Goal: Task Accomplishment & Management: Use online tool/utility

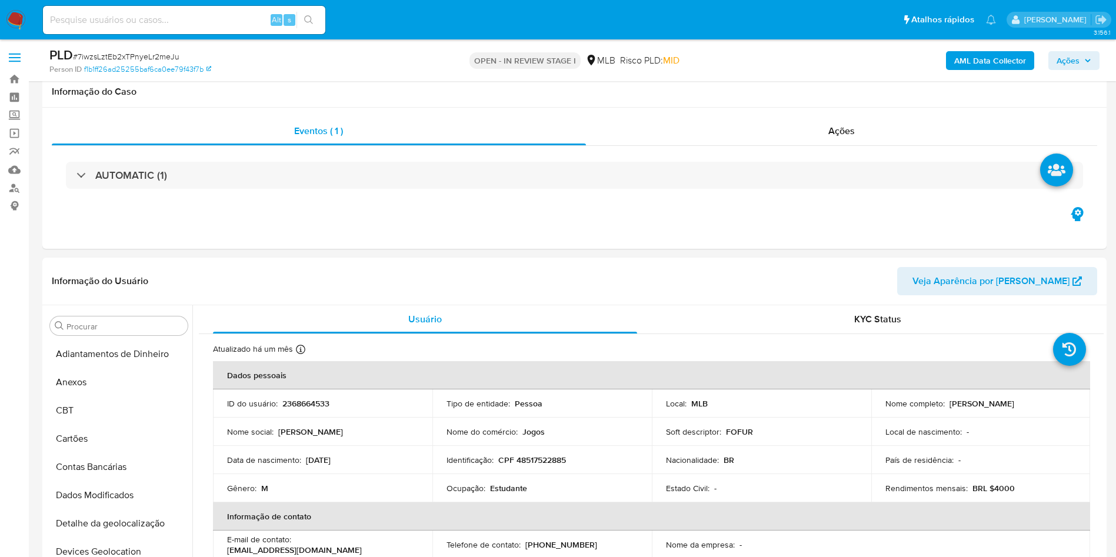
scroll to position [1264, 0]
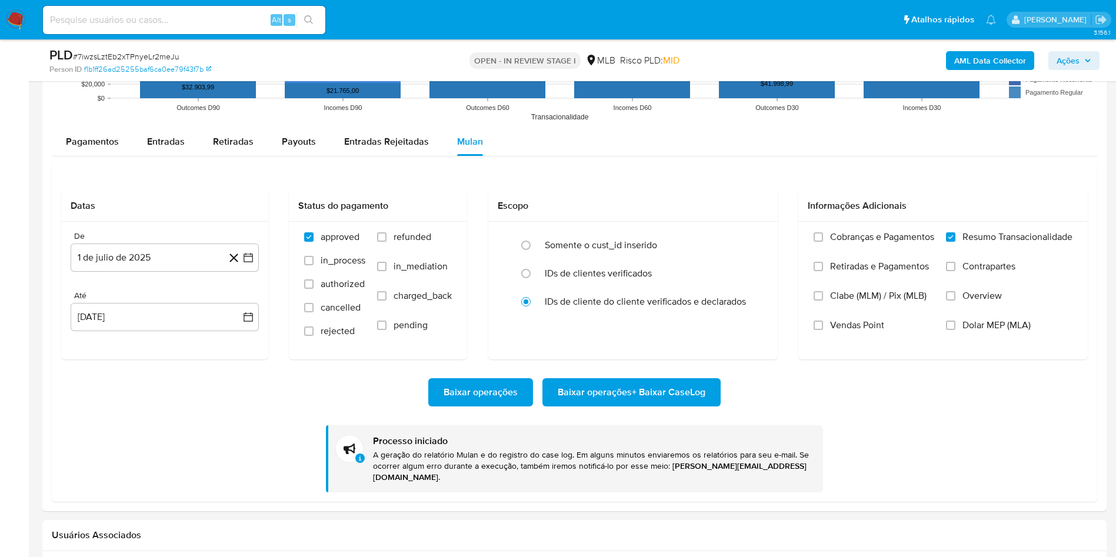
drag, startPoint x: 0, startPoint y: 0, endPoint x: 148, endPoint y: 54, distance: 157.7
click at [148, 54] on span "# 7iwzsLztEb2xTPnyeLr2meJu" at bounding box center [126, 57] width 107 height 12
copy span "7iwzsLztEb2xTPnyeLr2meJu"
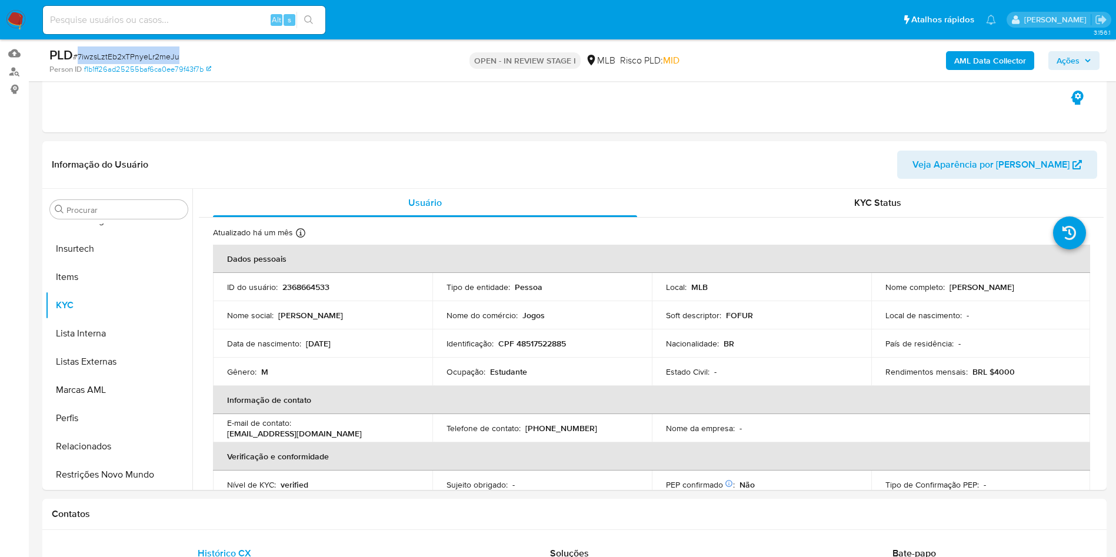
scroll to position [0, 0]
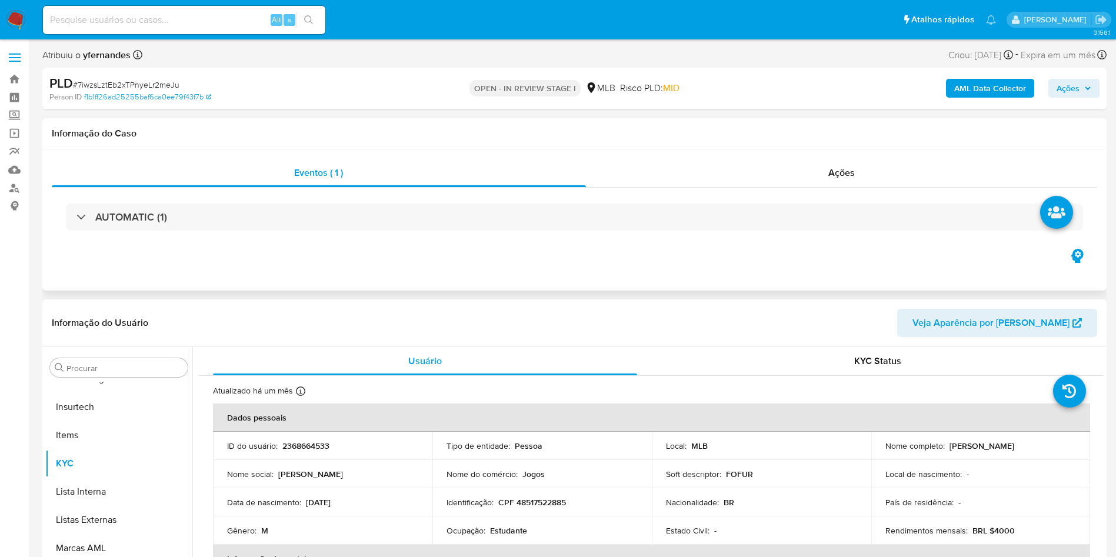
click at [552, 201] on div "AUTOMATIC (1)" at bounding box center [575, 217] width 1046 height 59
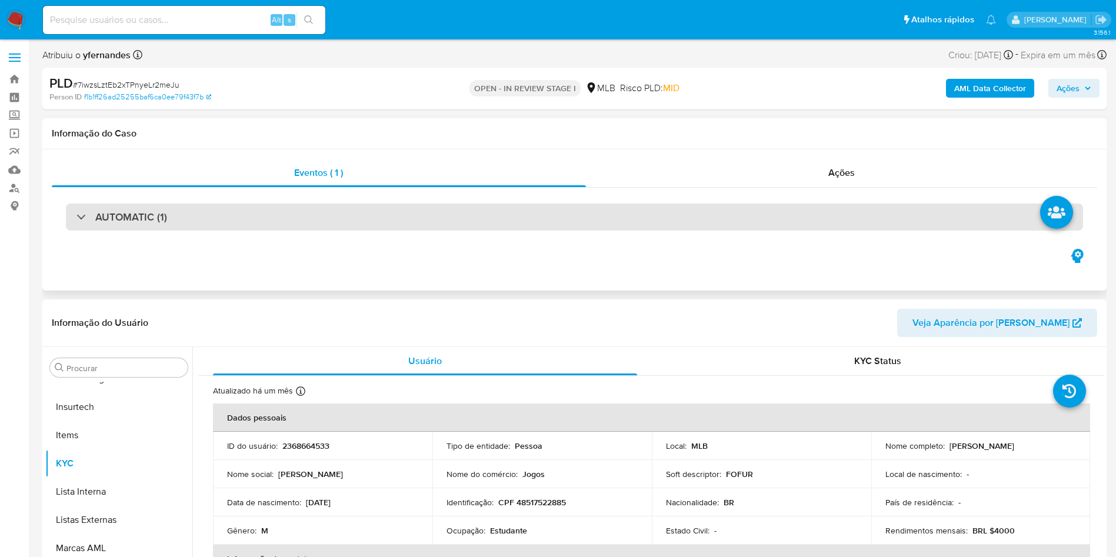
click at [557, 211] on div "AUTOMATIC (1)" at bounding box center [574, 217] width 1017 height 27
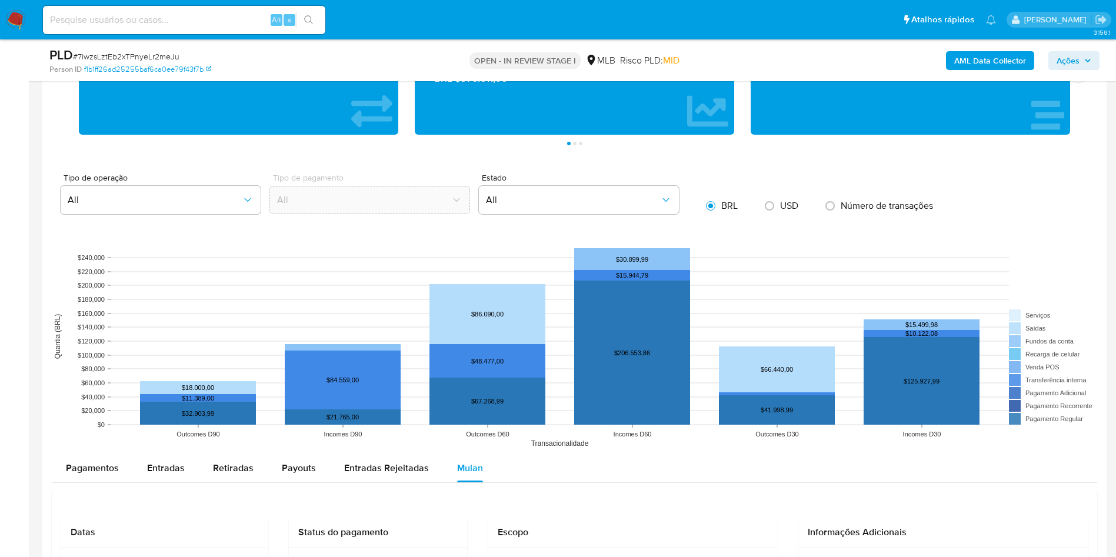
scroll to position [1148, 0]
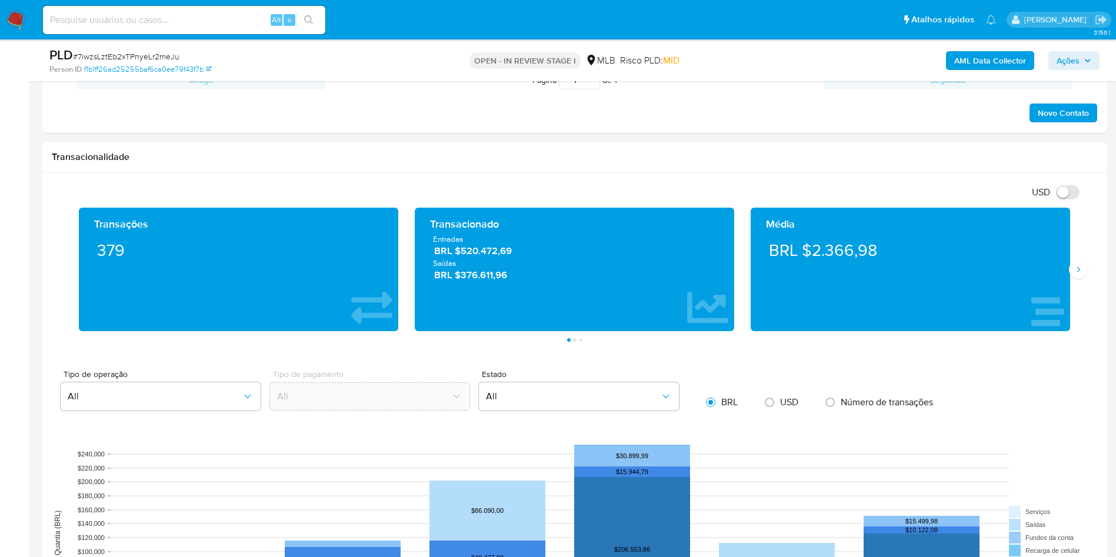
click at [1065, 271] on div "Média BRL $2.366,98" at bounding box center [911, 270] width 320 height 124
click at [1070, 271] on button "Siguiente" at bounding box center [1078, 269] width 19 height 19
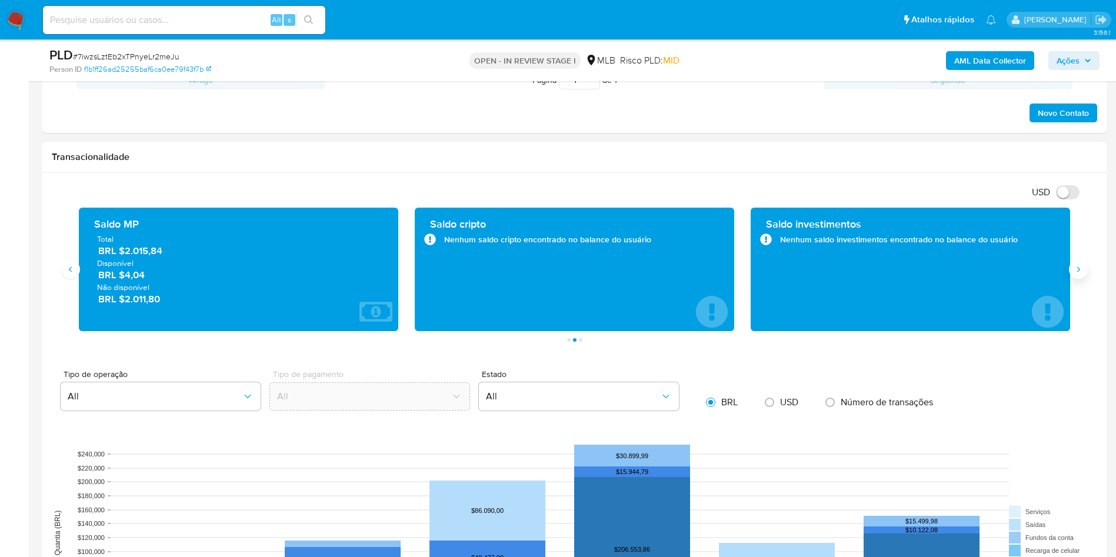
click at [1070, 271] on button "Siguiente" at bounding box center [1078, 269] width 19 height 19
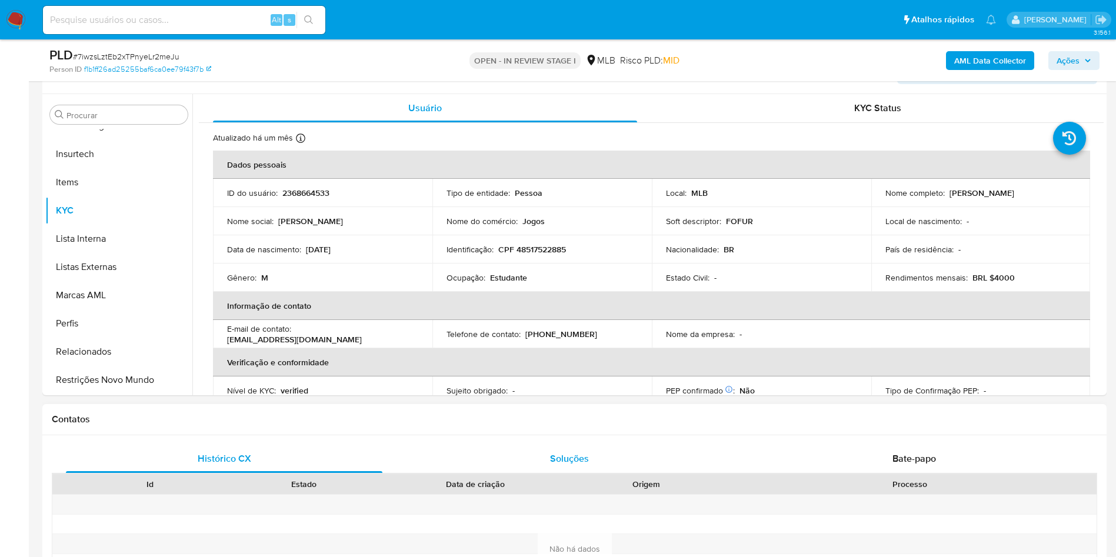
scroll to position [530, 0]
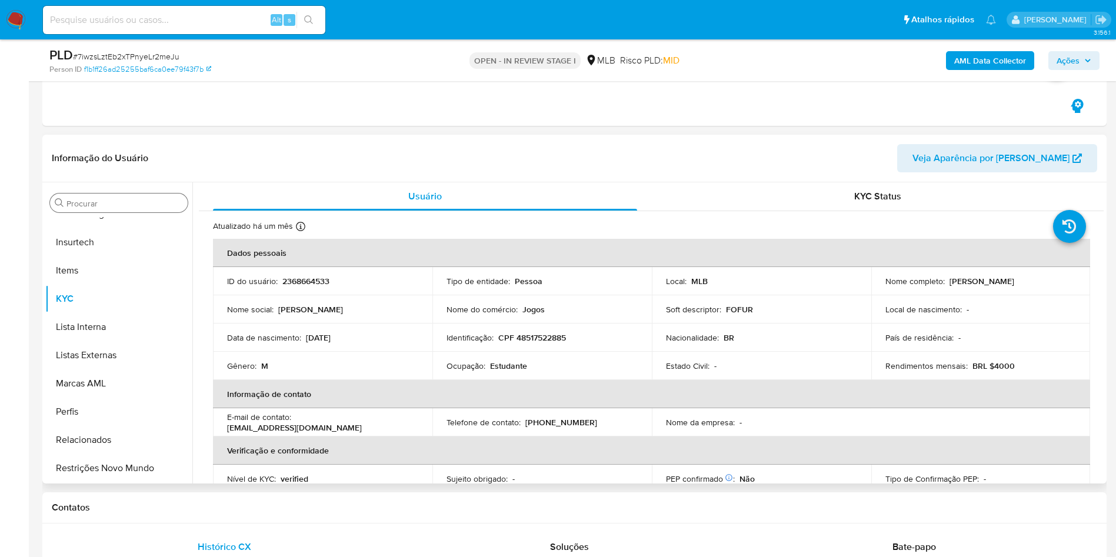
click at [84, 197] on div "Procurar" at bounding box center [119, 203] width 138 height 19
click at [87, 199] on input "Procurar" at bounding box center [124, 203] width 117 height 11
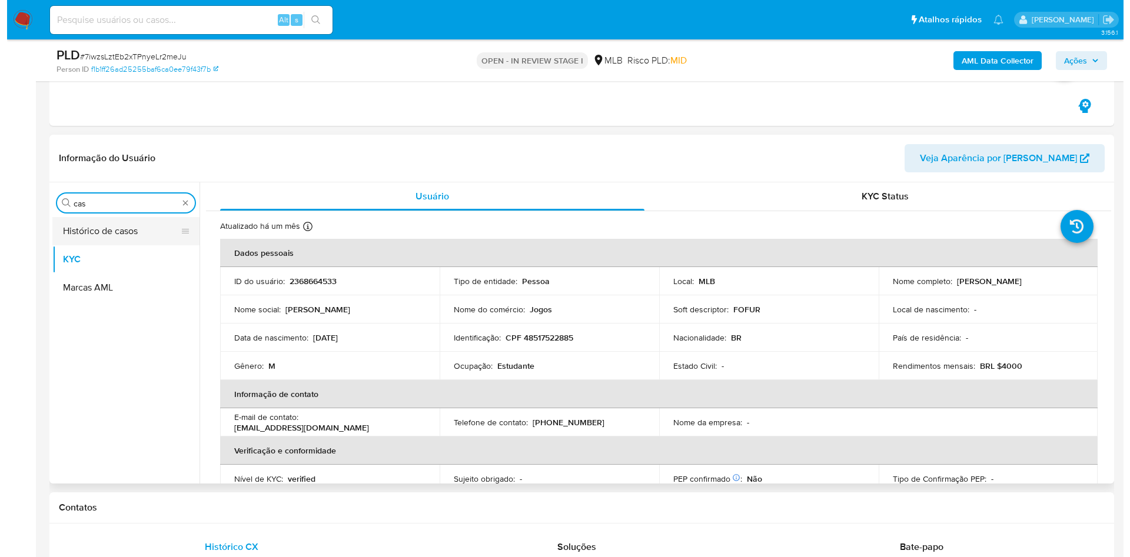
scroll to position [0, 0]
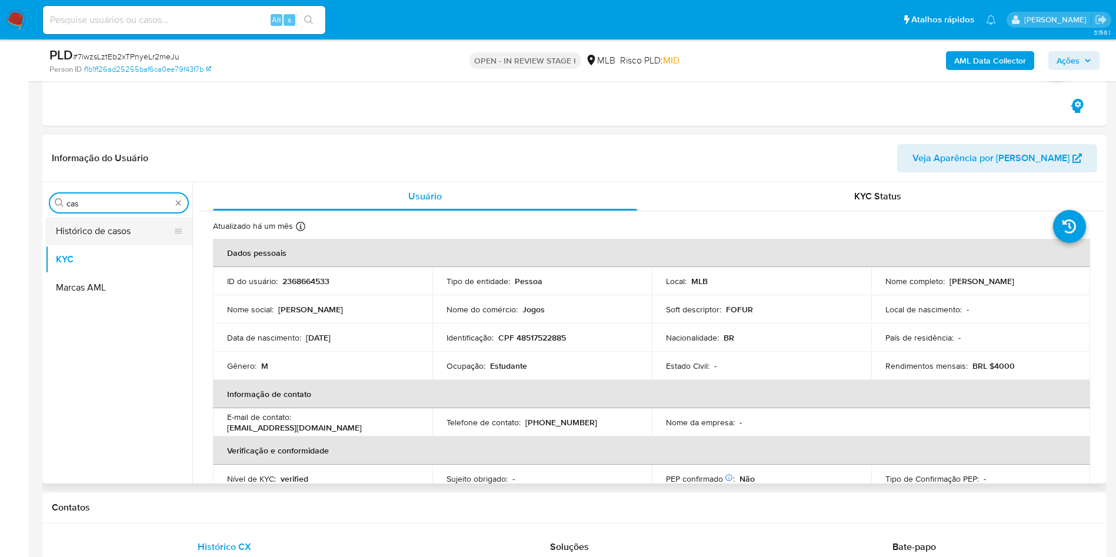
click at [101, 230] on button "Histórico de casos" at bounding box center [114, 231] width 138 height 28
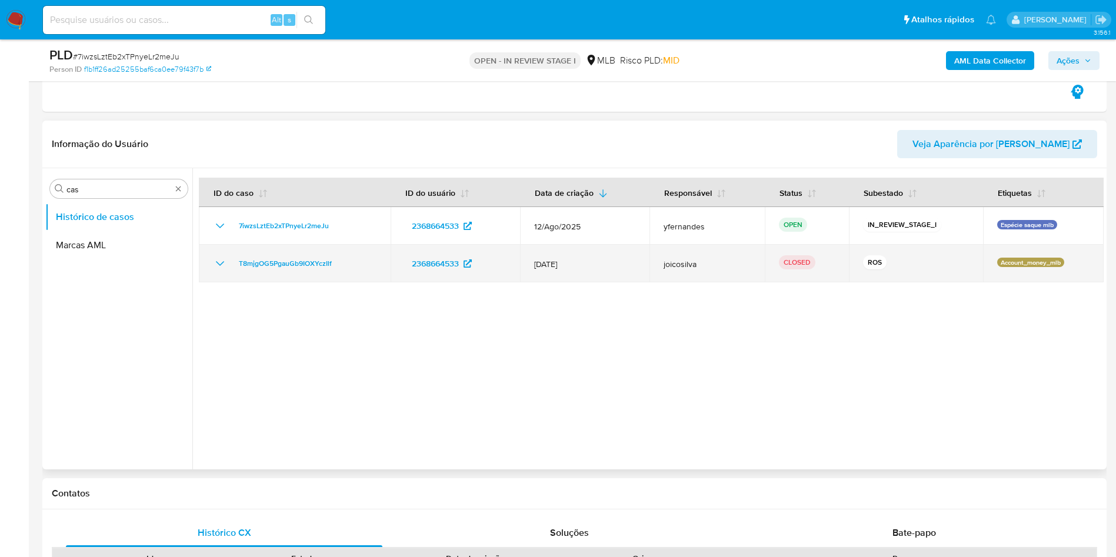
click at [224, 261] on icon "Mostrar/Ocultar" at bounding box center [220, 264] width 14 height 14
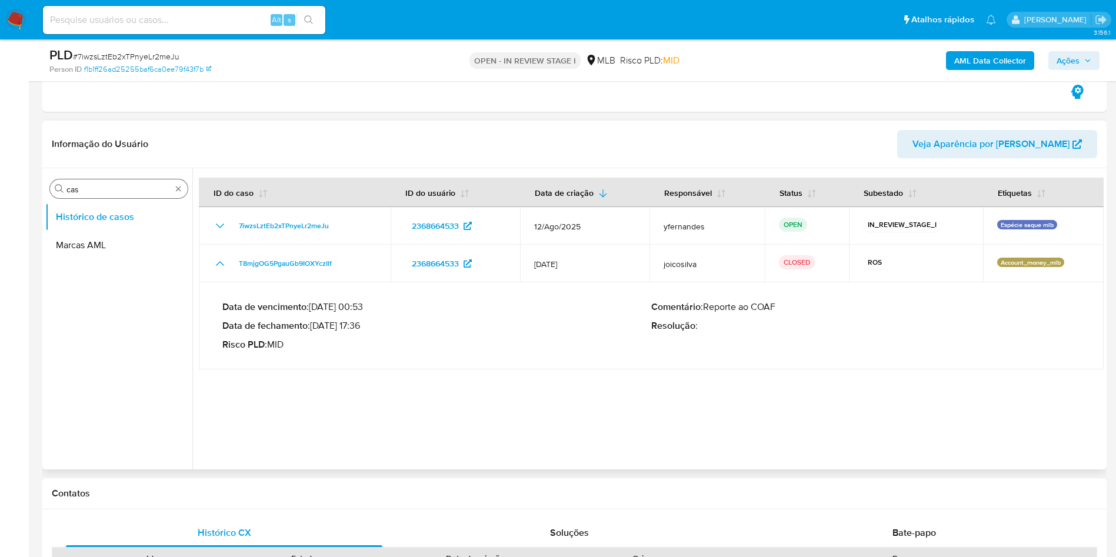
click at [87, 191] on input "cas" at bounding box center [118, 189] width 105 height 11
click at [76, 198] on div "Procurar ane" at bounding box center [119, 188] width 138 height 19
click at [92, 217] on button "Anexos" at bounding box center [114, 217] width 138 height 28
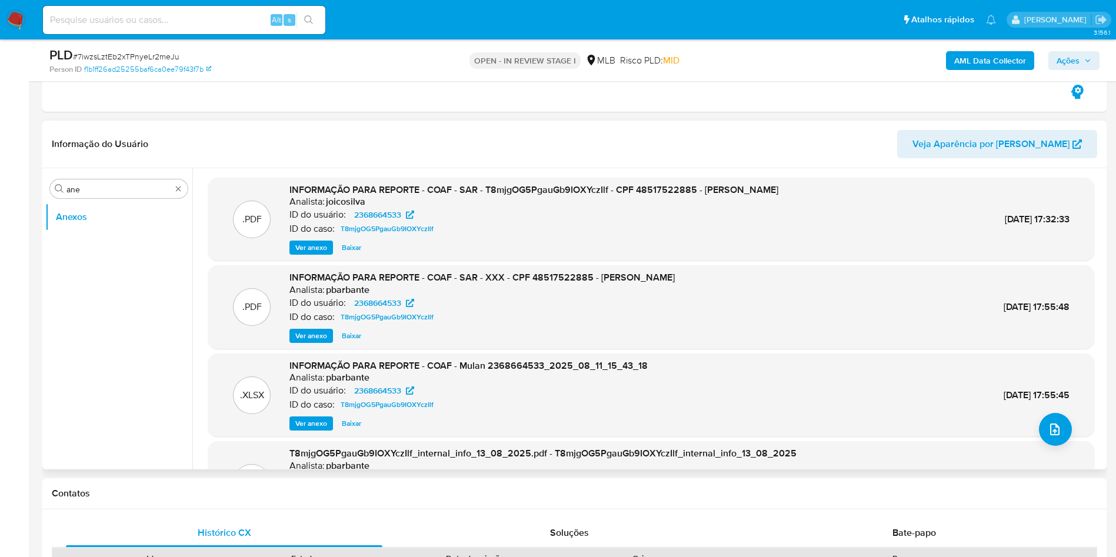
click at [305, 244] on span "Ver anexo" at bounding box center [311, 248] width 32 height 12
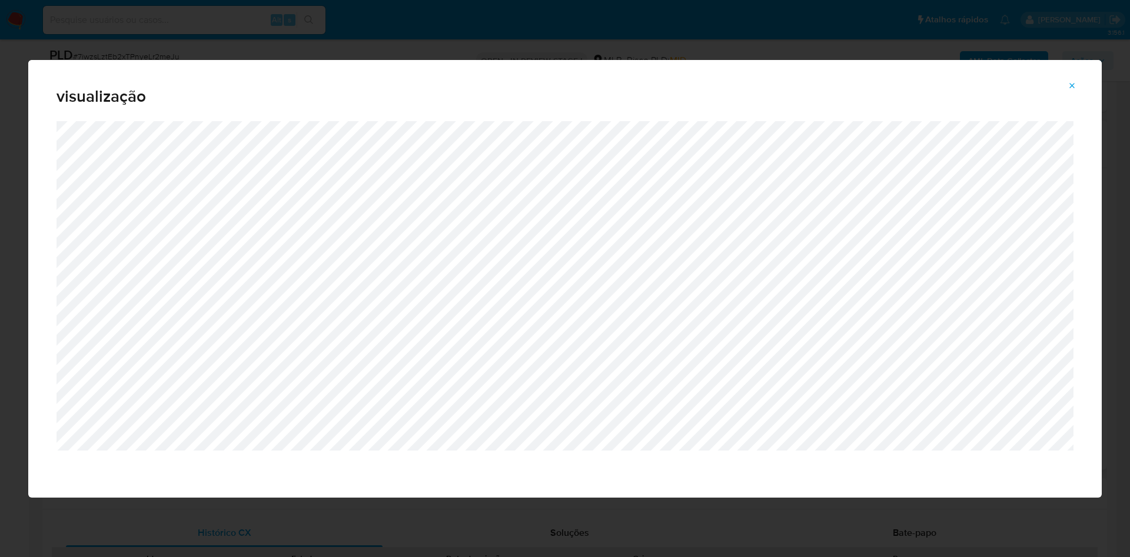
click at [1063, 88] on button "Attachment preview" at bounding box center [1072, 86] width 26 height 19
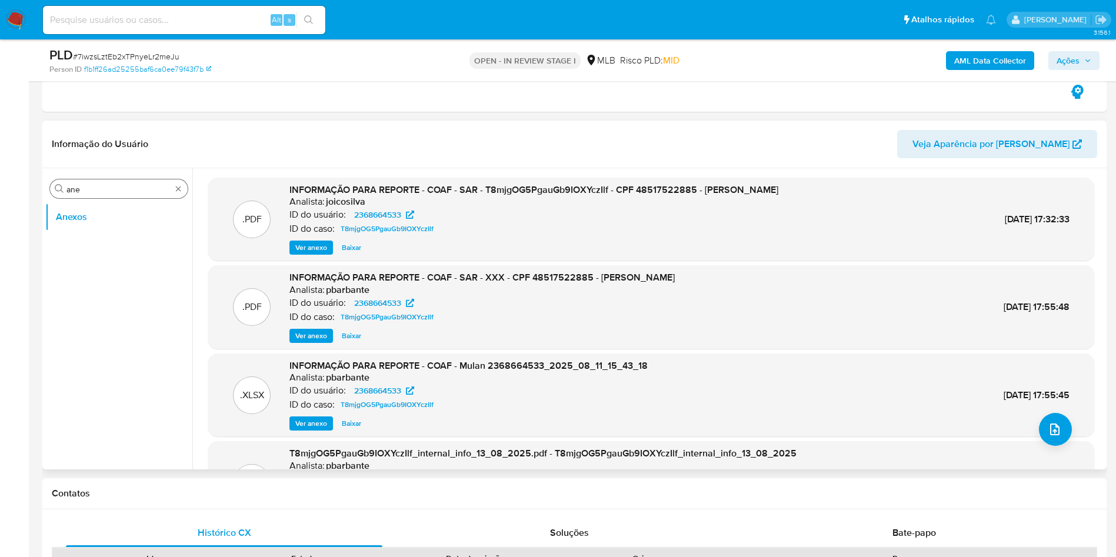
click at [91, 191] on input "ane" at bounding box center [118, 189] width 105 height 11
click at [90, 191] on input "ane" at bounding box center [118, 189] width 105 height 11
type input "cas"
click at [59, 234] on button "Histórico de casos" at bounding box center [114, 245] width 138 height 28
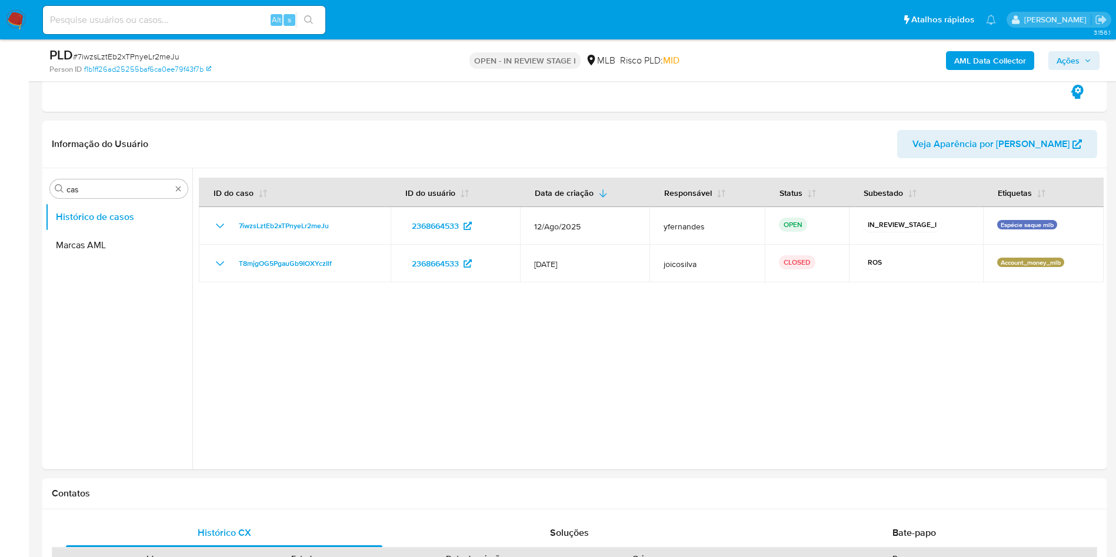
click at [397, 370] on div at bounding box center [648, 318] width 912 height 301
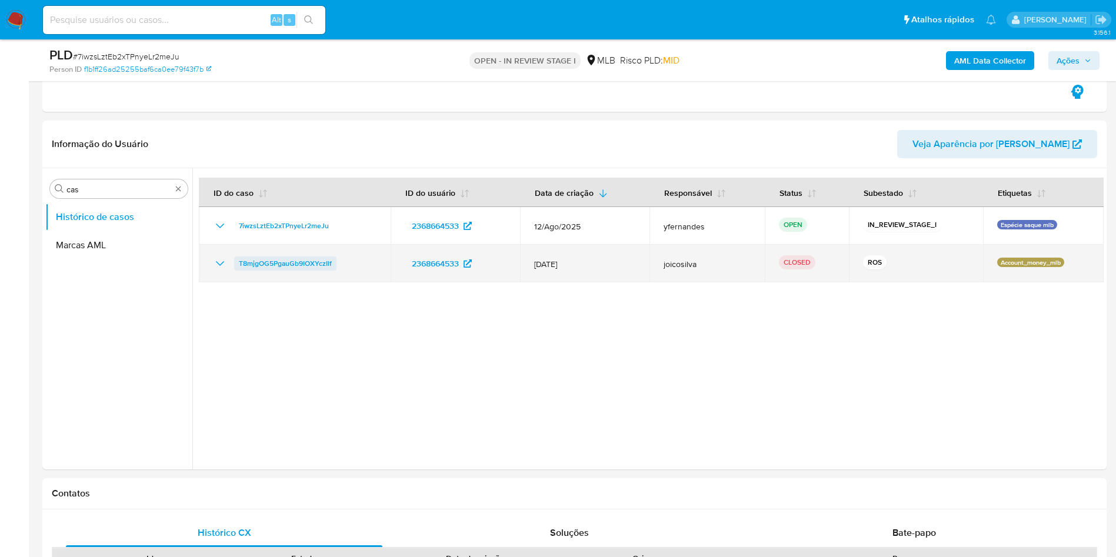
drag, startPoint x: 225, startPoint y: 257, endPoint x: 245, endPoint y: 258, distance: 20.0
click at [268, 271] on td "T8mjgOG5PgauGb9IOXYczIlf" at bounding box center [295, 264] width 192 height 38
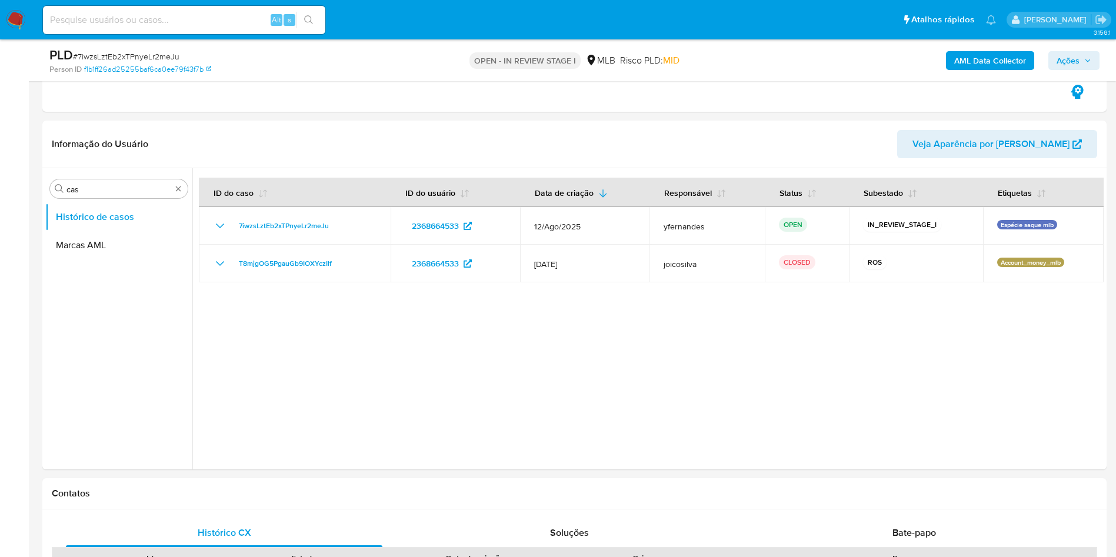
drag, startPoint x: 228, startPoint y: 250, endPoint x: 377, endPoint y: 371, distance: 191.9
click at [377, 371] on div at bounding box center [648, 318] width 912 height 301
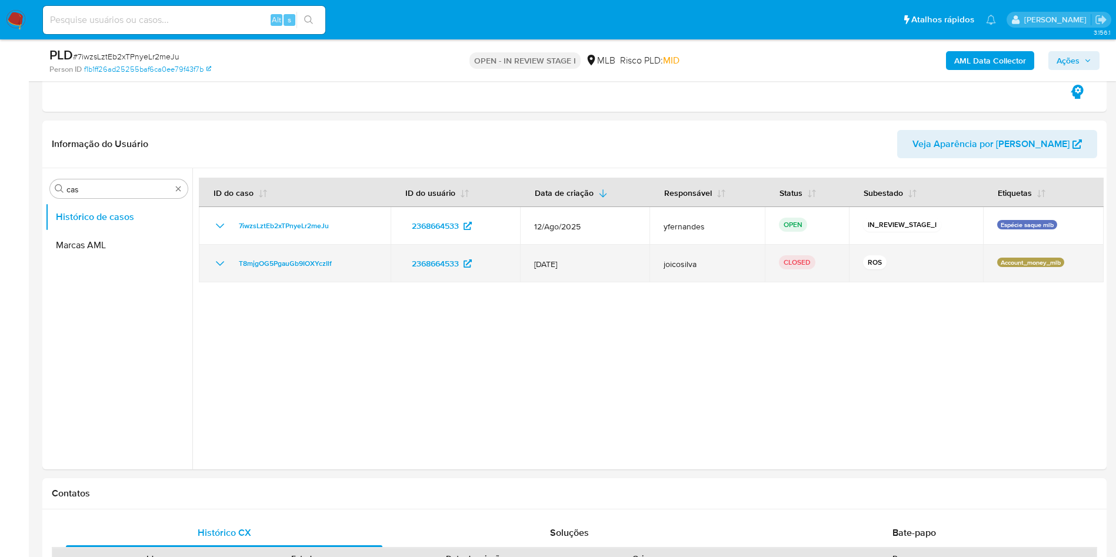
click at [219, 265] on icon "Mostrar/Ocultar" at bounding box center [220, 264] width 14 height 14
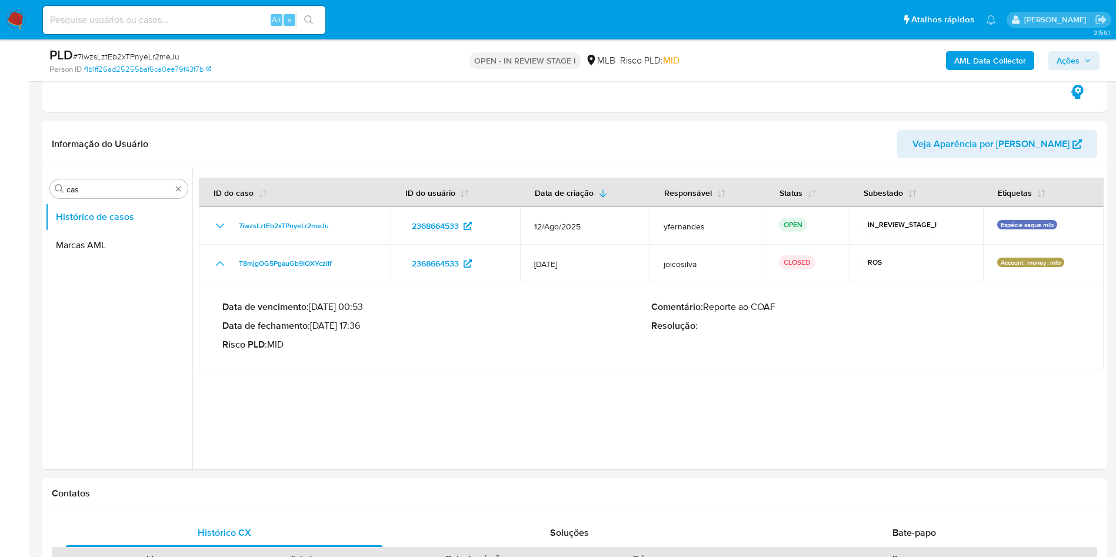
drag, startPoint x: 314, startPoint y: 329, endPoint x: 363, endPoint y: 328, distance: 49.4
click at [363, 328] on p "Data de fechamento : 15/08/2025 17:36" at bounding box center [436, 326] width 429 height 12
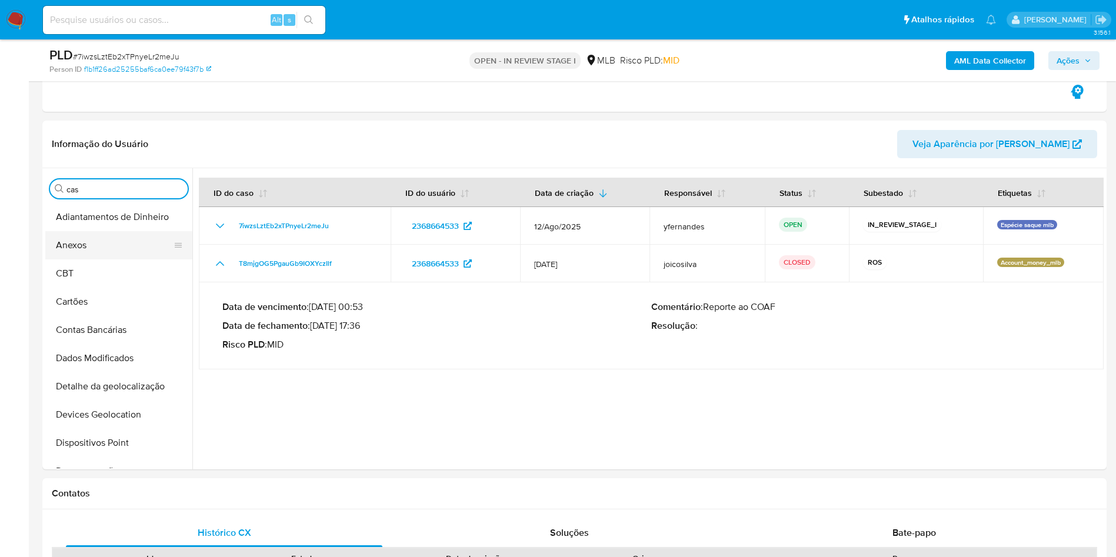
click at [106, 241] on button "Anexos" at bounding box center [114, 245] width 138 height 28
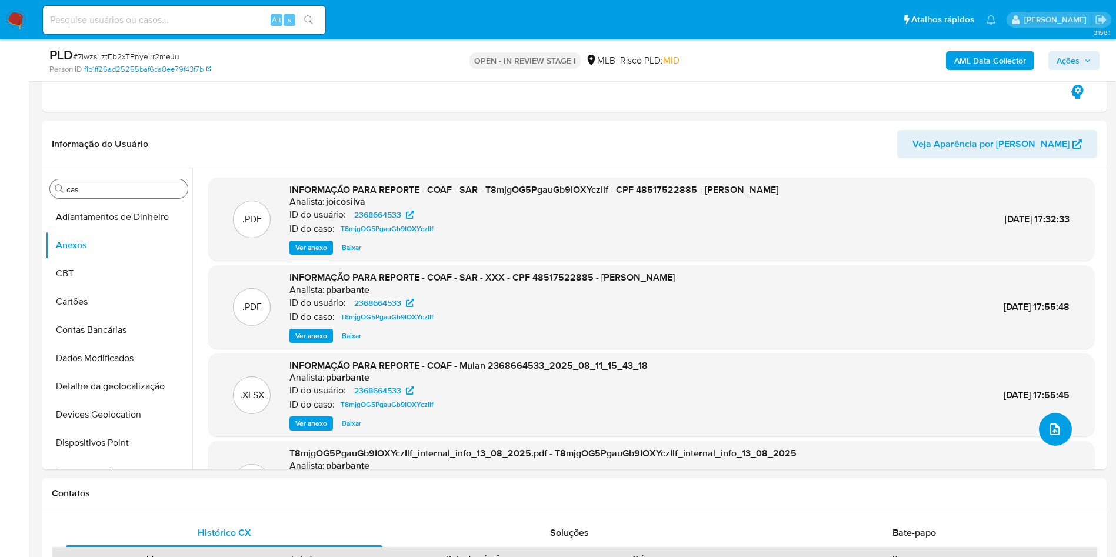
click at [1055, 421] on button "upload-file" at bounding box center [1055, 429] width 33 height 33
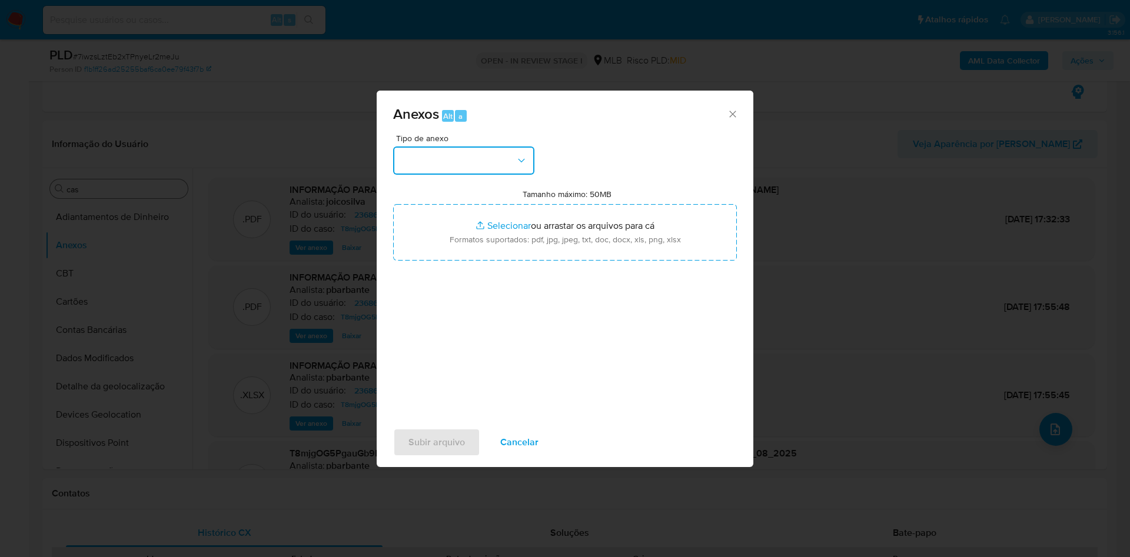
click at [471, 164] on button "button" at bounding box center [463, 161] width 141 height 28
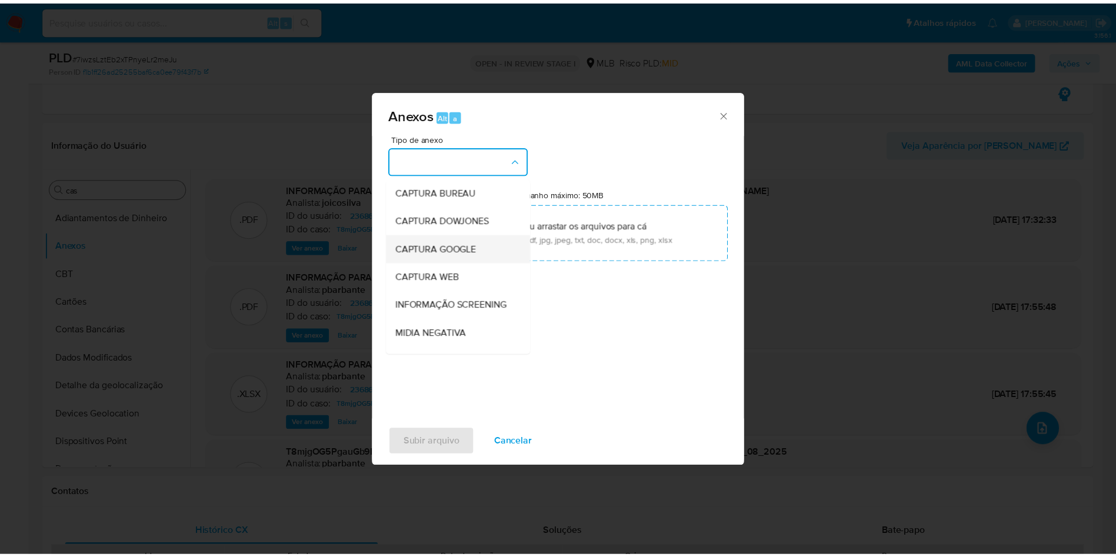
scroll to position [181, 0]
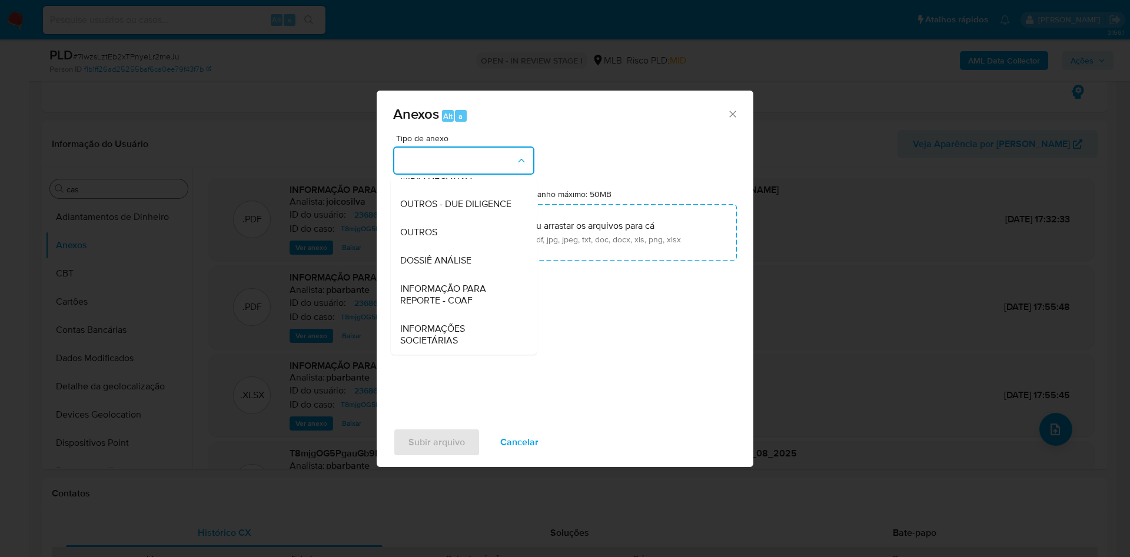
click at [433, 222] on div "OUTROS" at bounding box center [460, 232] width 120 height 28
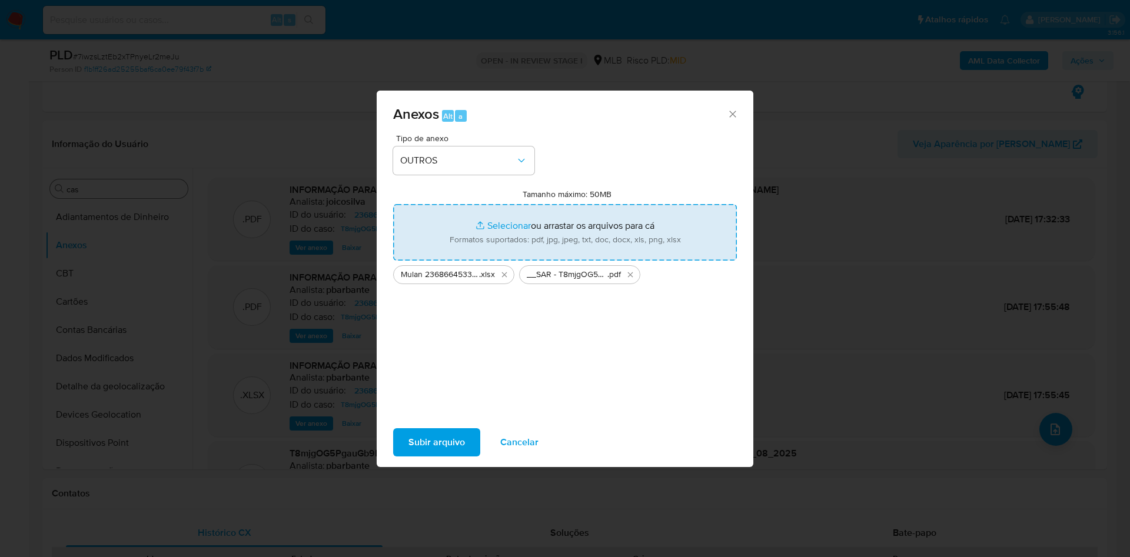
type input "C:\fakepath\Mulan 2368664533_2025_08_28_07_27_18.xlsx"
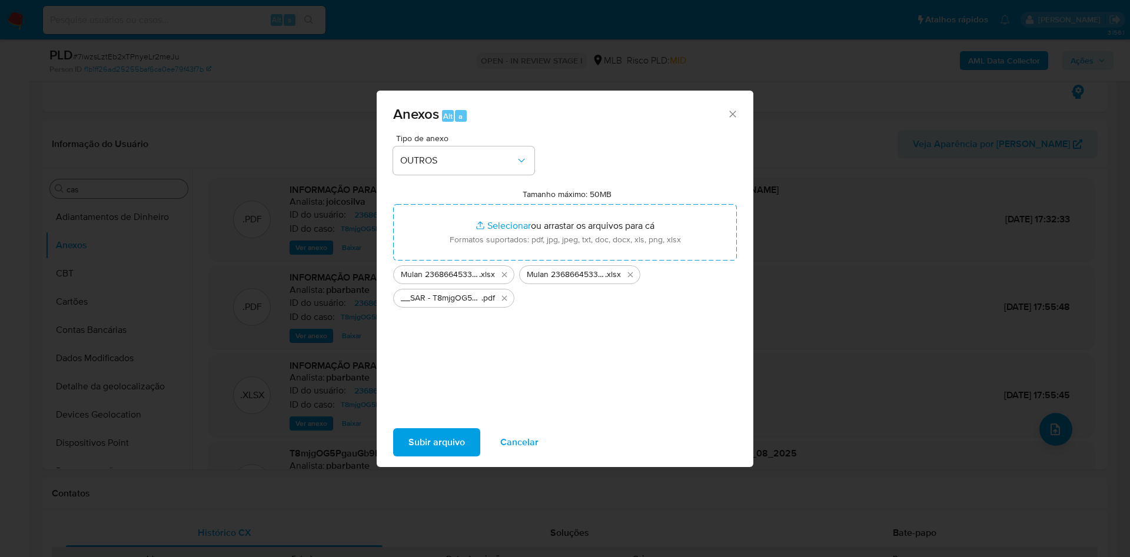
click at [431, 435] on span "Subir arquivo" at bounding box center [436, 443] width 56 height 26
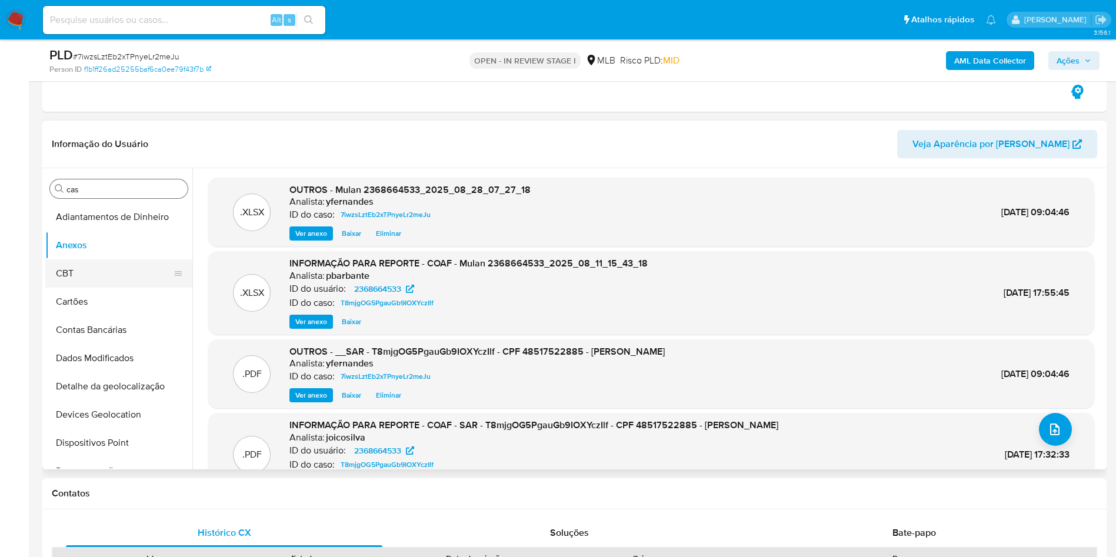
click at [85, 270] on button "CBT" at bounding box center [114, 274] width 138 height 28
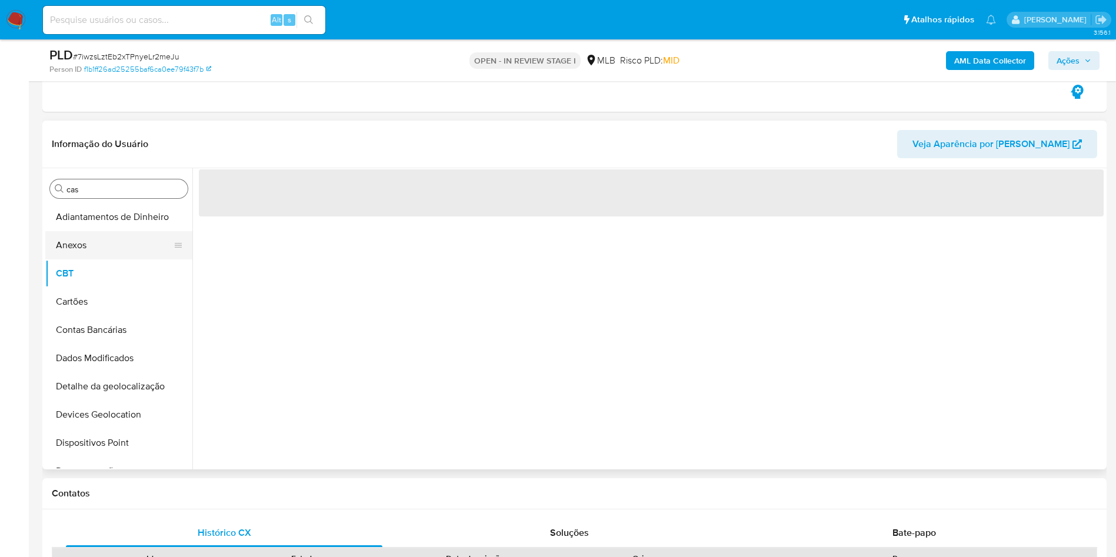
click at [72, 248] on button "Anexos" at bounding box center [114, 245] width 138 height 28
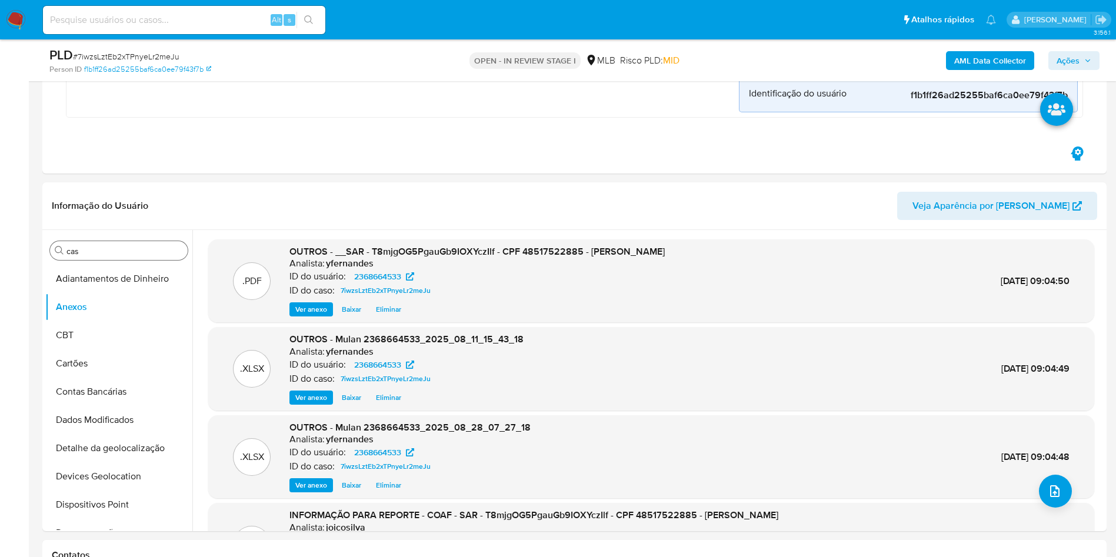
scroll to position [441, 0]
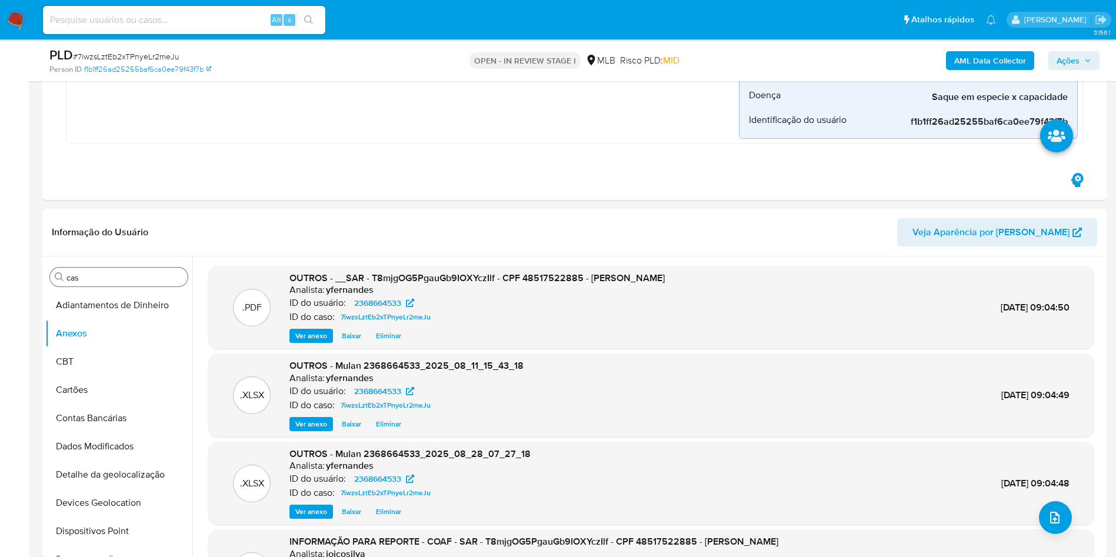
click at [976, 65] on b "AML Data Collector" at bounding box center [990, 60] width 72 height 19
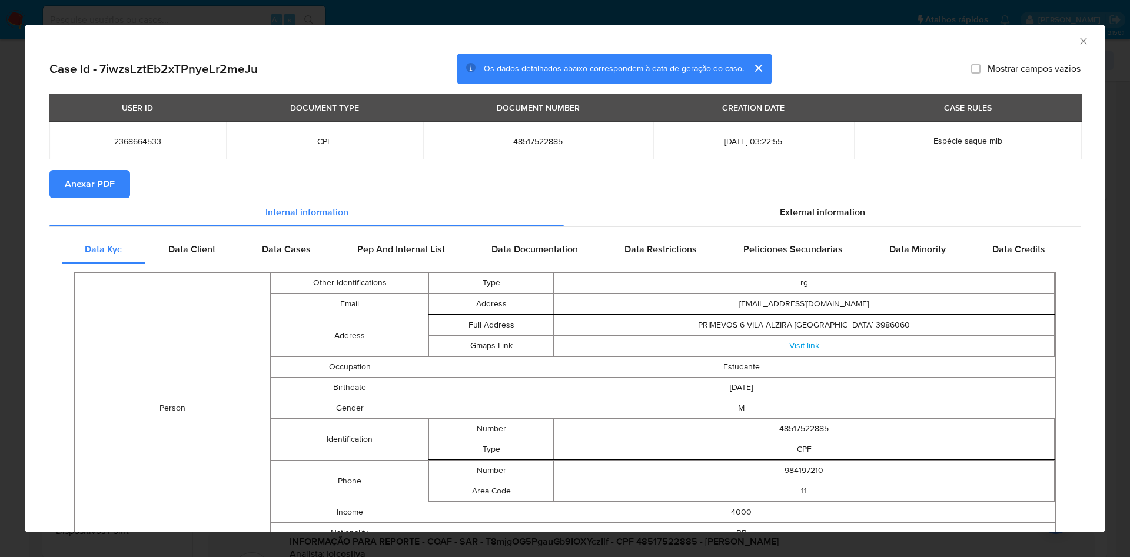
click at [76, 181] on span "Anexar PDF" at bounding box center [90, 184] width 50 height 26
click at [1077, 38] on icon "Fechar a janela" at bounding box center [1083, 41] width 12 height 12
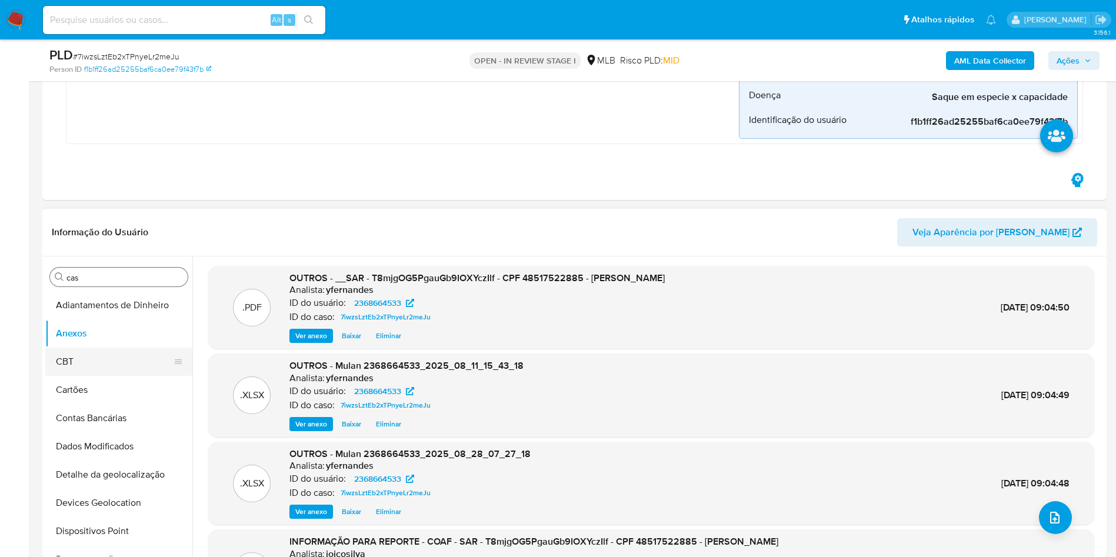
click at [85, 355] on button "CBT" at bounding box center [114, 362] width 138 height 28
click at [84, 337] on button "Anexos" at bounding box center [114, 334] width 138 height 28
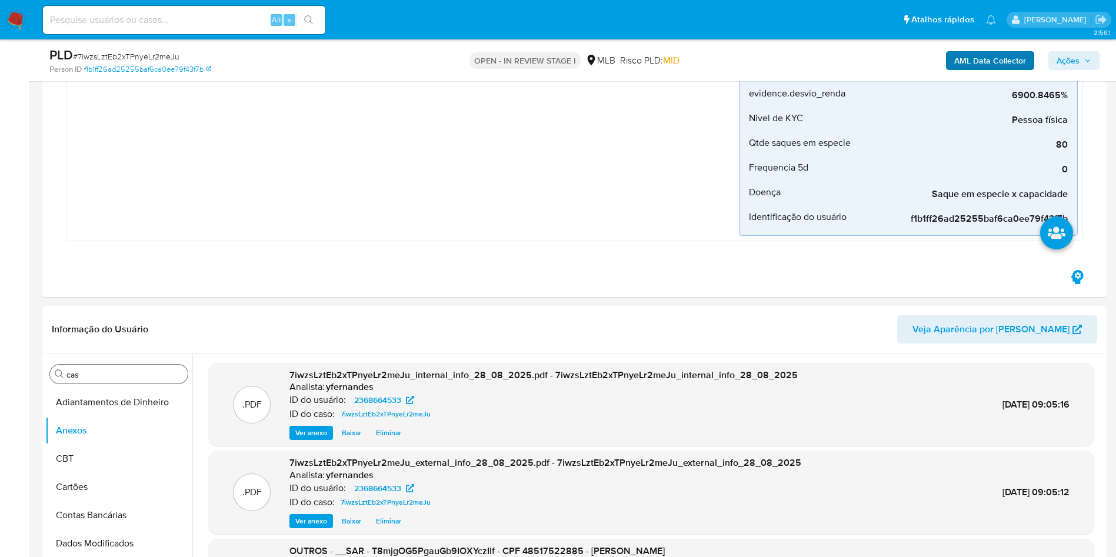
scroll to position [177, 0]
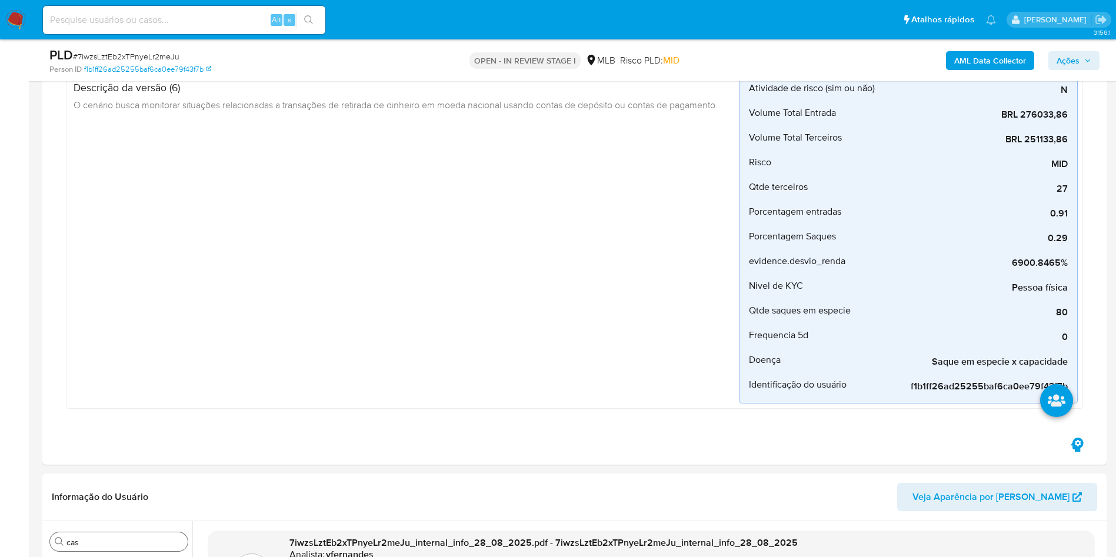
click at [1079, 61] on span "Ações" at bounding box center [1068, 60] width 23 height 19
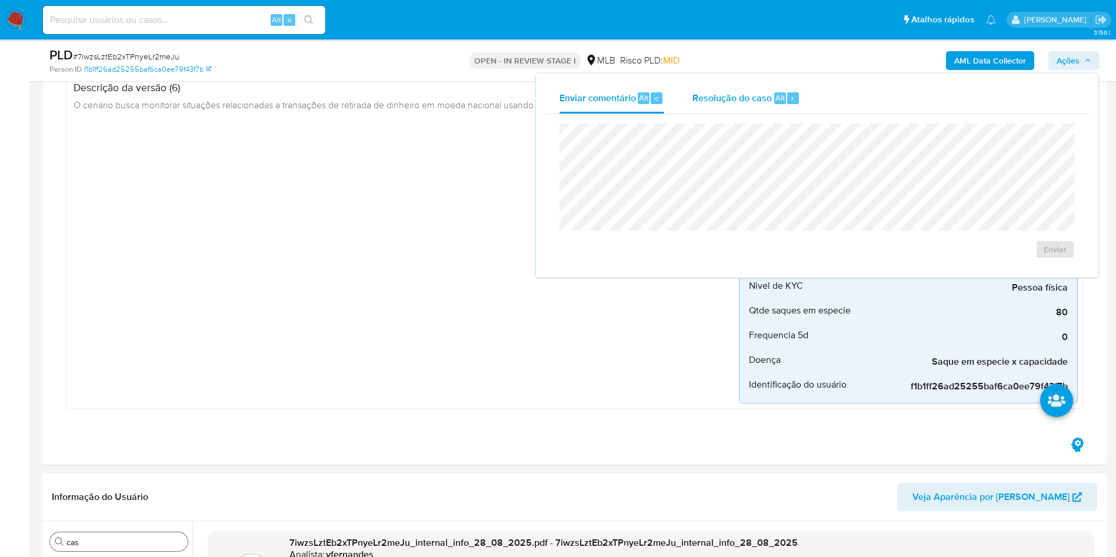
click at [764, 101] on span "Resolução do caso" at bounding box center [732, 98] width 79 height 14
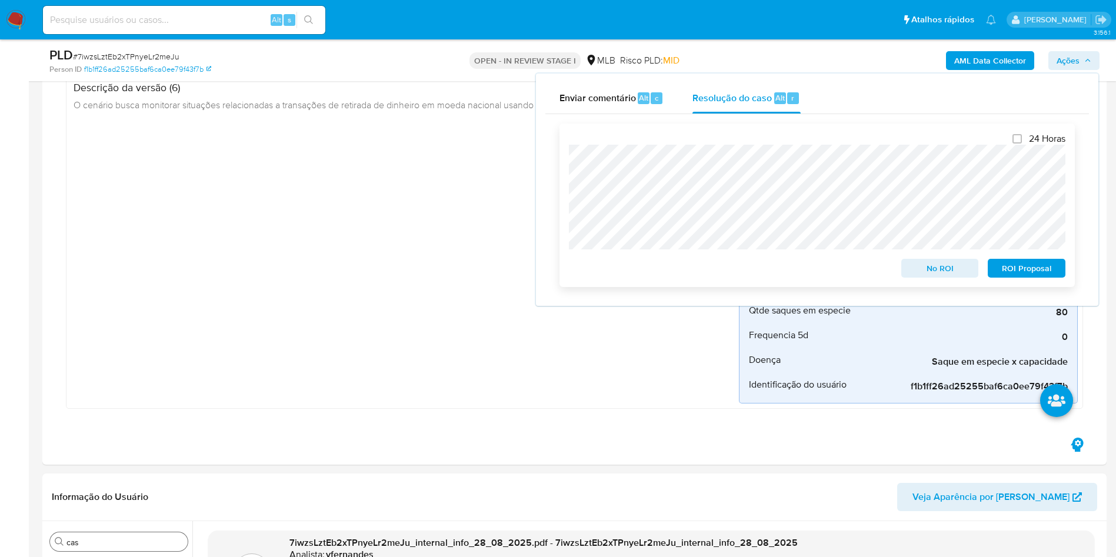
click at [930, 268] on span "No ROI" at bounding box center [940, 268] width 61 height 16
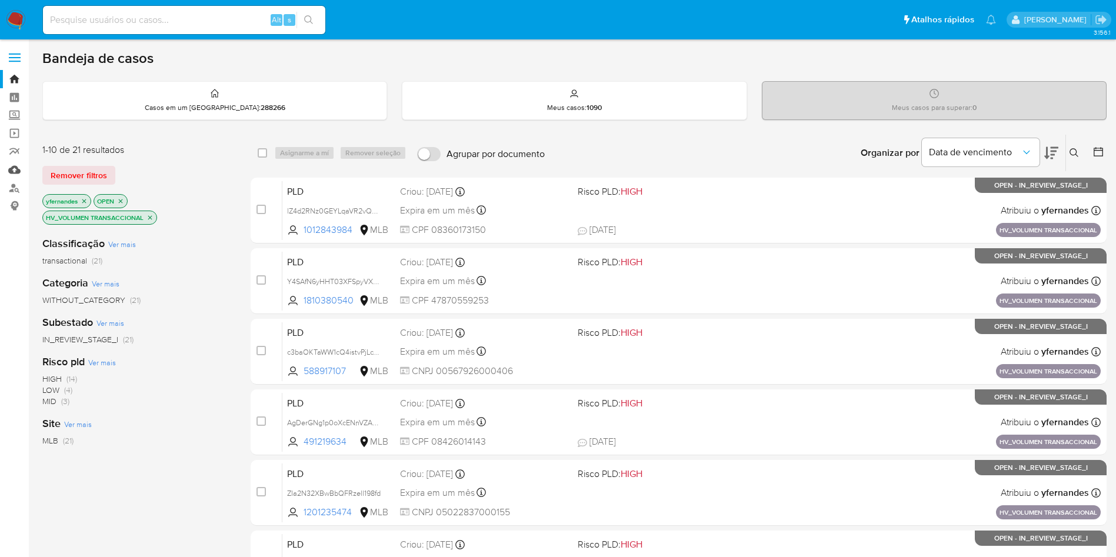
click at [17, 169] on link "Mulan" at bounding box center [70, 170] width 140 height 18
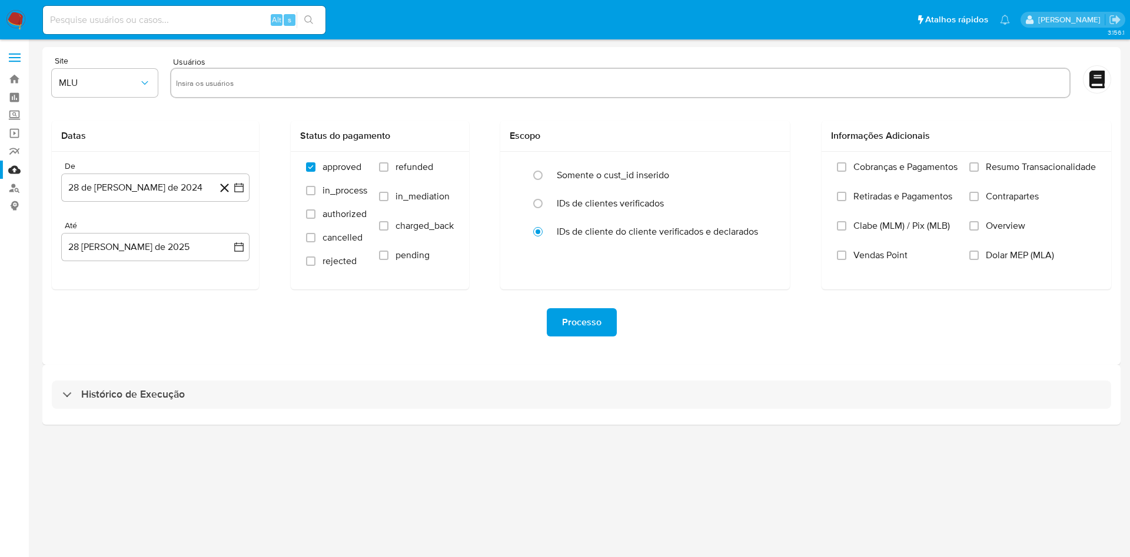
click at [566, 357] on div "Site MLU Usuários Datas De 28 de julio de 2024 28-07-2024 Até 28 de agosto de 2…" at bounding box center [581, 206] width 1078 height 318
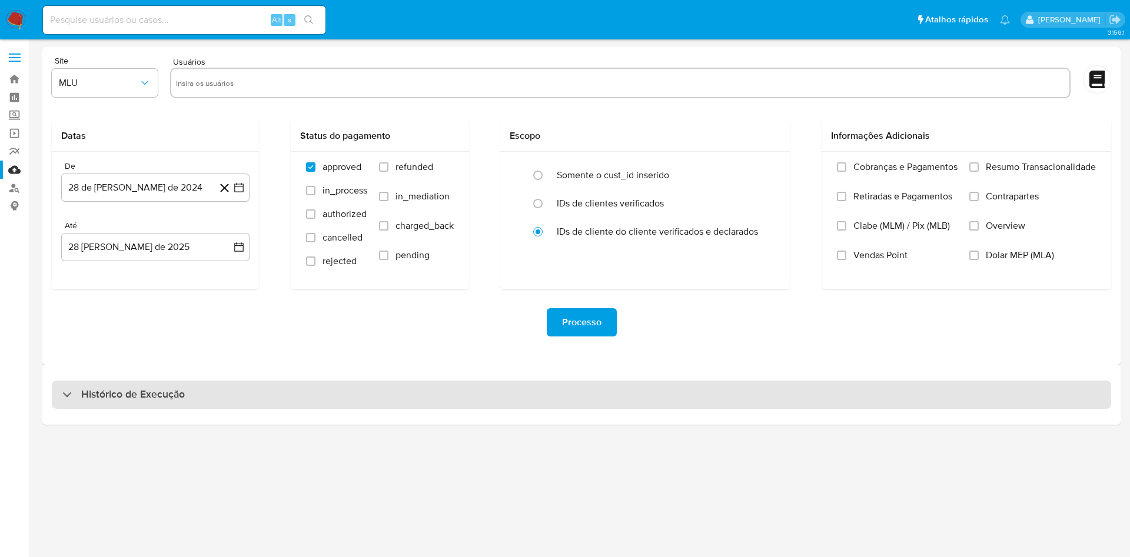
click at [649, 397] on div "Histórico de Execução" at bounding box center [581, 395] width 1059 height 28
select select "10"
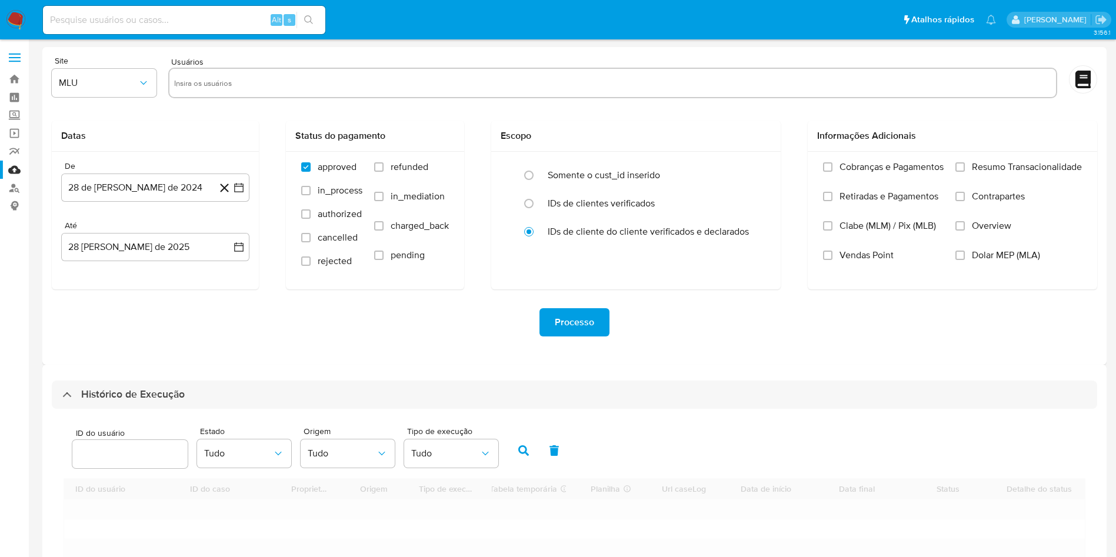
click at [679, 344] on div "Processo" at bounding box center [575, 323] width 1046 height 66
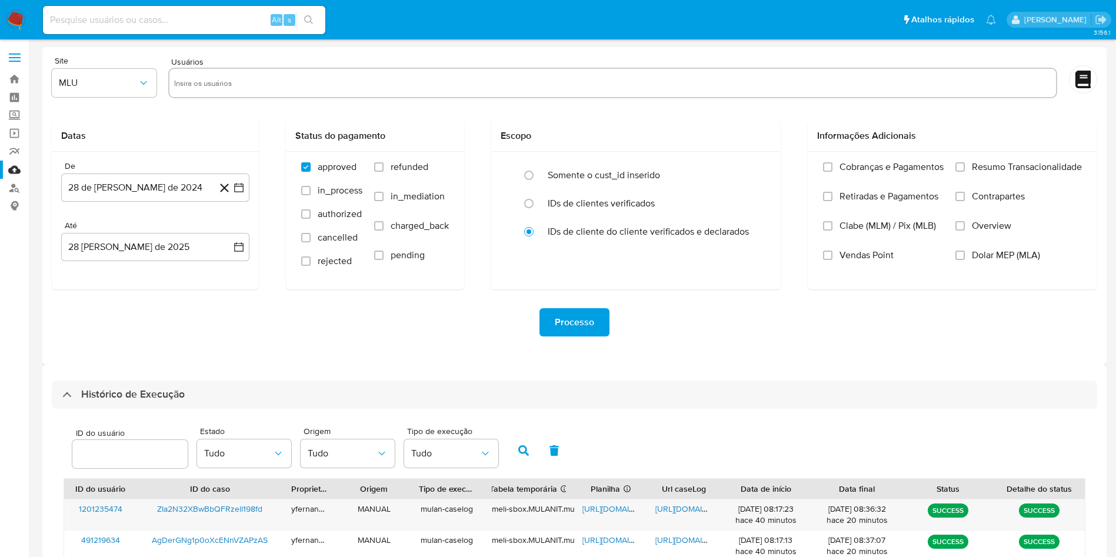
scroll to position [320, 0]
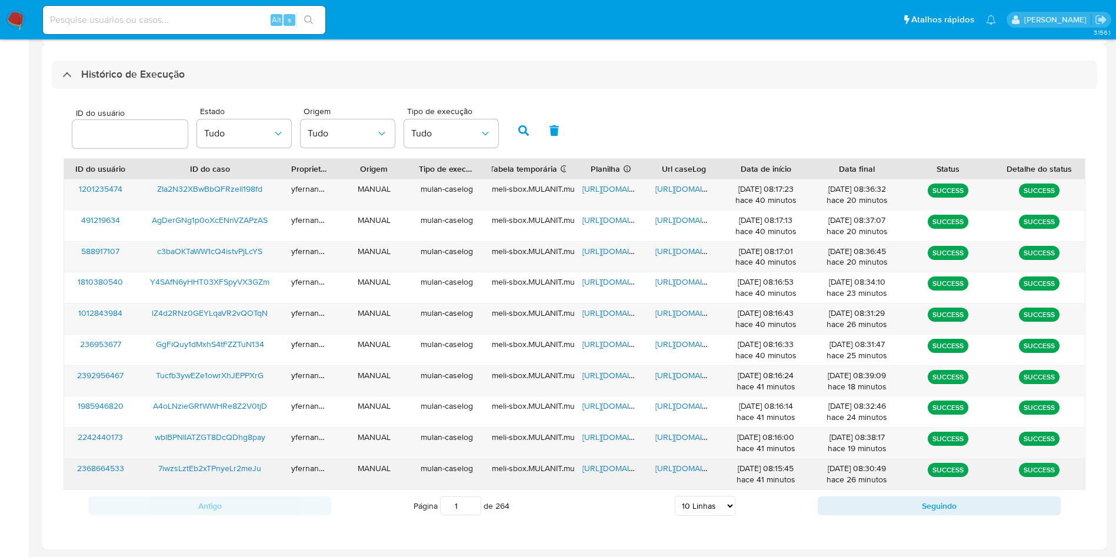
click at [611, 464] on span "https://docs.google.com/spreadsheets/d/16NflepHL2sNs2GnUOy5QIT6YJfsSbkbu93Gsl8U…" at bounding box center [623, 469] width 81 height 12
click at [672, 465] on span "https://docs.google.com/document/d/1hILafHz5kph3oVRQhezrl_KQ1_VmHFg2q8s-g6uUATg…" at bounding box center [696, 469] width 81 height 12
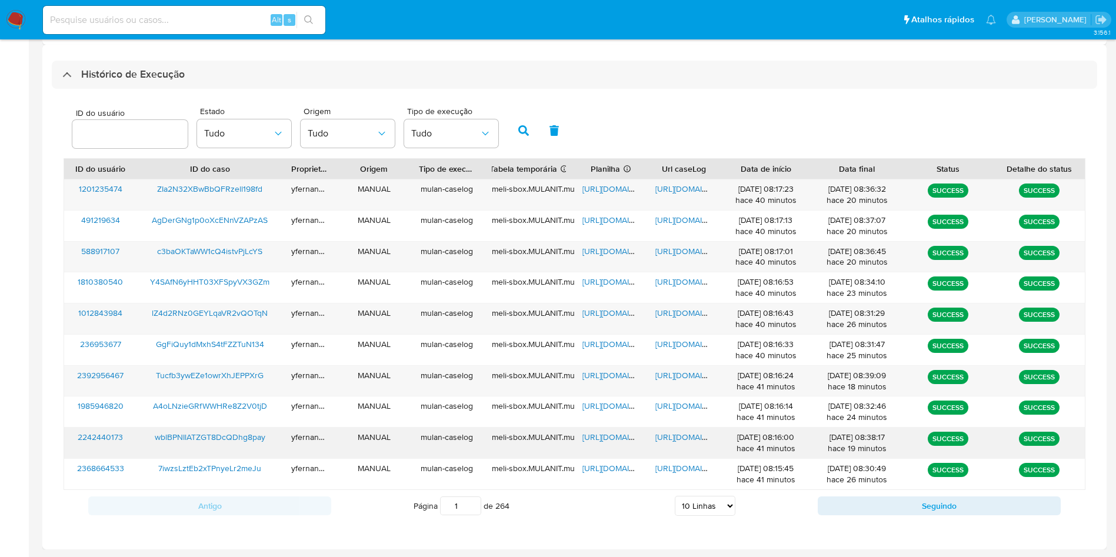
click at [604, 435] on span "https://docs.google.com/spreadsheets/d/1rRA1CkIan1xgn-2wzG0oAVk-mrUda-o1OGdc6gU…" at bounding box center [623, 437] width 81 height 12
click at [683, 434] on span "https://docs.google.com/document/d/17-gTFaNd9RRe3KBy5TuOBmc_Fe61eDE4uK3DLKOHx9M…" at bounding box center [696, 437] width 81 height 12
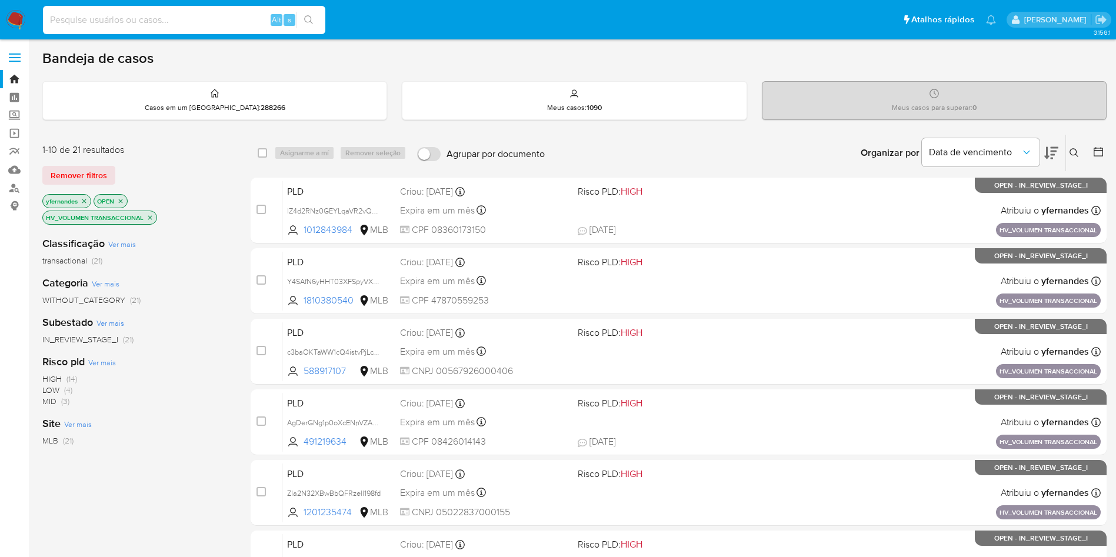
click at [197, 15] on input at bounding box center [184, 19] width 282 height 15
paste input "ysSTk6Lkzj9Ot391dETW5GjI"
type input "ysSTk6Lkzj9Ot391dETW5GjI"
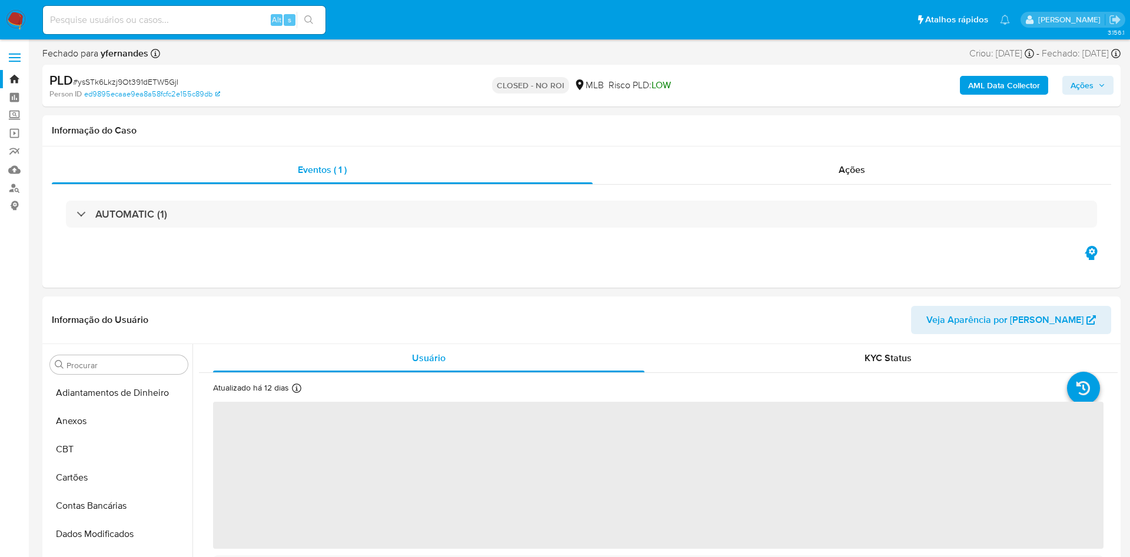
select select "10"
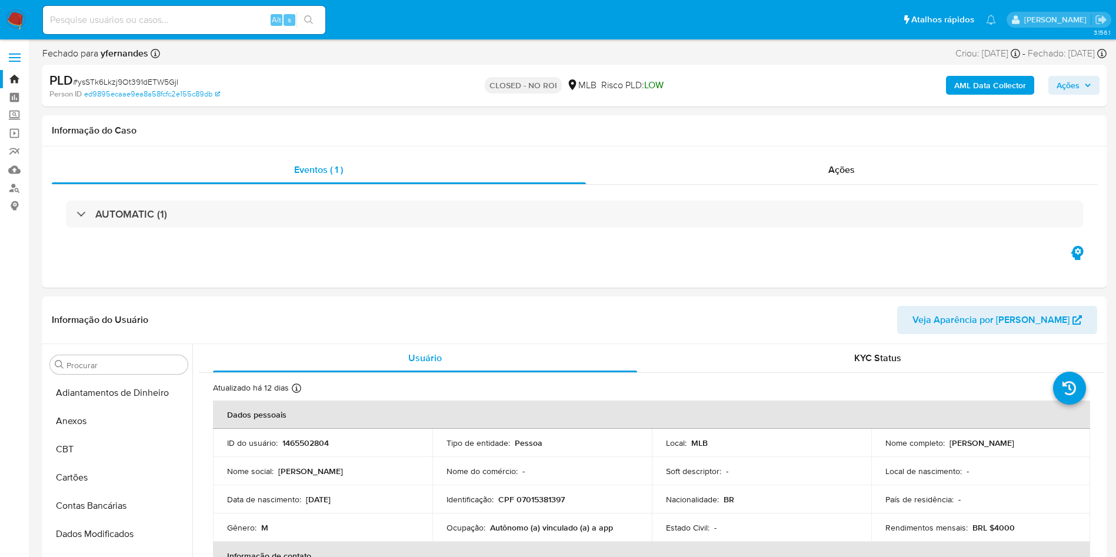
scroll to position [526, 0]
click at [744, 170] on div "Ações" at bounding box center [842, 170] width 512 height 28
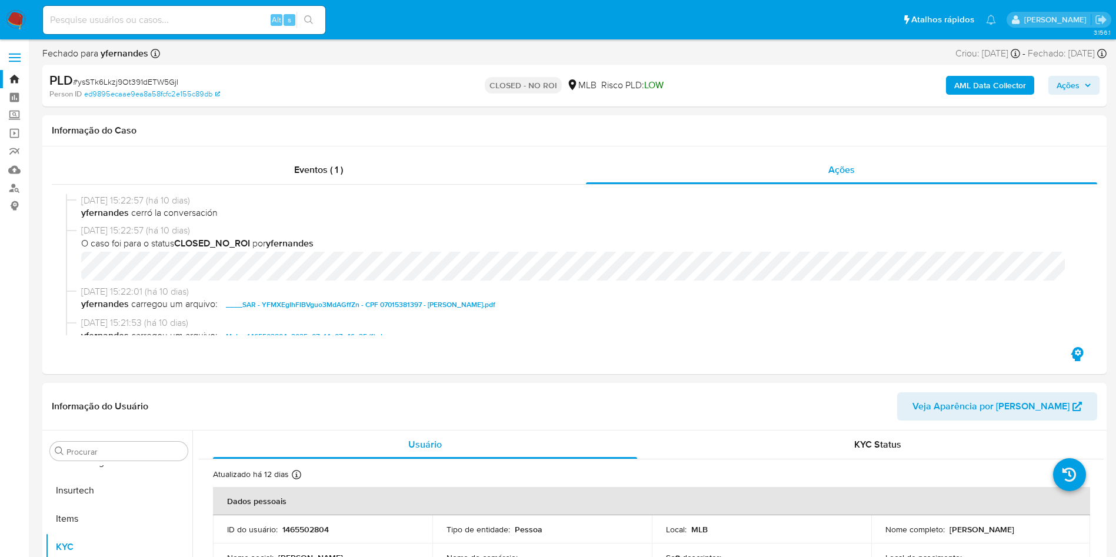
click at [24, 10] on img at bounding box center [16, 20] width 20 height 20
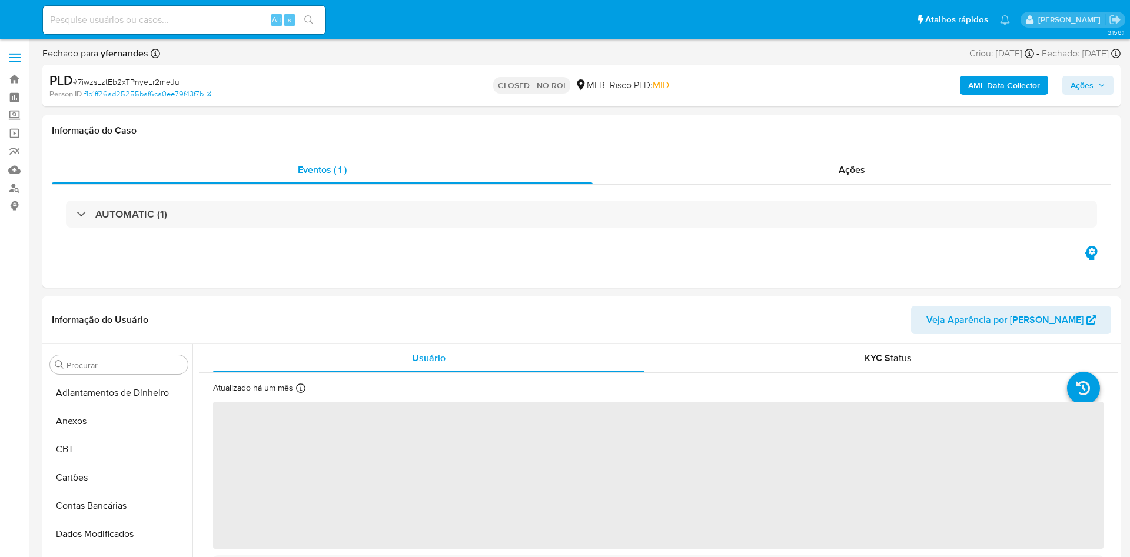
select select "10"
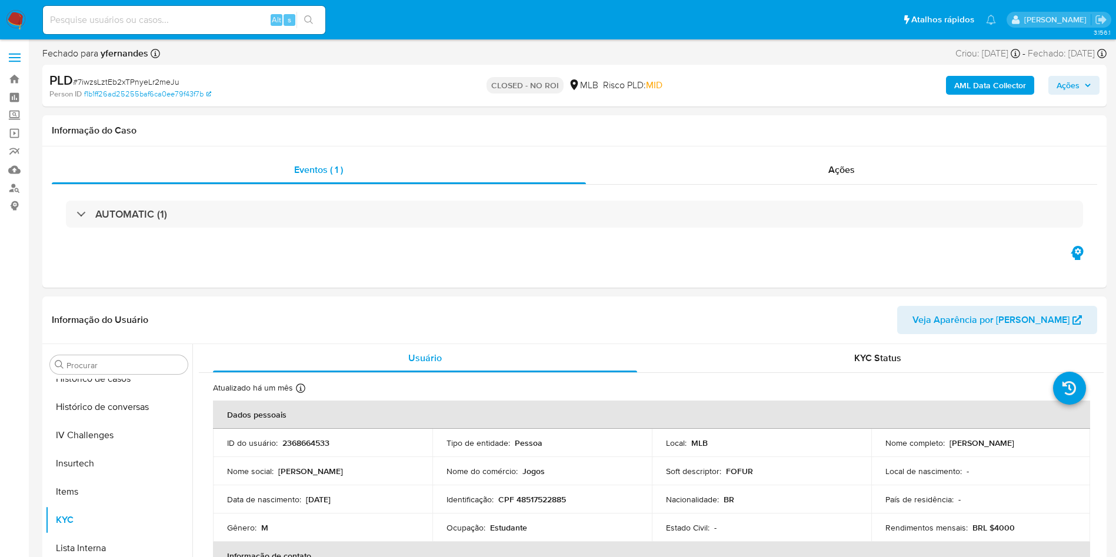
scroll to position [526, 0]
click at [668, 171] on div "Ações" at bounding box center [842, 170] width 512 height 28
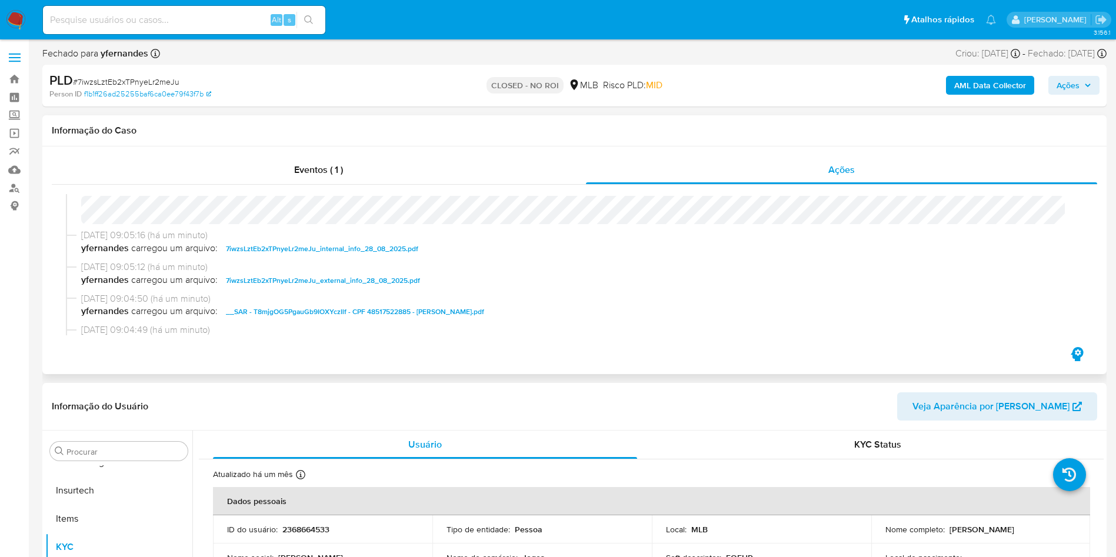
scroll to position [0, 0]
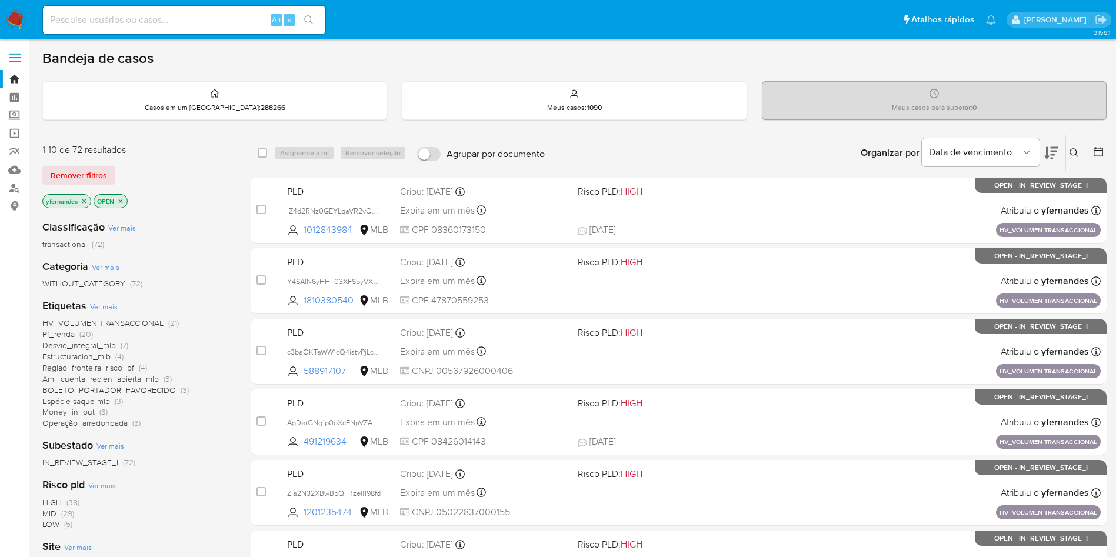
click at [132, 29] on div "Alt s" at bounding box center [184, 20] width 282 height 28
click at [122, 19] on input at bounding box center [184, 19] width 282 height 15
paste input "2513094139"
type input "2513094139"
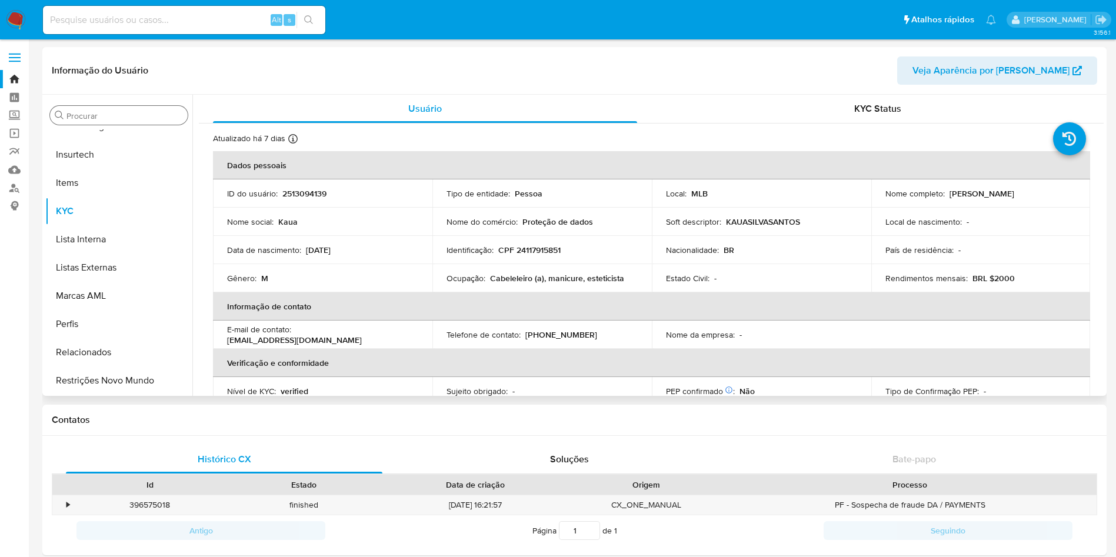
click at [75, 118] on input "Procurar" at bounding box center [124, 116] width 117 height 11
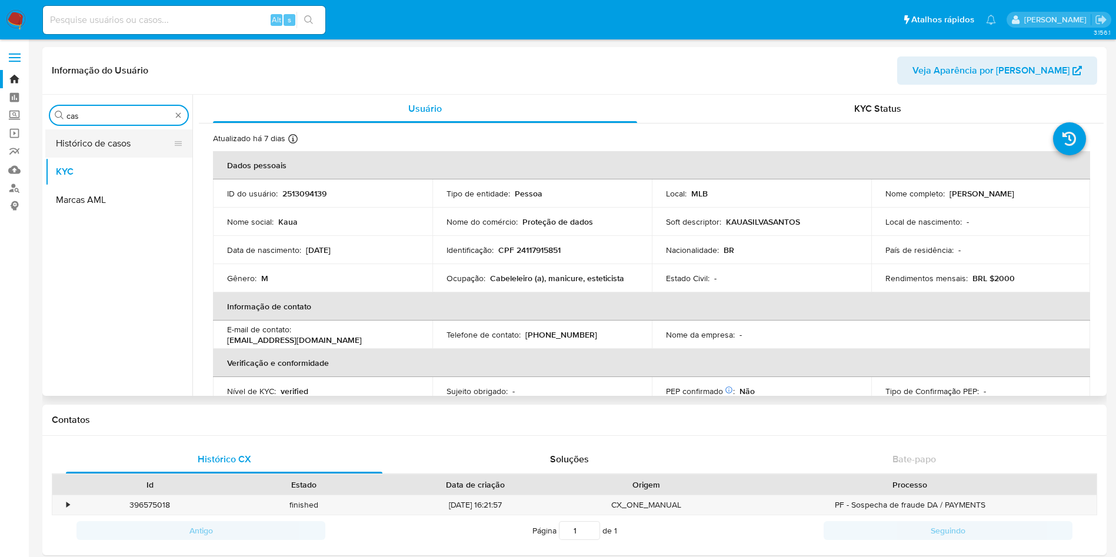
type input "cas"
click at [72, 135] on button "Histórico de casos" at bounding box center [114, 143] width 138 height 28
select select "10"
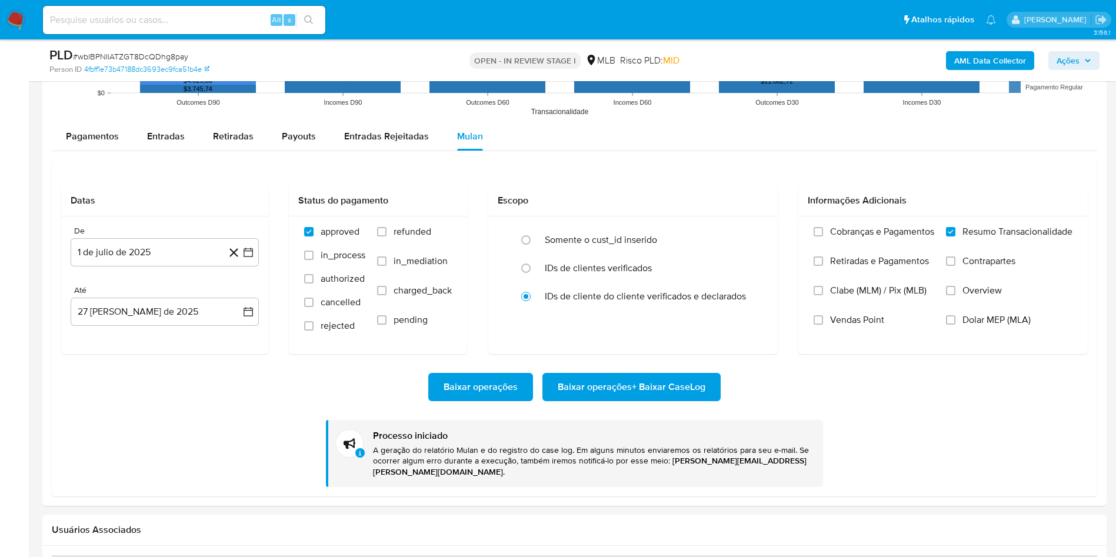
scroll to position [526, 0]
click at [152, 55] on span "# wblBPNIlATZGT8DcQDhg8pay" at bounding box center [130, 57] width 115 height 12
copy span "wblBPNIlATZGT8DcQDhg8pay"
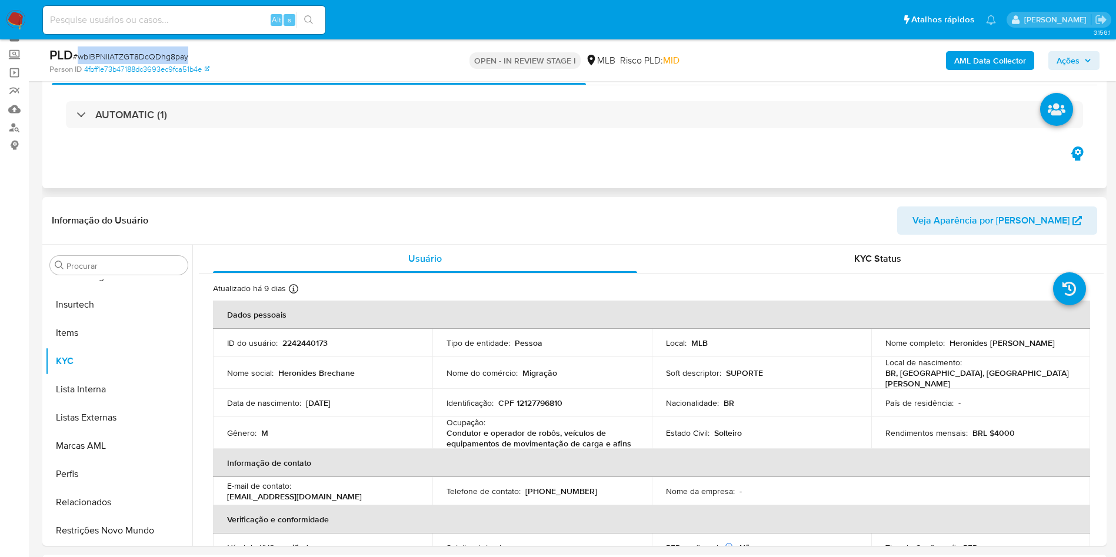
scroll to position [0, 0]
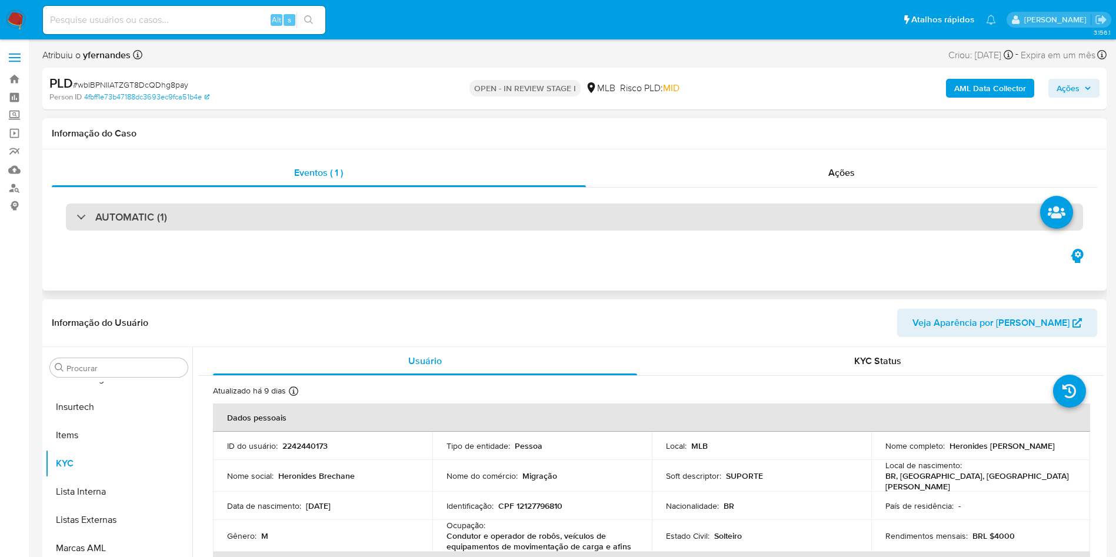
click at [437, 204] on div "AUTOMATIC (1)" at bounding box center [574, 217] width 1017 height 27
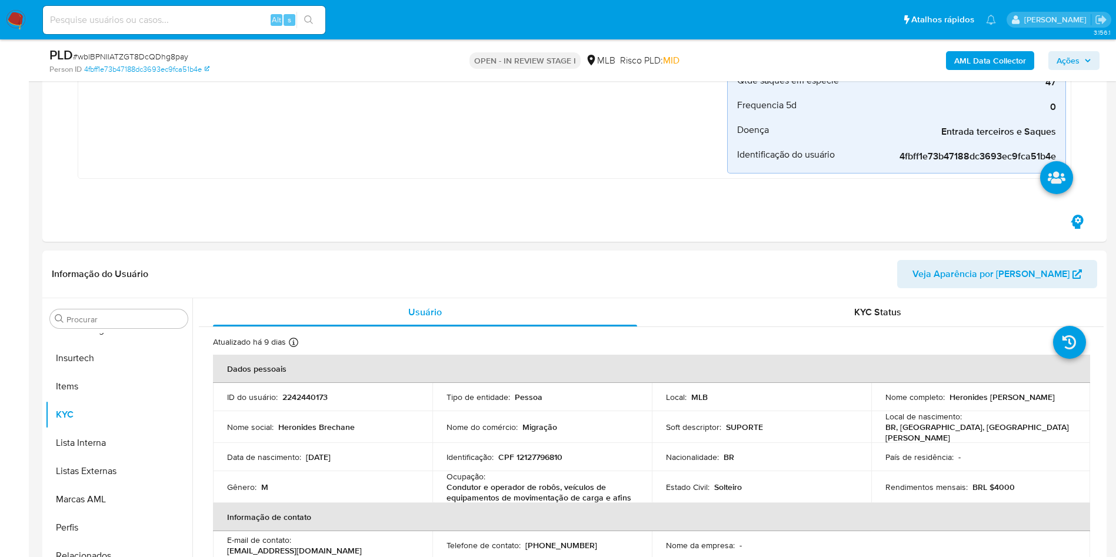
scroll to position [441, 0]
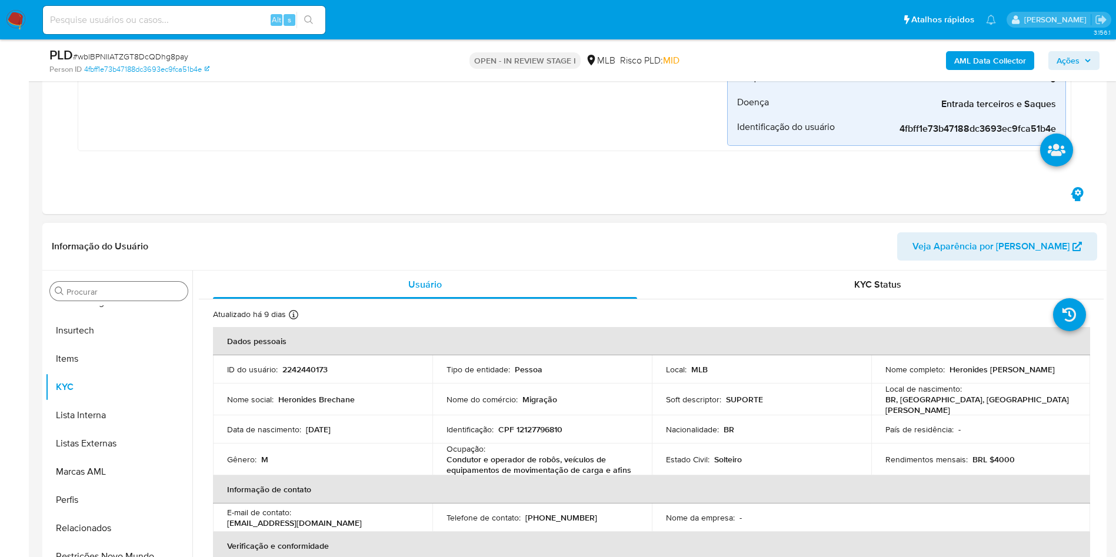
click at [114, 283] on div "Procurar" at bounding box center [119, 291] width 138 height 19
click at [118, 288] on input "Procurar" at bounding box center [124, 292] width 117 height 11
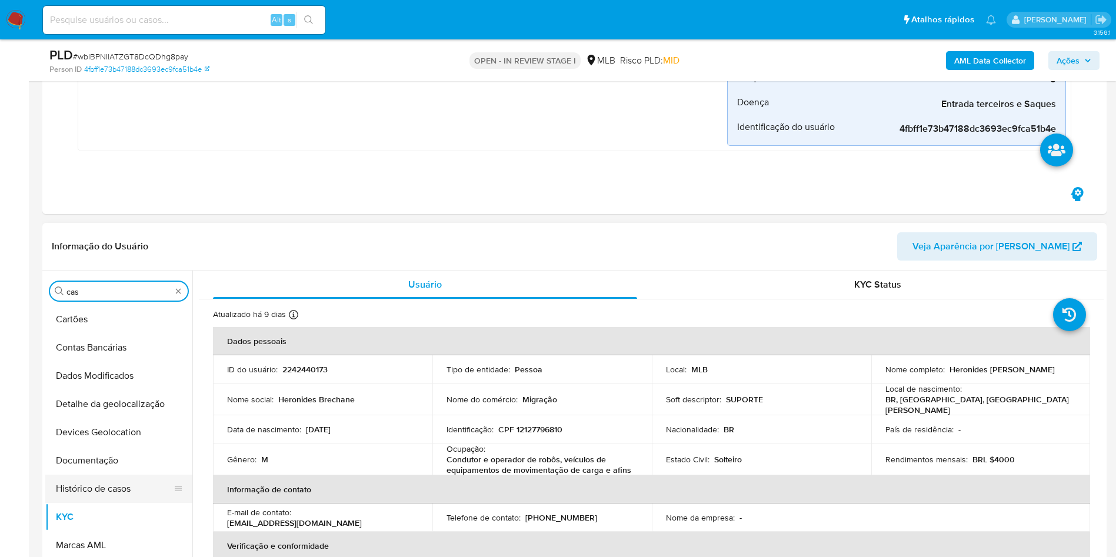
scroll to position [0, 0]
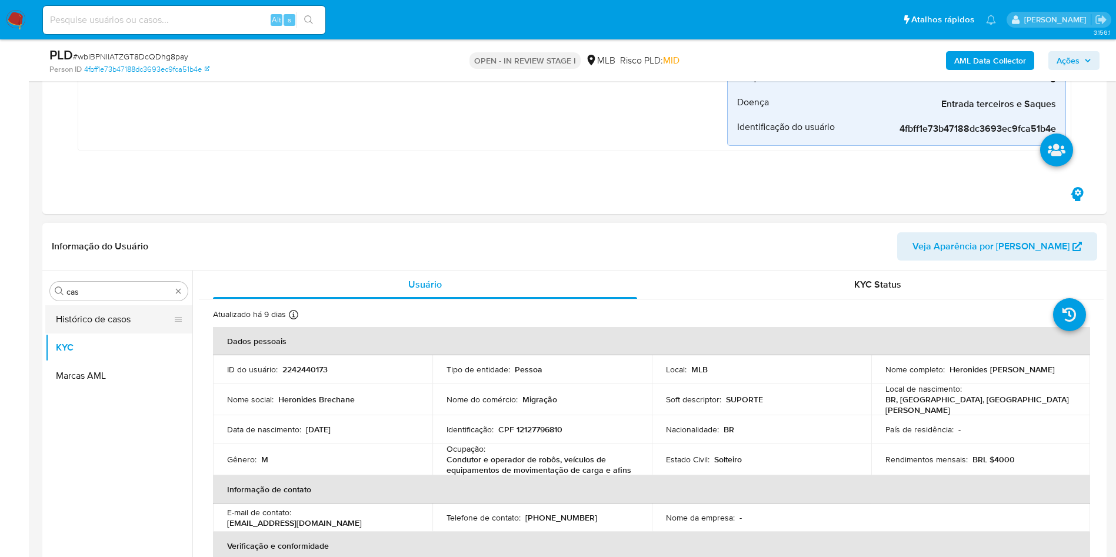
drag, startPoint x: 103, startPoint y: 316, endPoint x: 169, endPoint y: 291, distance: 70.4
click at [101, 317] on button "Histórico de casos" at bounding box center [114, 319] width 138 height 28
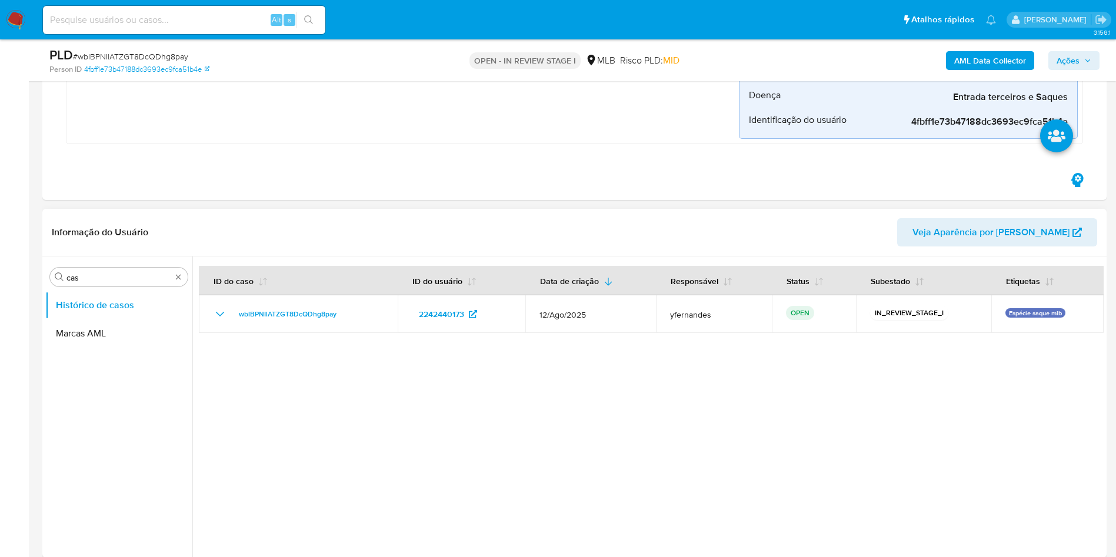
click at [370, 231] on header "Informação do Usuário Veja Aparência por [PERSON_NAME]" at bounding box center [575, 232] width 1046 height 28
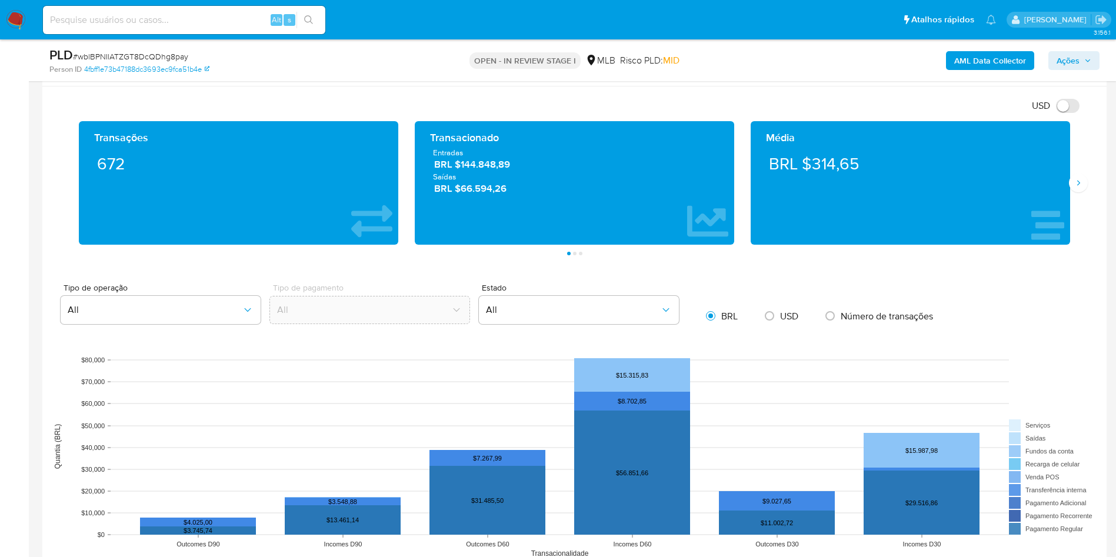
scroll to position [1059, 0]
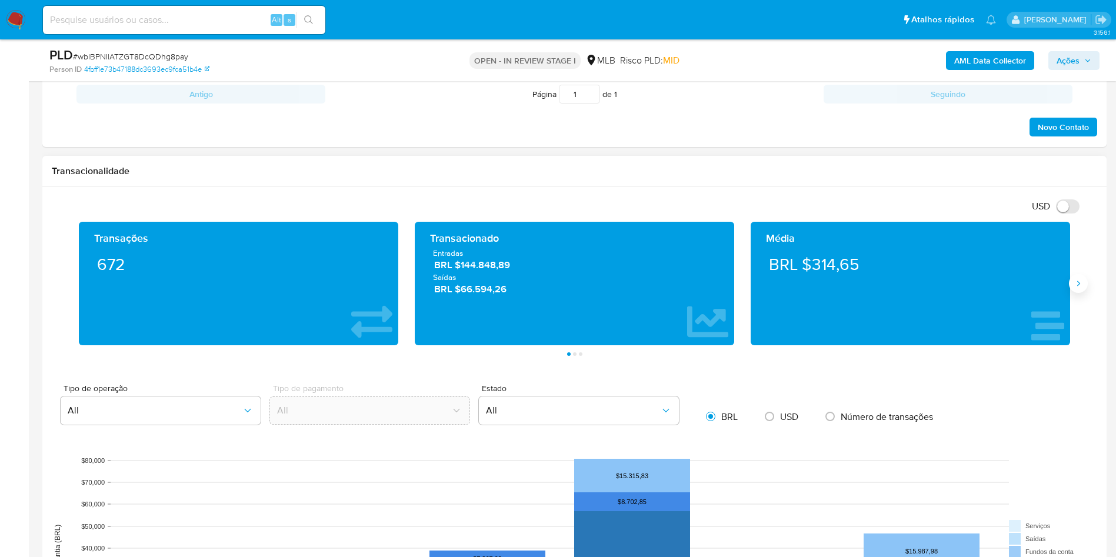
click at [1076, 284] on icon "Siguiente" at bounding box center [1078, 283] width 9 height 9
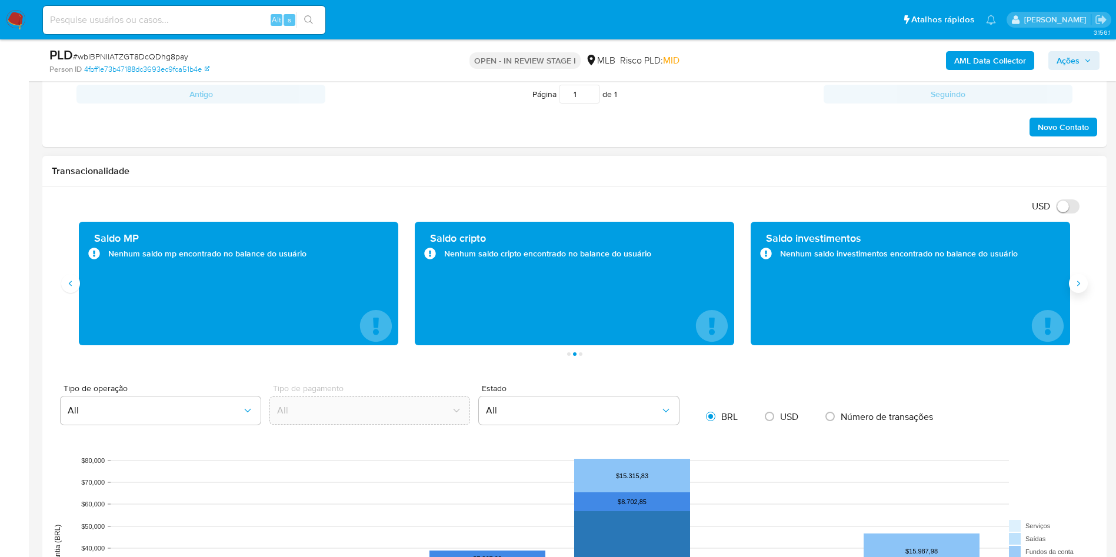
click at [1076, 284] on icon "Siguiente" at bounding box center [1078, 283] width 9 height 9
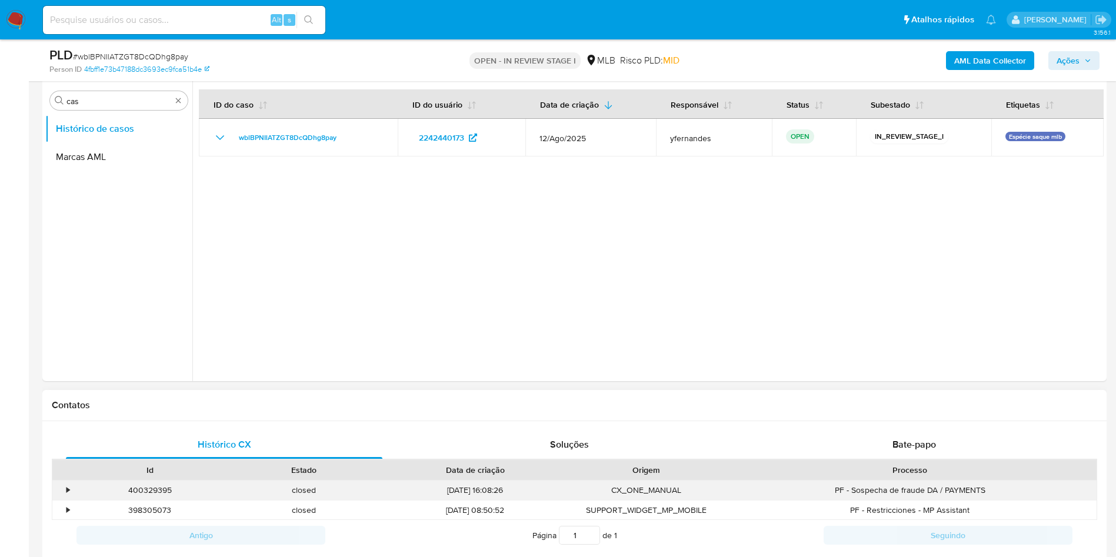
scroll to position [530, 0]
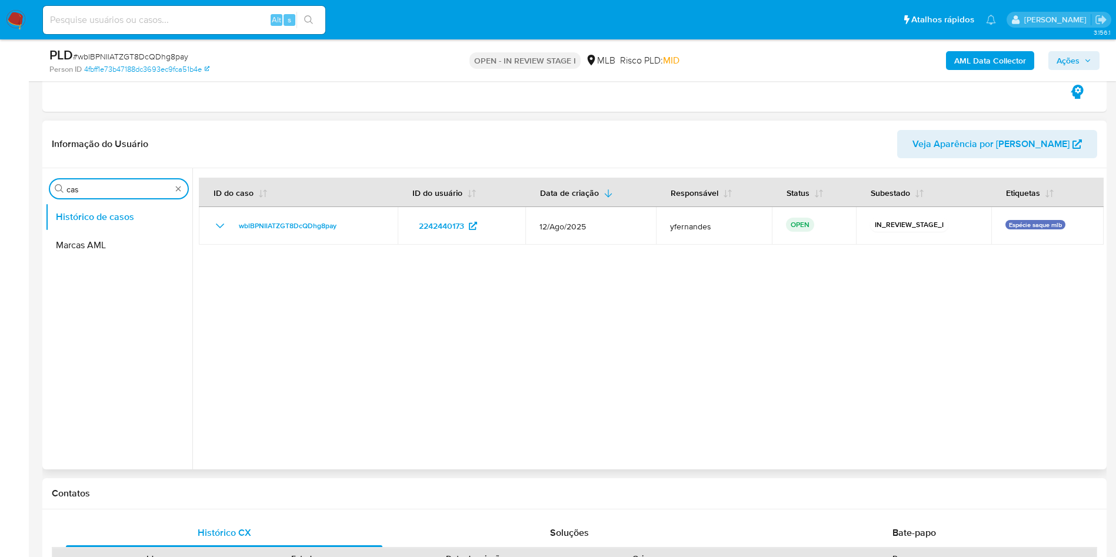
click at [136, 186] on input "cas" at bounding box center [118, 189] width 105 height 11
click at [136, 185] on input "cas" at bounding box center [118, 189] width 105 height 11
click at [92, 255] on button "KYC" at bounding box center [114, 245] width 138 height 28
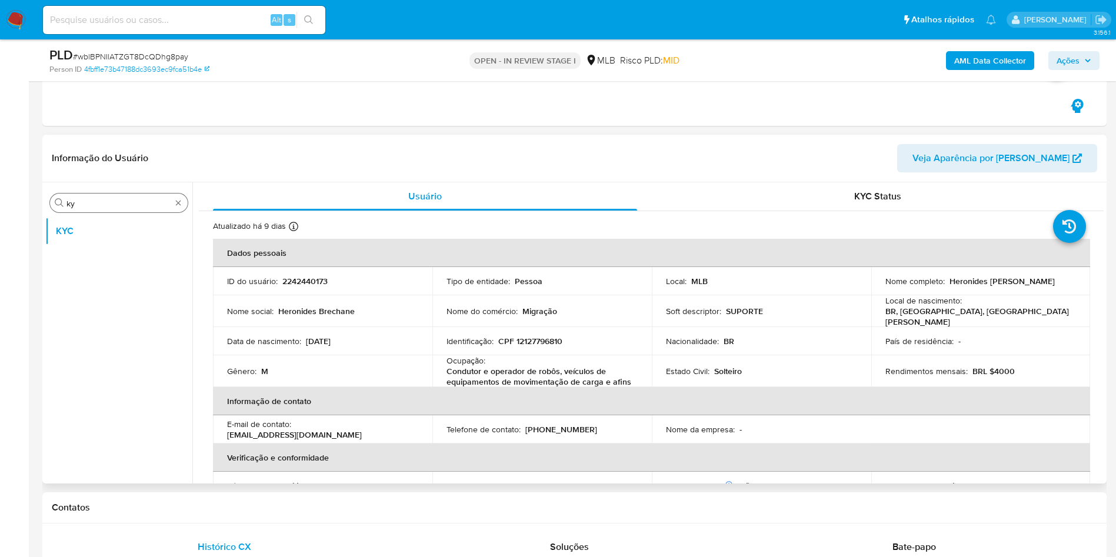
click at [86, 208] on input "ky" at bounding box center [118, 203] width 105 height 11
click at [86, 209] on div "Procurar ky" at bounding box center [119, 203] width 138 height 19
click at [82, 200] on input "ky" at bounding box center [118, 203] width 105 height 11
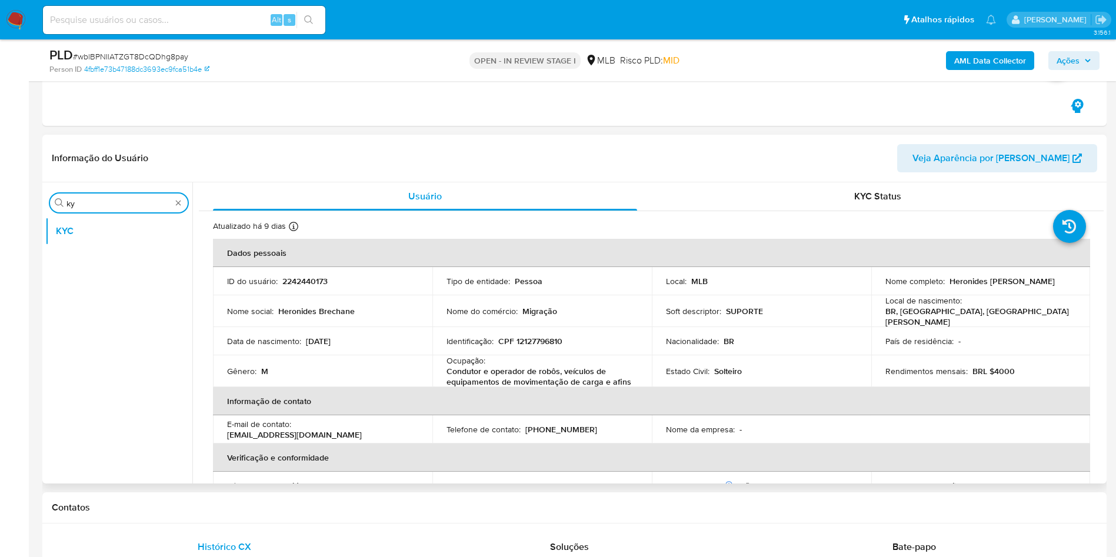
click at [82, 200] on input "ky" at bounding box center [118, 203] width 105 height 11
type input "ger"
click at [79, 222] on button "Geral" at bounding box center [114, 231] width 138 height 28
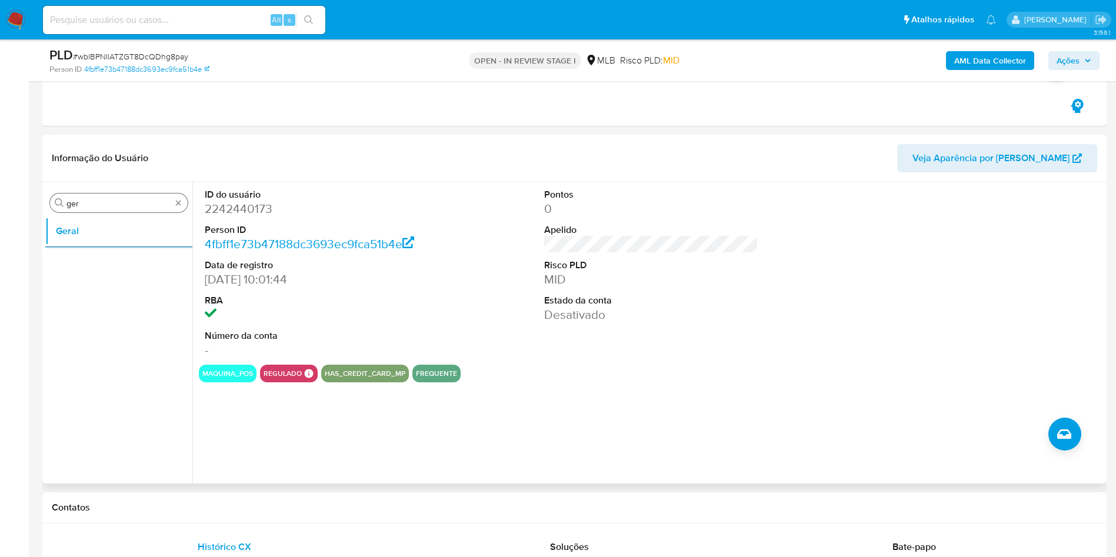
click at [128, 202] on input "ger" at bounding box center [118, 203] width 105 height 11
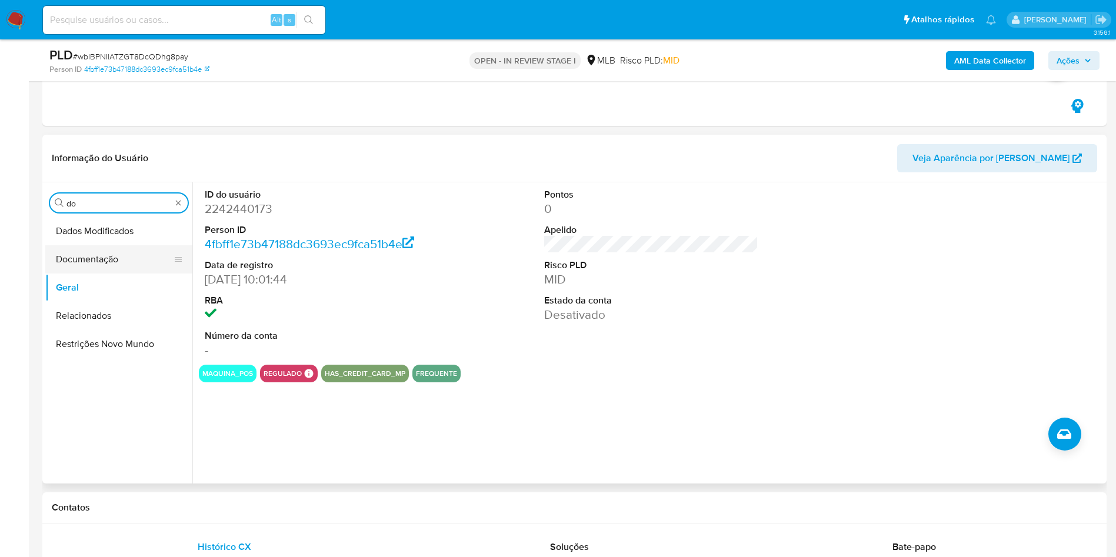
click at [105, 255] on button "Documentação" at bounding box center [114, 259] width 138 height 28
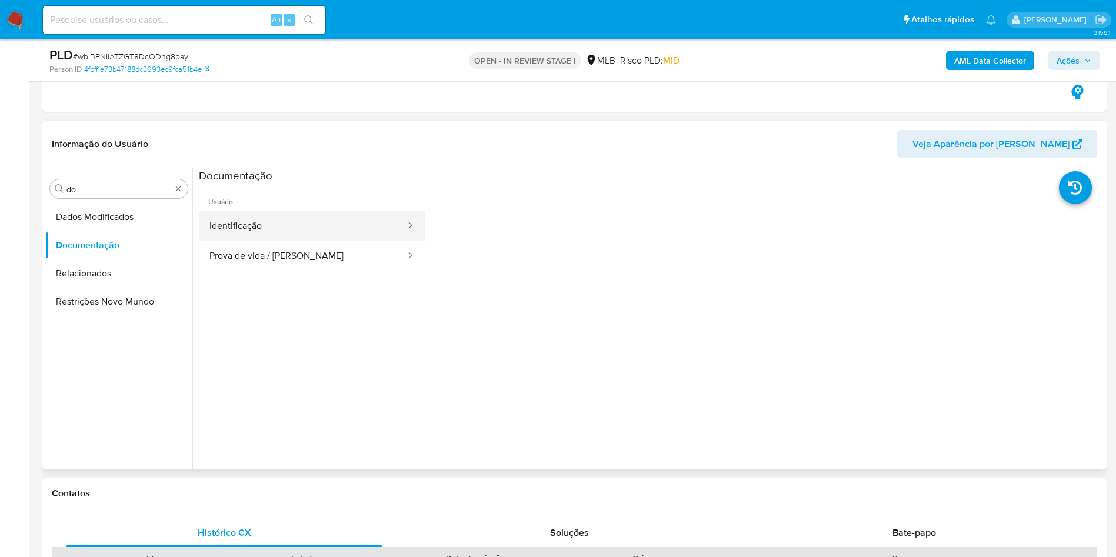
click at [255, 226] on button "Identificação" at bounding box center [303, 226] width 208 height 30
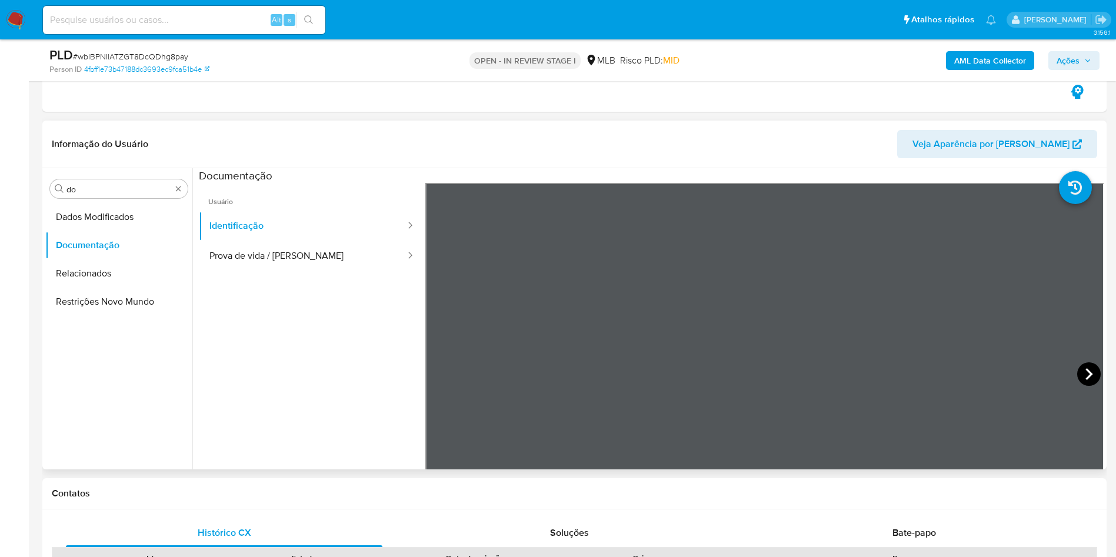
click at [1085, 366] on icon at bounding box center [1089, 374] width 24 height 24
click at [317, 264] on button "Prova de vida / [PERSON_NAME]" at bounding box center [303, 256] width 208 height 30
click at [85, 185] on input "do" at bounding box center [118, 189] width 105 height 11
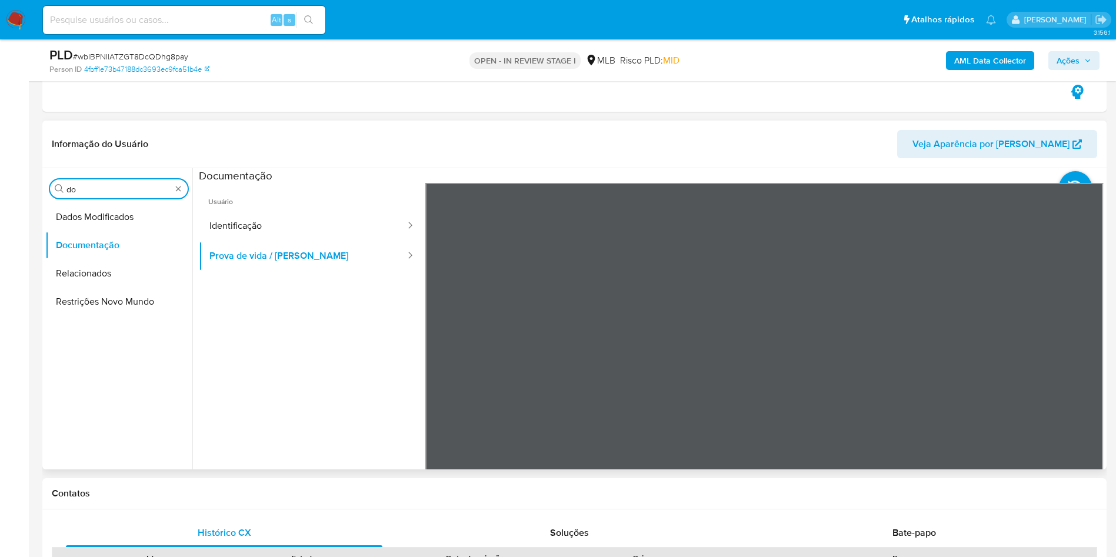
click at [85, 185] on input "do" at bounding box center [118, 189] width 105 height 11
type input "ky"
click at [61, 236] on button "KYC" at bounding box center [114, 245] width 138 height 28
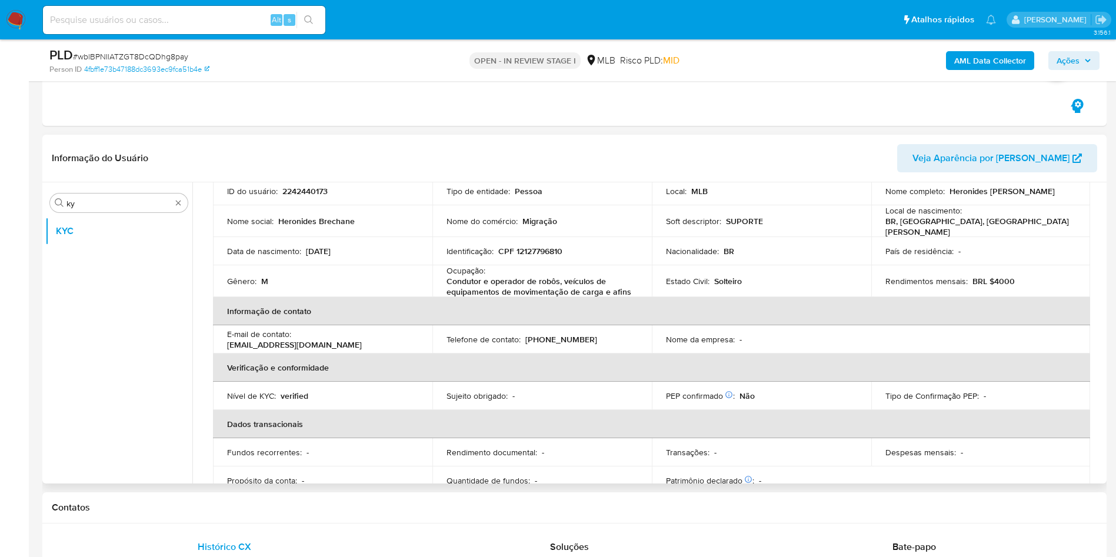
scroll to position [92, 0]
click at [523, 278] on p "Condutor e operador de robôs, veículos de equipamentos de movimentação de carga…" at bounding box center [540, 284] width 187 height 21
copy div "Ocupação : Condutor e operador de robôs, veículos de equipamentos de movimentaç…"
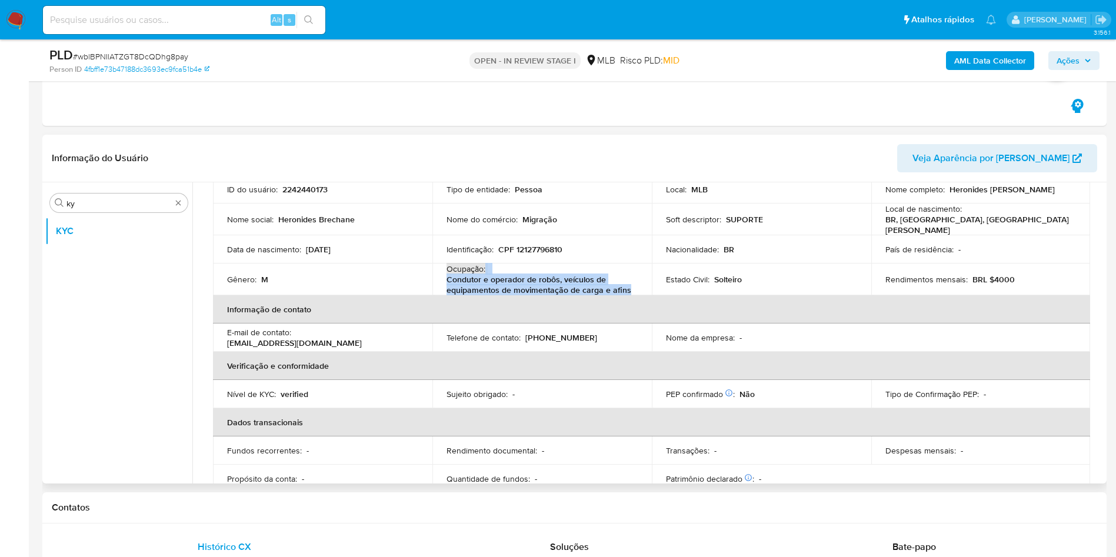
click at [640, 295] on th "Informação de contato" at bounding box center [651, 309] width 877 height 28
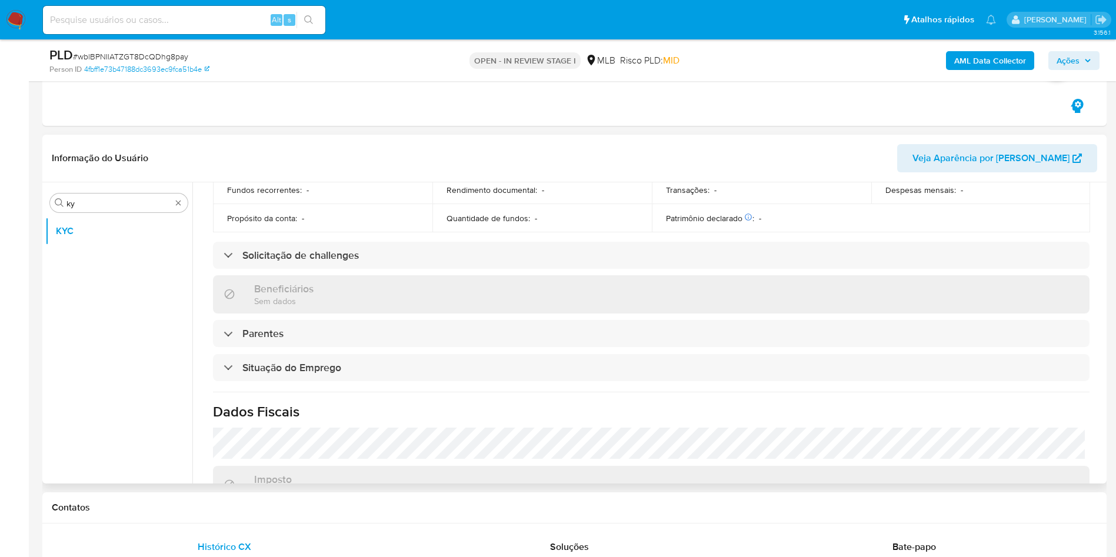
scroll to position [494, 0]
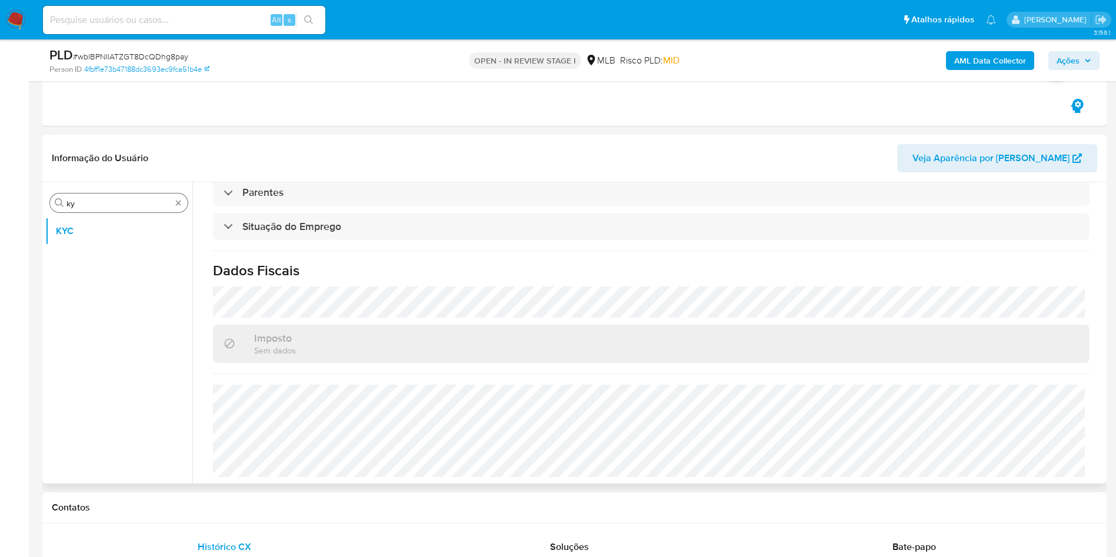
click at [91, 195] on div "Procurar ky" at bounding box center [119, 203] width 138 height 19
click at [99, 203] on input "ky" at bounding box center [118, 203] width 105 height 11
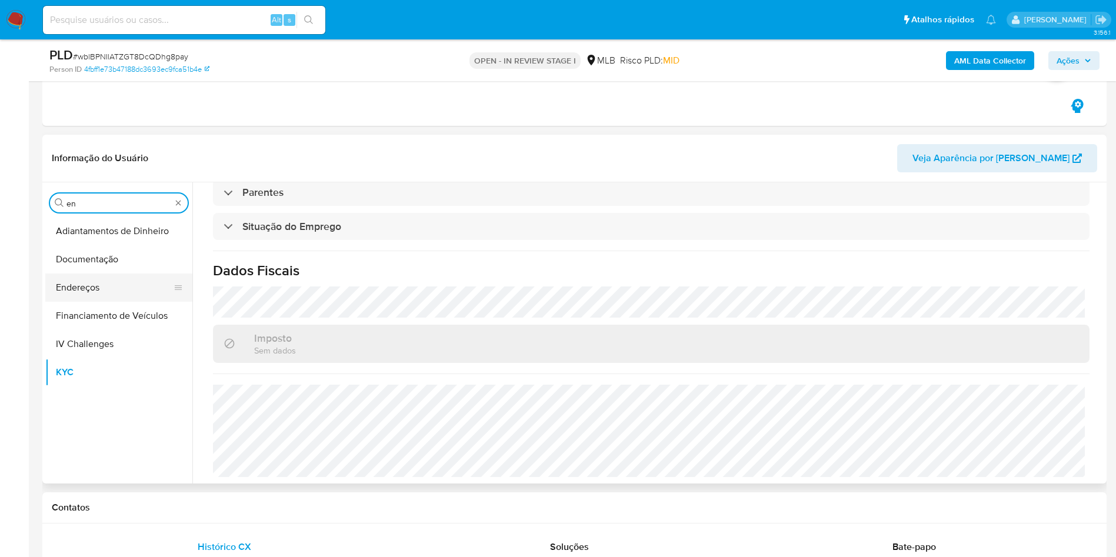
type input "en"
click at [109, 281] on button "Endereços" at bounding box center [114, 288] width 138 height 28
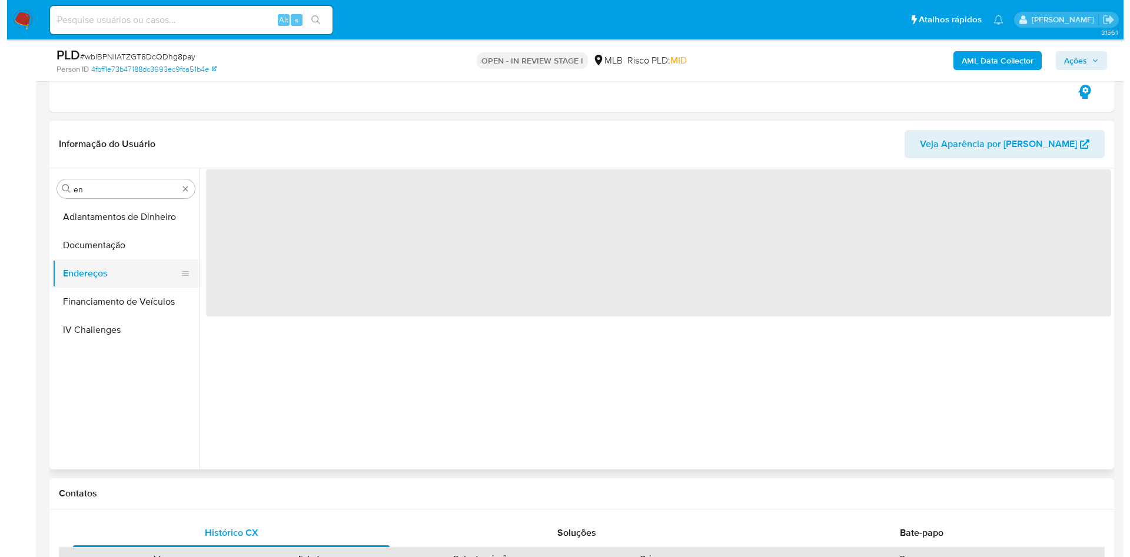
scroll to position [0, 0]
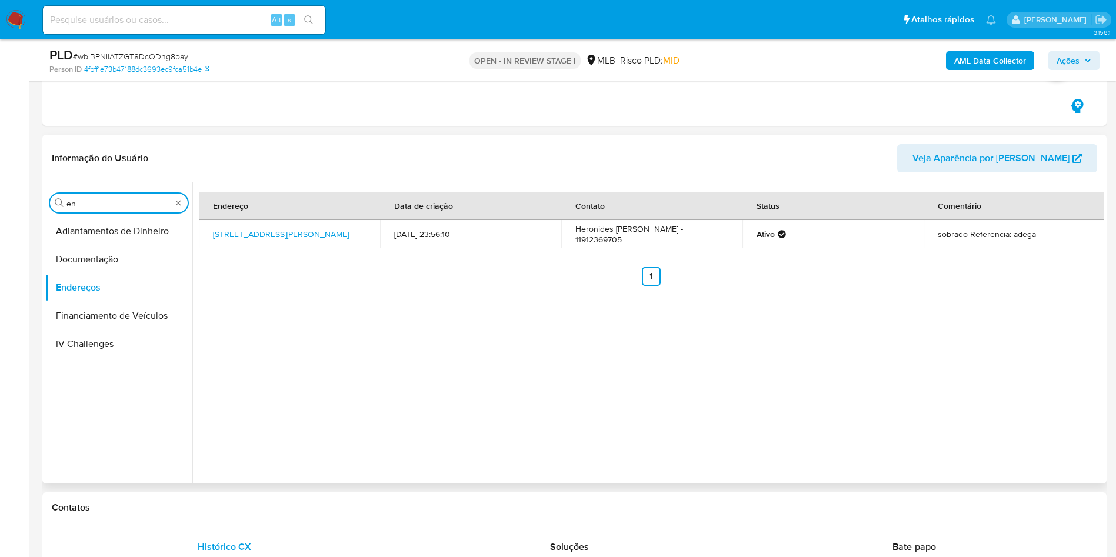
click at [115, 201] on input "en" at bounding box center [118, 203] width 105 height 11
click at [95, 199] on input "g" at bounding box center [118, 203] width 105 height 11
click at [95, 200] on input "g" at bounding box center [118, 203] width 105 height 11
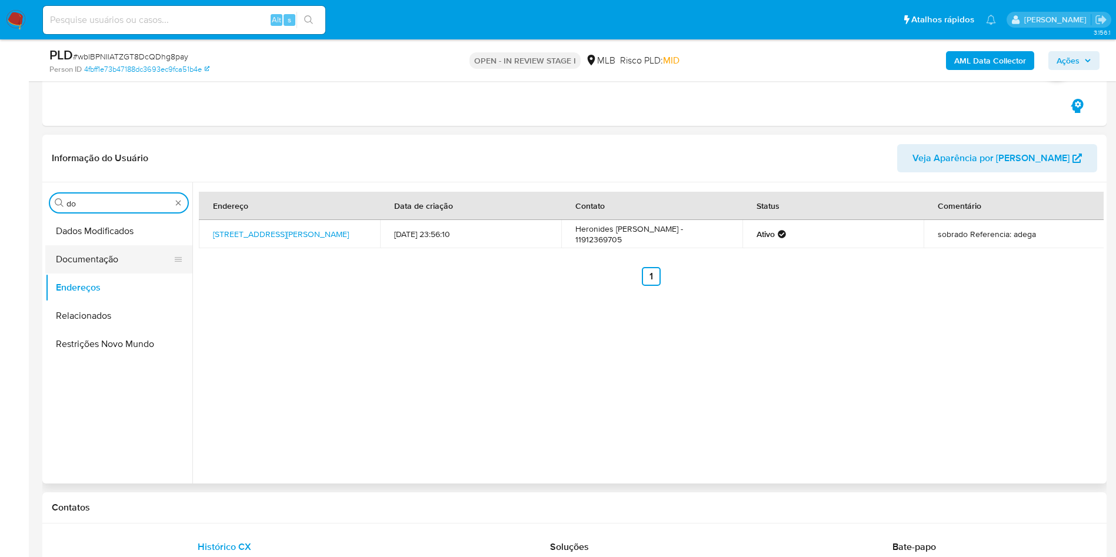
type input "do"
click at [63, 262] on button "Documentação" at bounding box center [114, 259] width 138 height 28
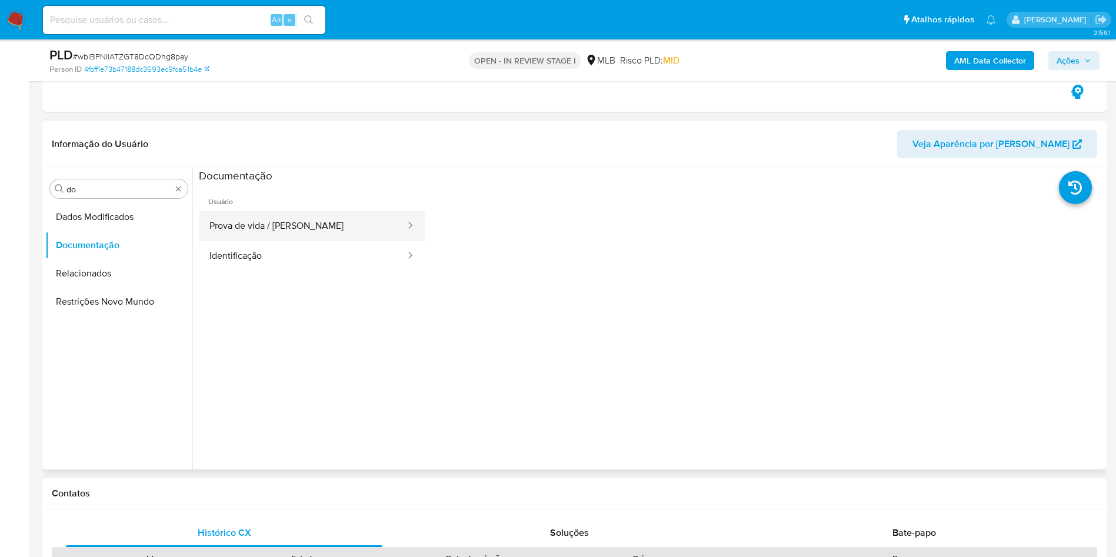
click at [328, 217] on button "Prova de vida / [PERSON_NAME]" at bounding box center [303, 226] width 208 height 30
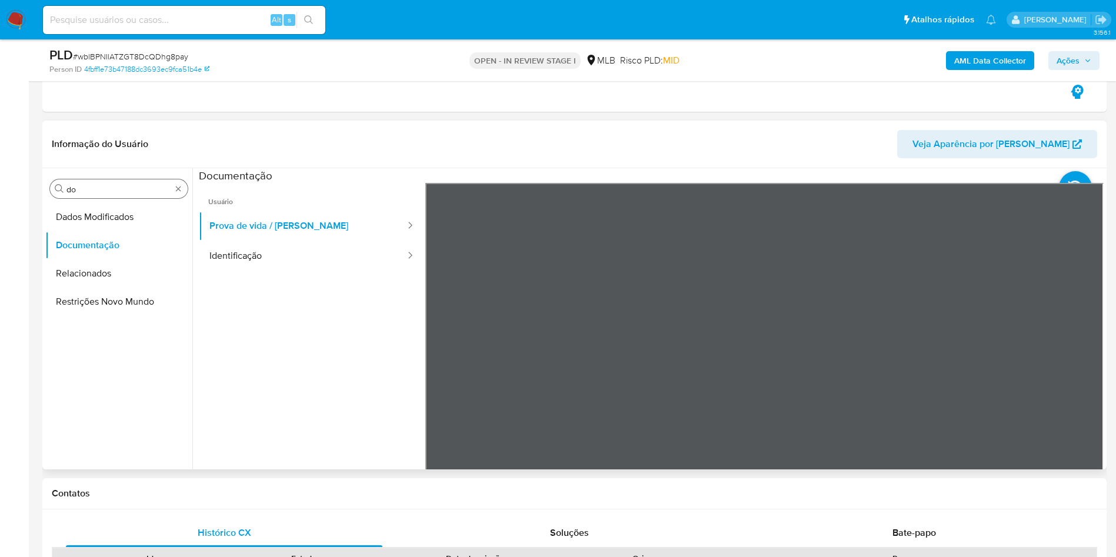
click at [85, 182] on div "Procurar do" at bounding box center [119, 188] width 138 height 19
click at [90, 187] on input "do" at bounding box center [118, 189] width 105 height 11
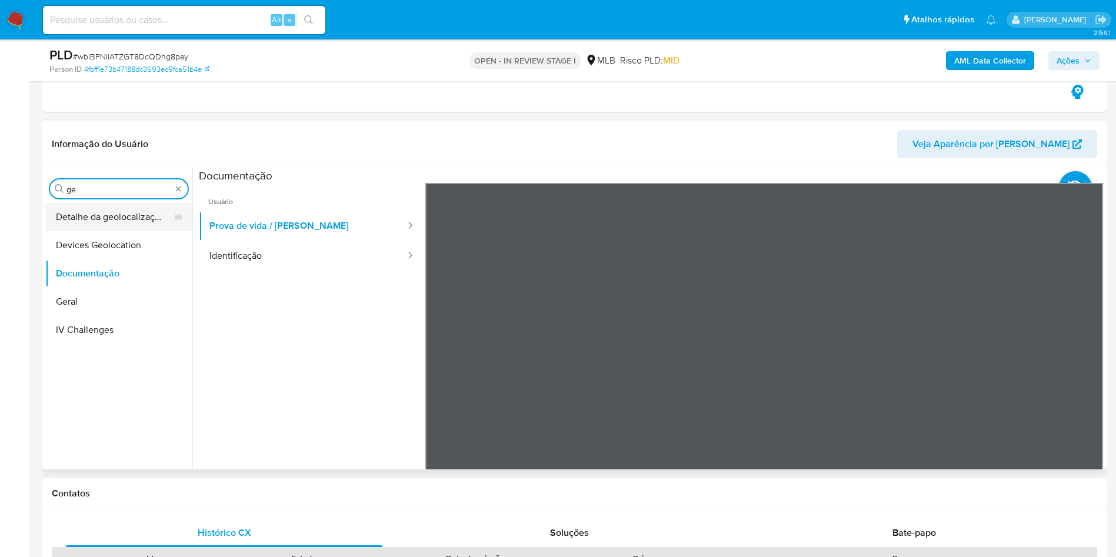
type input "ge"
click at [101, 211] on button "Detalhe da geolocalização" at bounding box center [114, 217] width 138 height 28
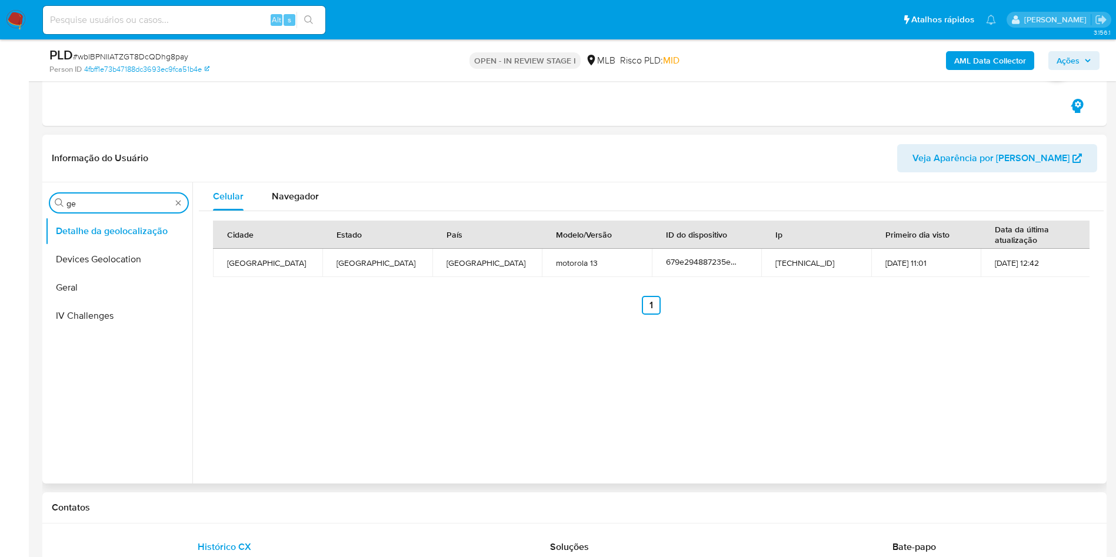
click at [89, 202] on input "ge" at bounding box center [118, 203] width 105 height 11
click at [73, 295] on button "Restrições Novo Mundo" at bounding box center [114, 288] width 138 height 28
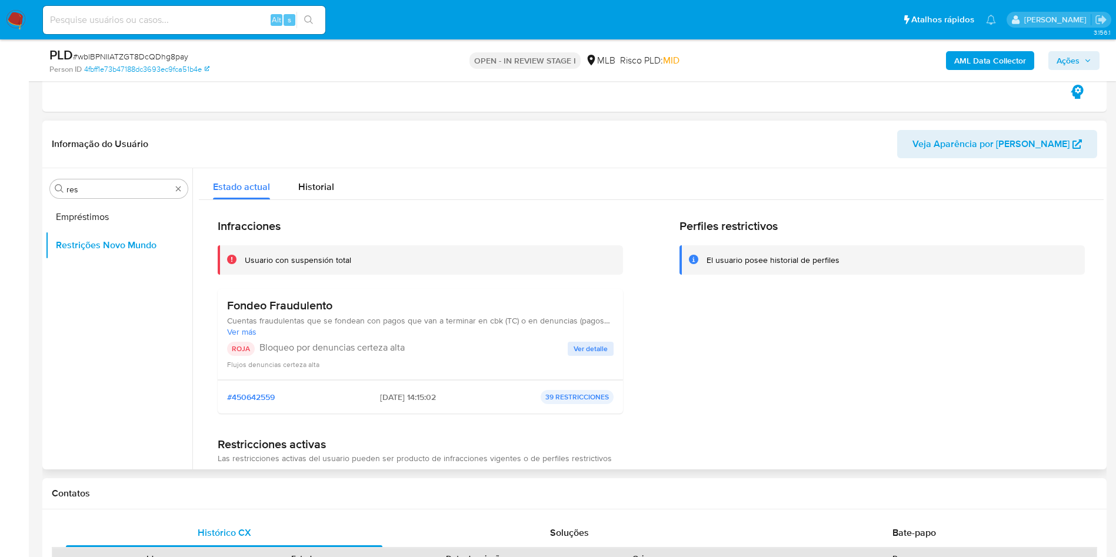
click at [417, 170] on div "Estado actual Historial" at bounding box center [651, 183] width 905 height 31
click at [278, 290] on div "Fondeo Fraudulento Cuentas fraudulentas que se fondean con pagos que van a term…" at bounding box center [420, 334] width 405 height 91
click at [288, 308] on h3 "Fondeo Fraudulento" at bounding box center [420, 305] width 387 height 15
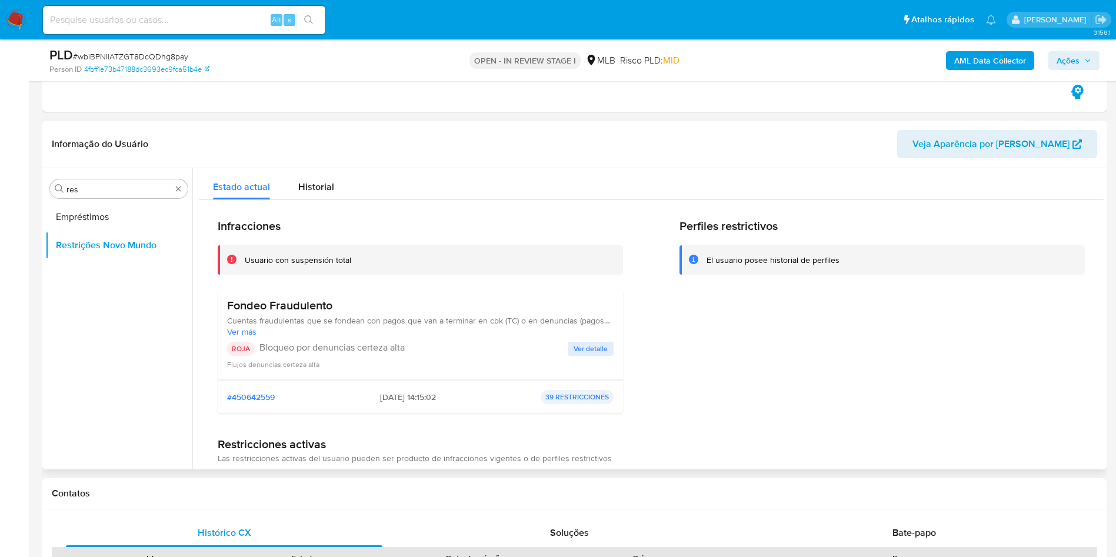
click at [367, 348] on p "Bloqueo por denuncias certeza alta" at bounding box center [414, 348] width 308 height 12
click at [366, 348] on p "Bloqueo por denuncias certeza alta" at bounding box center [414, 348] width 308 height 12
click at [577, 344] on span "Ver detalle" at bounding box center [591, 349] width 34 height 12
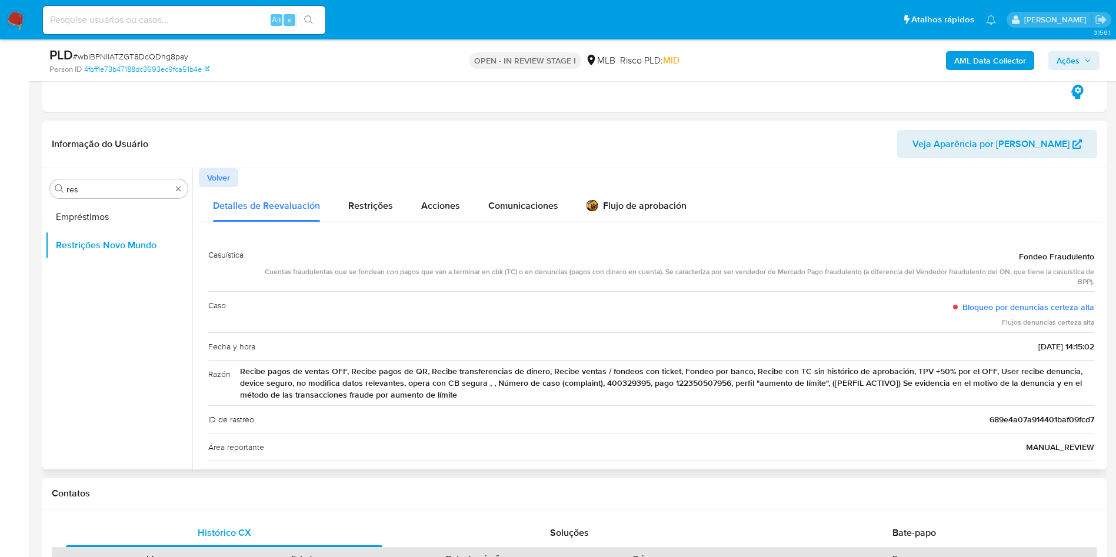
click at [560, 380] on span "Recibe pagos de ventas OFF, Recibe pagos de QR, Recibe transferencias de dinero…" at bounding box center [667, 382] width 854 height 35
click at [130, 188] on input "res" at bounding box center [118, 189] width 105 height 11
click at [130, 187] on input "res" at bounding box center [118, 189] width 105 height 11
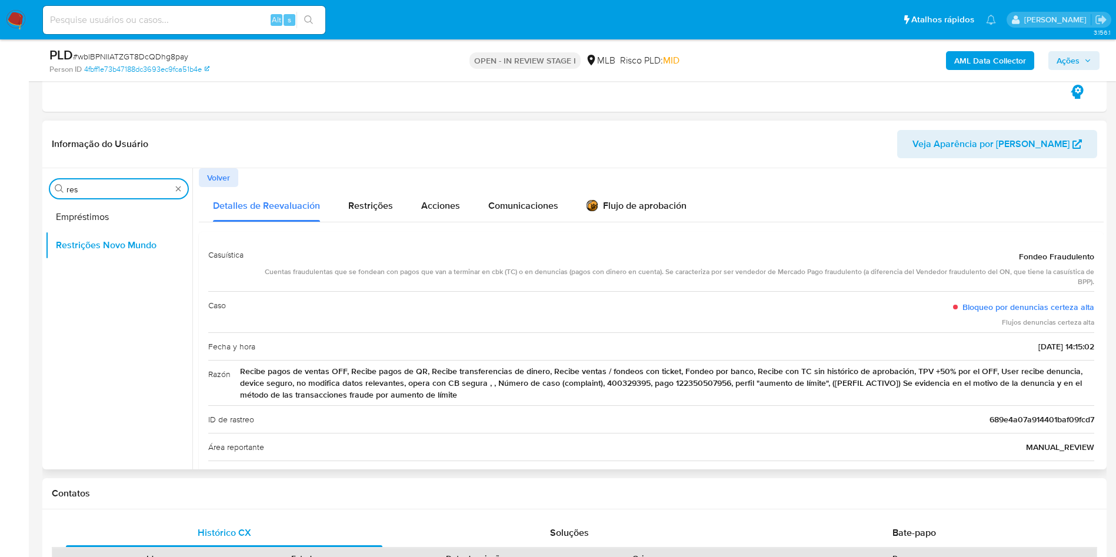
click at [131, 188] on input "res" at bounding box center [118, 189] width 105 height 11
type input "po"
click at [138, 217] on button "Dispositivos Point" at bounding box center [118, 217] width 147 height 28
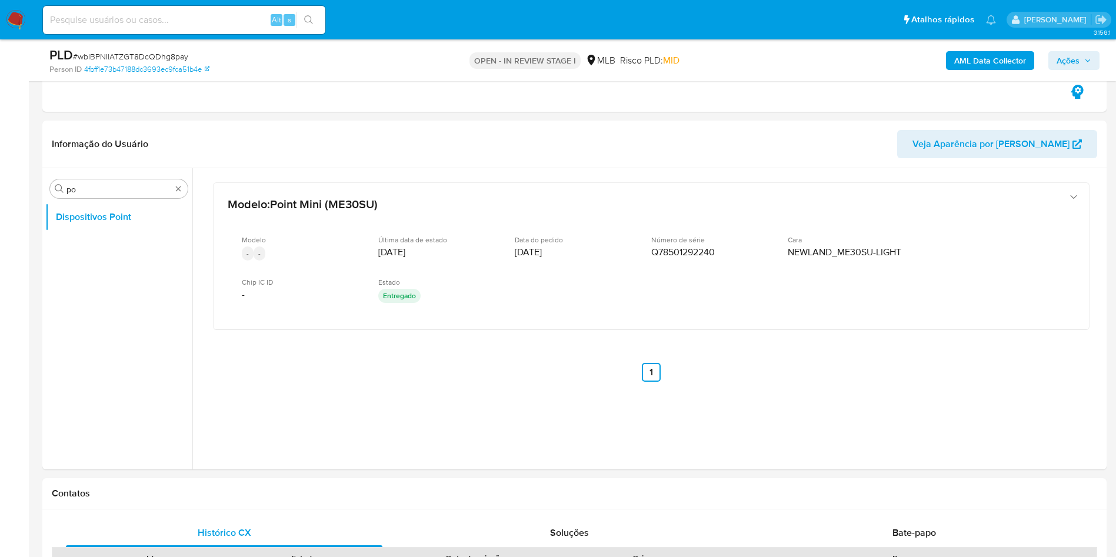
click at [986, 58] on b "AML Data Collector" at bounding box center [990, 60] width 72 height 19
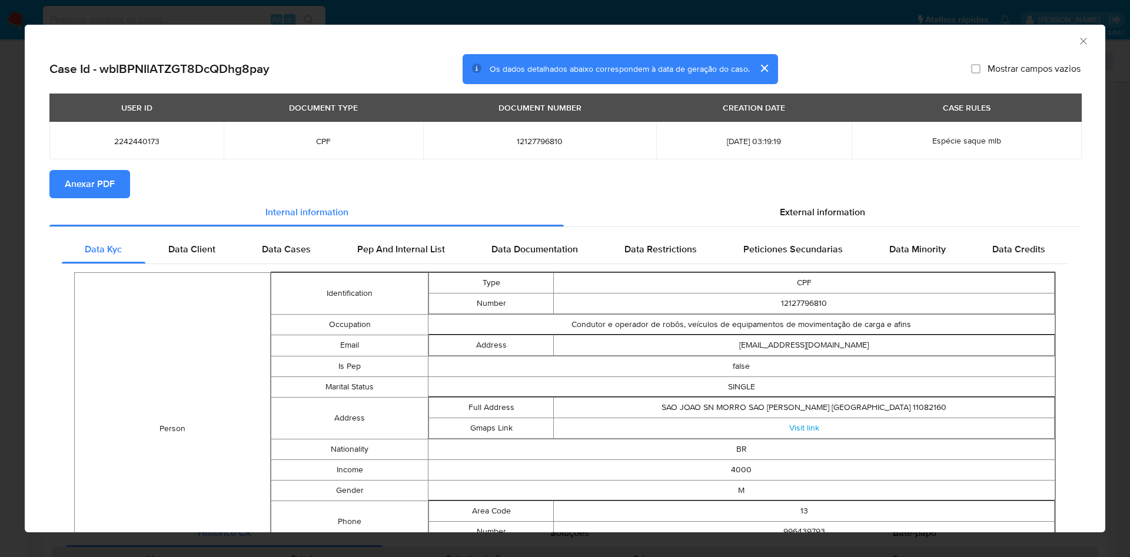
click at [52, 188] on button "Anexar PDF" at bounding box center [89, 184] width 81 height 28
click at [809, 221] on div "External information" at bounding box center [822, 214] width 517 height 28
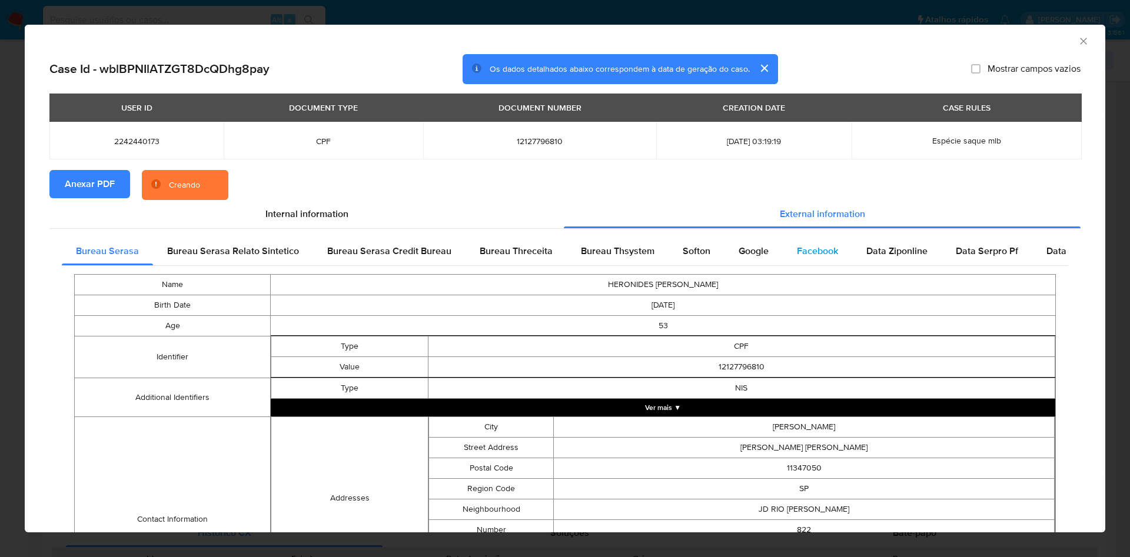
click at [823, 256] on span "Facebook" at bounding box center [817, 251] width 41 height 14
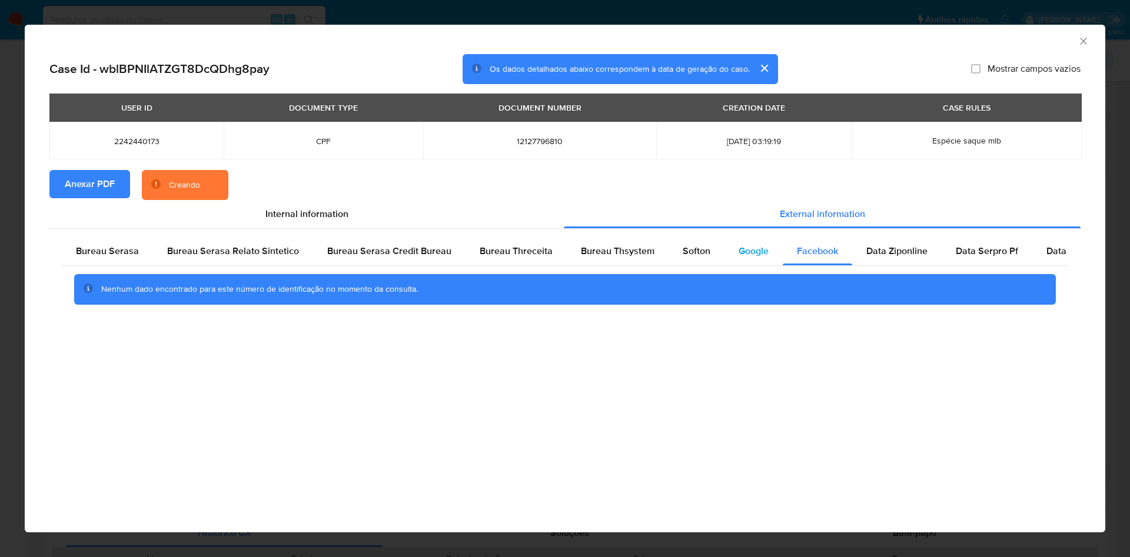
click at [758, 251] on span "Google" at bounding box center [754, 251] width 30 height 14
click at [700, 236] on div "Bureau Serasa Bureau Serasa Relato Sintetico Bureau Serasa Credit Bureau Bureau…" at bounding box center [564, 275] width 1031 height 92
drag, startPoint x: 661, startPoint y: 242, endPoint x: 699, endPoint y: 254, distance: 39.5
click at [665, 242] on div "Bureau Serasa Bureau Serasa Relato Sintetico Bureau Serasa Credit Bureau Bureau…" at bounding box center [565, 251] width 1006 height 28
click at [683, 249] on span "Softon" at bounding box center [697, 251] width 28 height 14
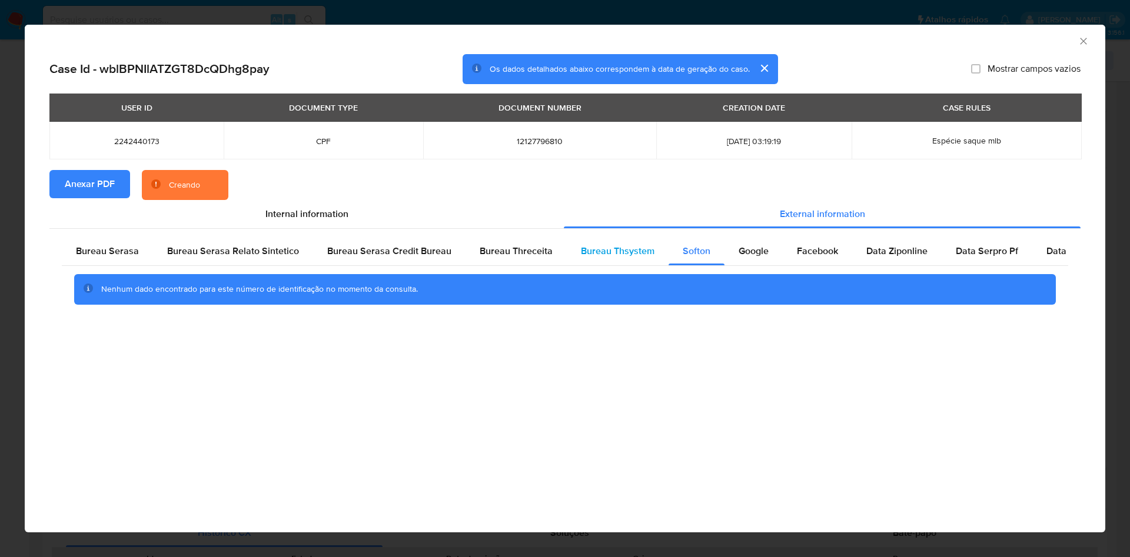
click at [620, 249] on span "Bureau Thsystem" at bounding box center [618, 251] width 74 height 14
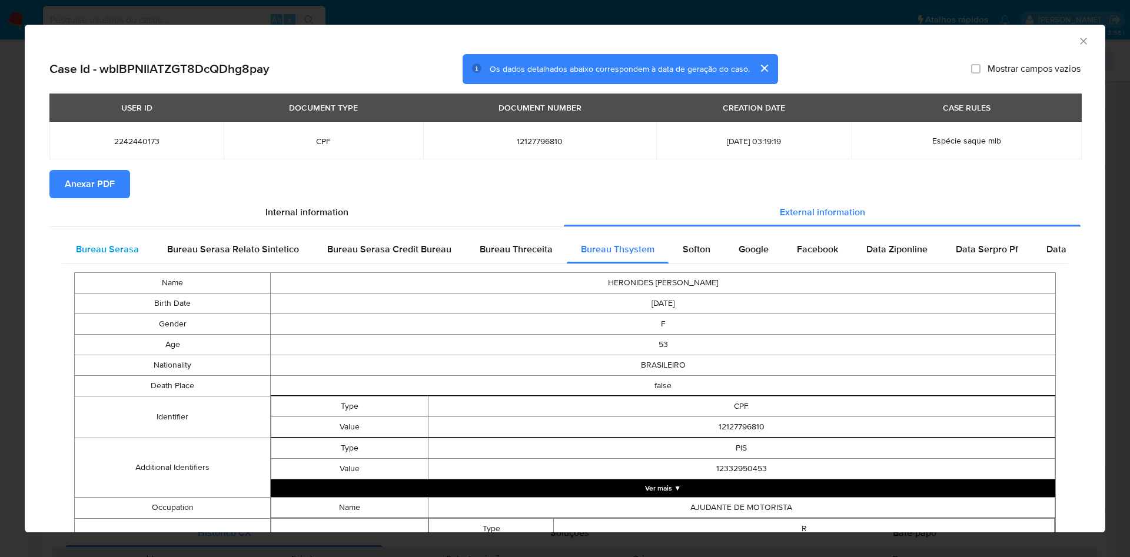
click at [85, 248] on span "Bureau Serasa" at bounding box center [107, 249] width 63 height 14
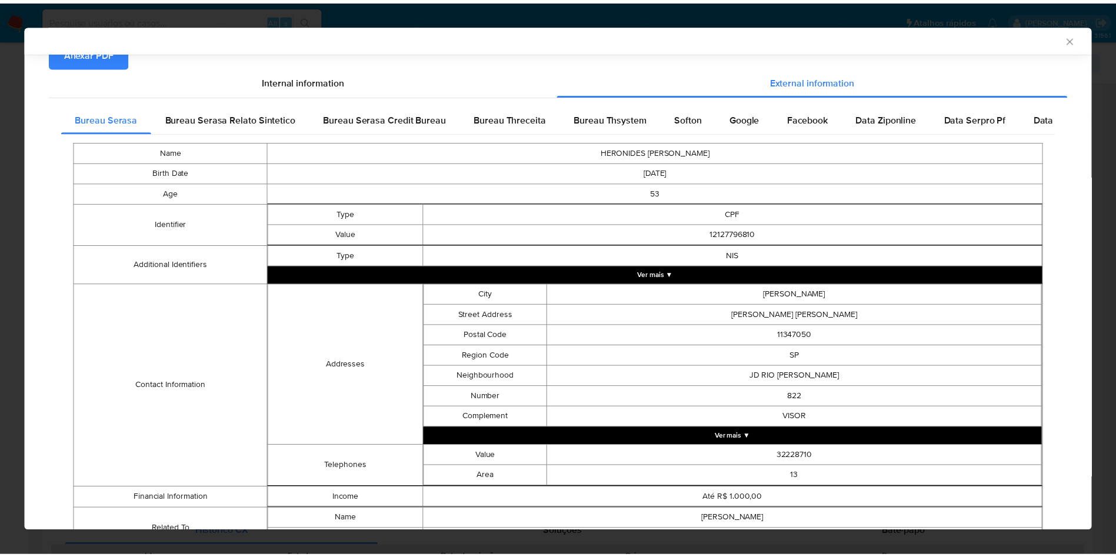
scroll to position [189, 0]
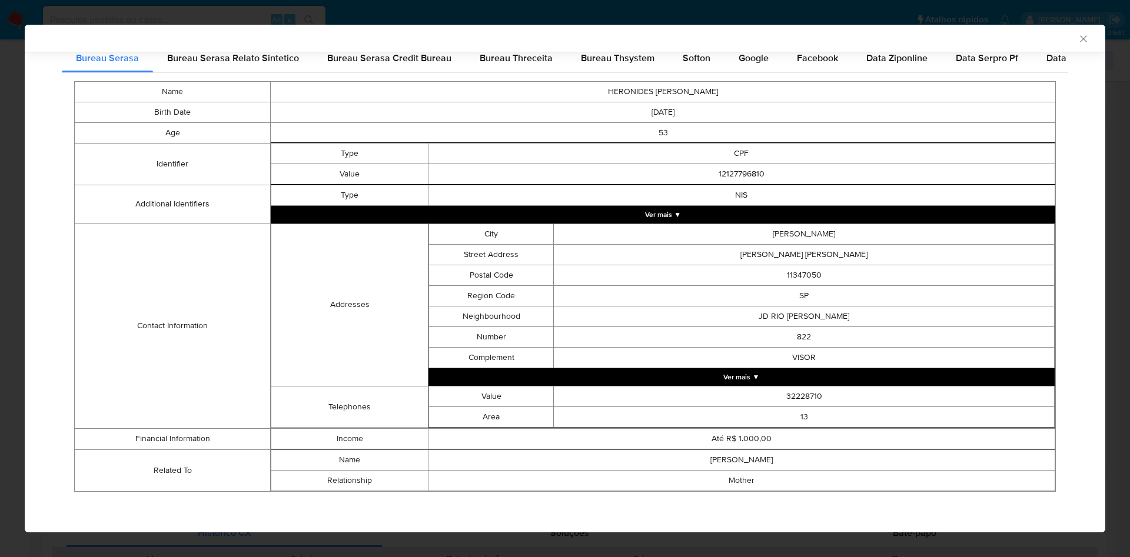
click at [18, 232] on div "AML Data Collector Case Id - wblBPNIlATZGT8DcQDhg8pay Os dados detalhados abaix…" at bounding box center [565, 278] width 1130 height 557
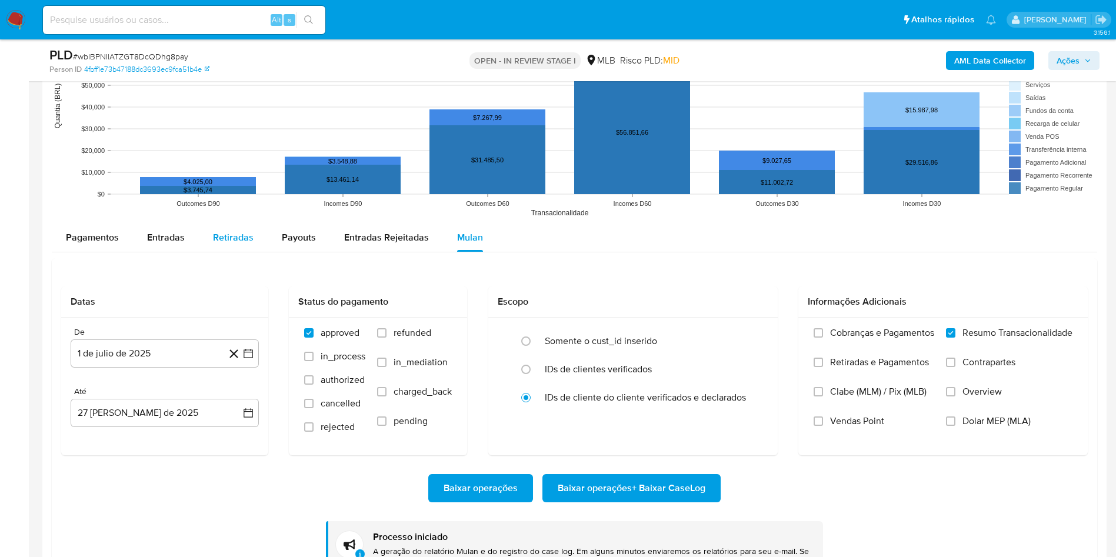
click at [227, 244] on span "Retiradas" at bounding box center [233, 238] width 41 height 14
select select "10"
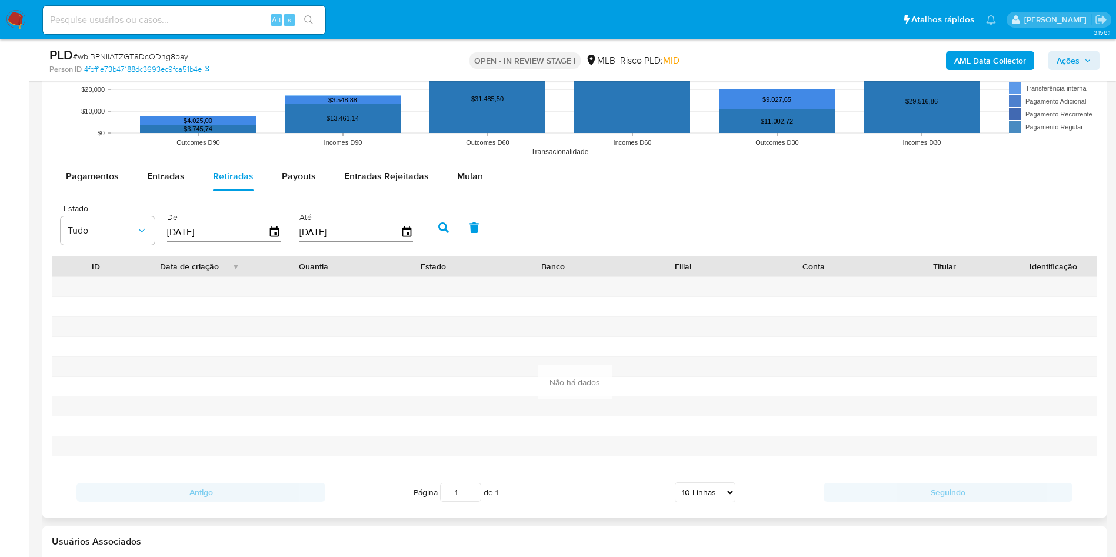
scroll to position [1589, 0]
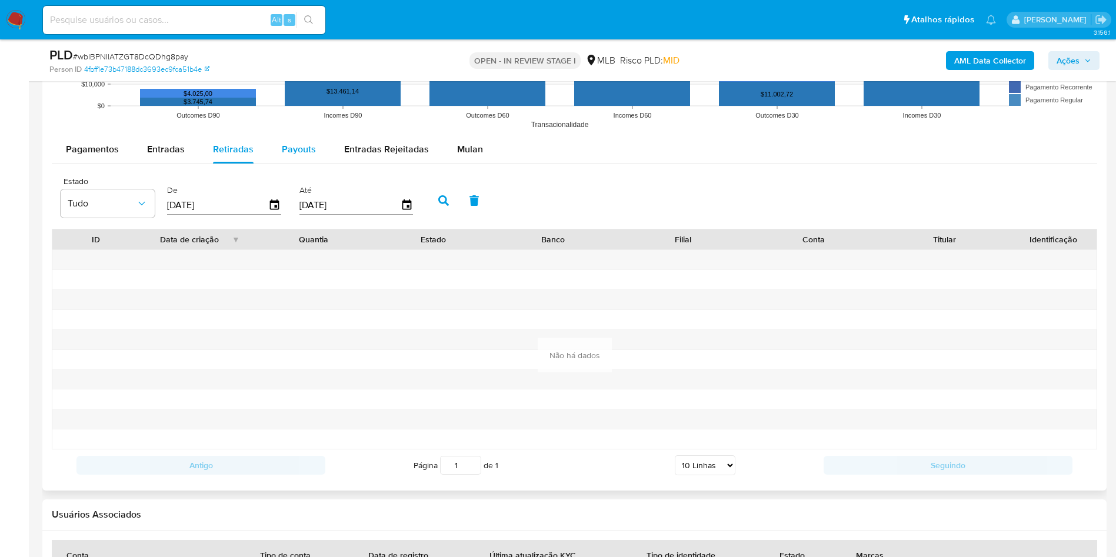
click at [282, 149] on span "Payouts" at bounding box center [299, 149] width 34 height 14
select select "10"
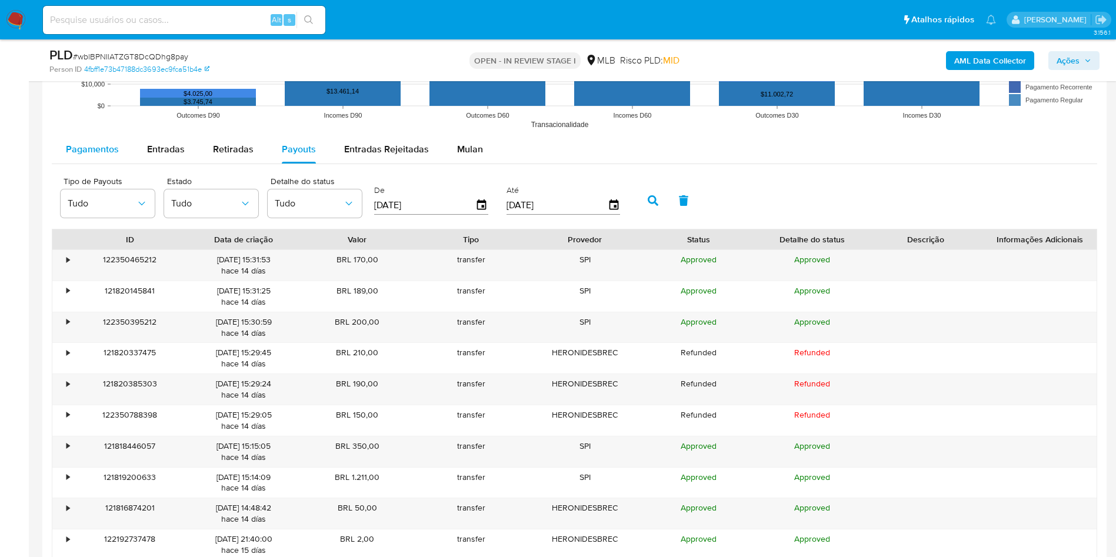
click at [113, 155] on span "Pagamentos" at bounding box center [92, 149] width 53 height 14
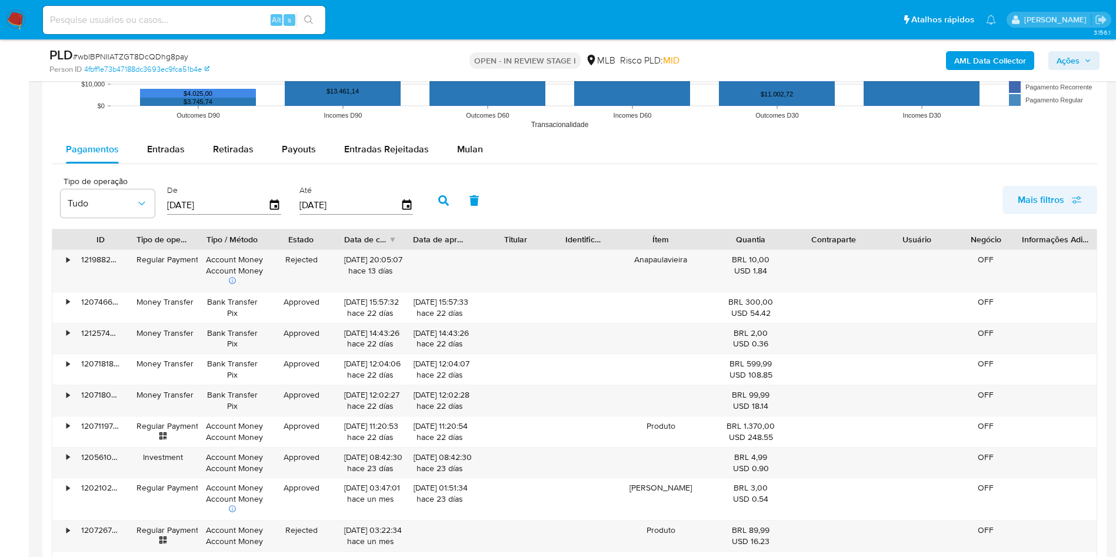
click at [1048, 200] on span "Mais filtros" at bounding box center [1041, 200] width 46 height 28
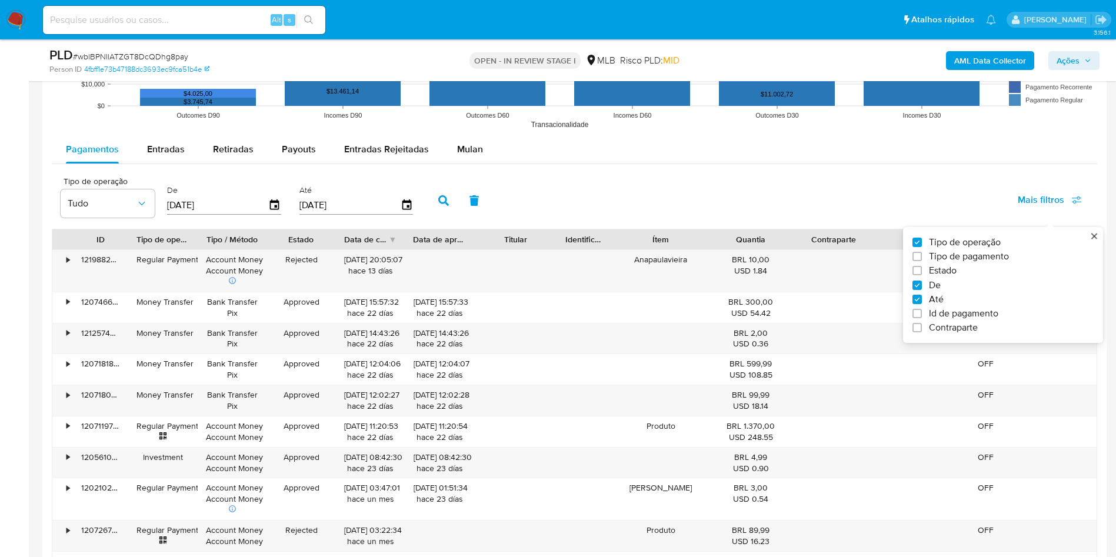
click at [941, 318] on span "Id de pagamento" at bounding box center [963, 314] width 69 height 12
click at [922, 318] on input "Id de pagamento" at bounding box center [917, 313] width 9 height 9
checkbox input "true"
click at [487, 205] on input "number" at bounding box center [485, 204] width 115 height 15
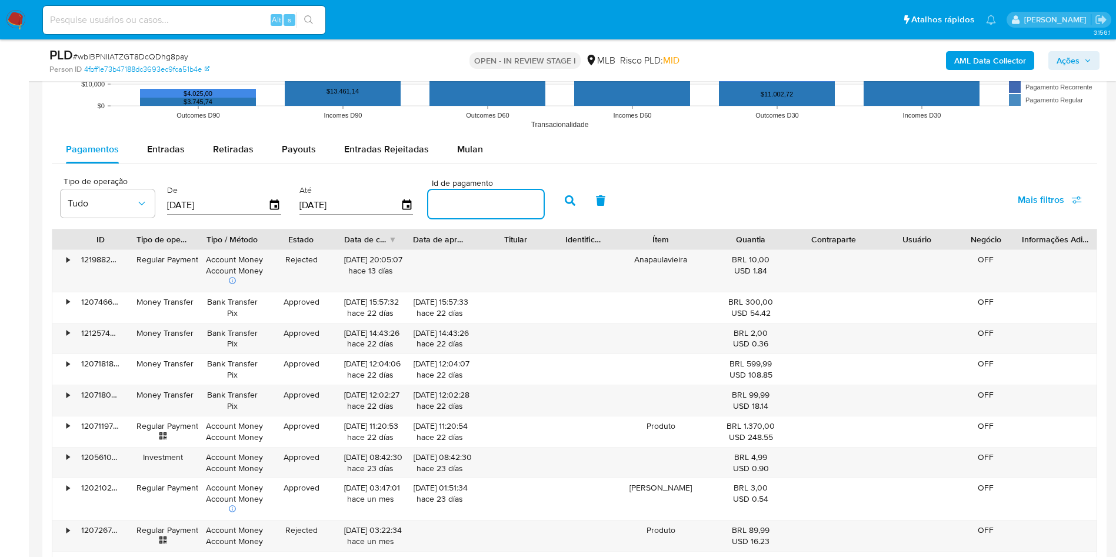
paste input "119771256873"
type input "119771256873"
click at [564, 204] on button "button" at bounding box center [570, 201] width 31 height 28
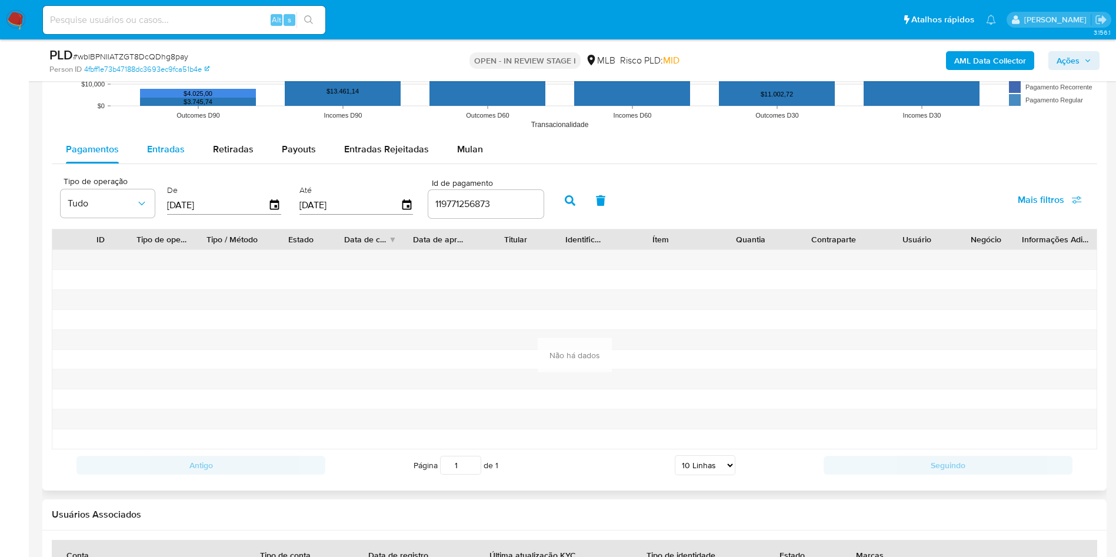
click at [182, 149] on span "Entradas" at bounding box center [166, 149] width 38 height 14
select select "10"
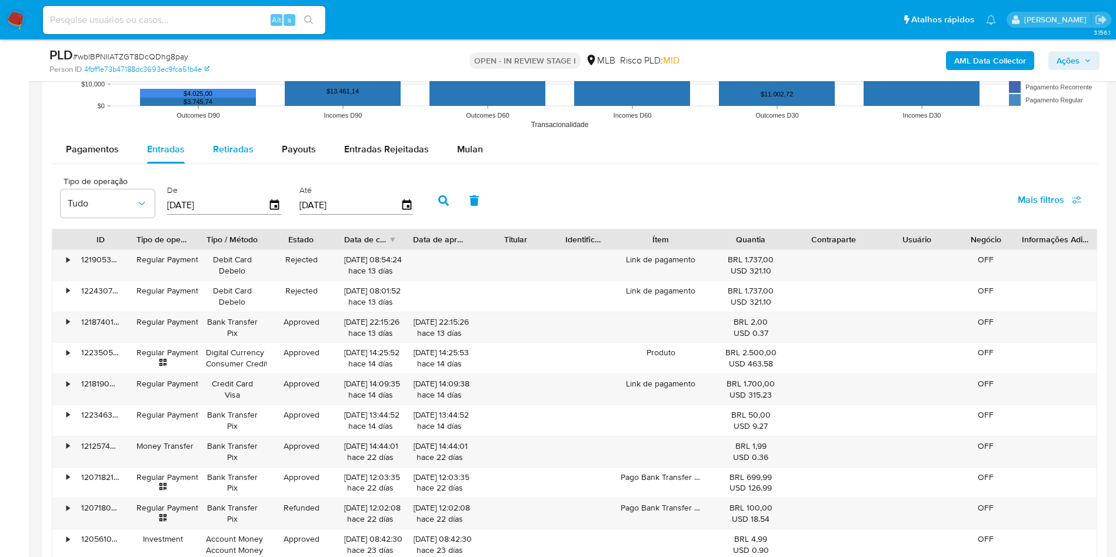
click at [242, 136] on div "Retiradas" at bounding box center [233, 149] width 41 height 28
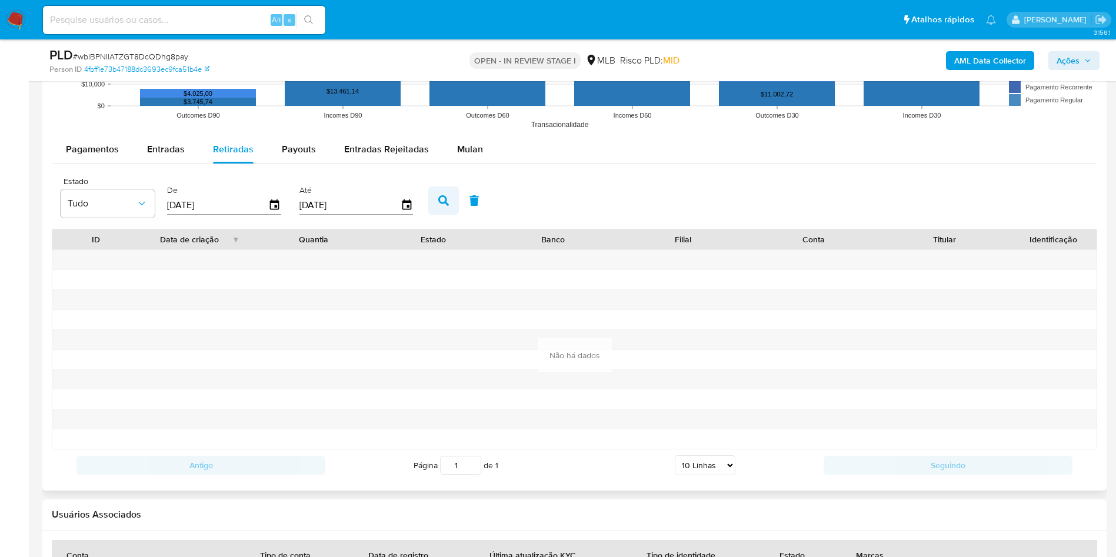
click at [449, 204] on icon "button" at bounding box center [443, 200] width 11 height 11
click at [318, 154] on button "Payouts" at bounding box center [299, 149] width 62 height 28
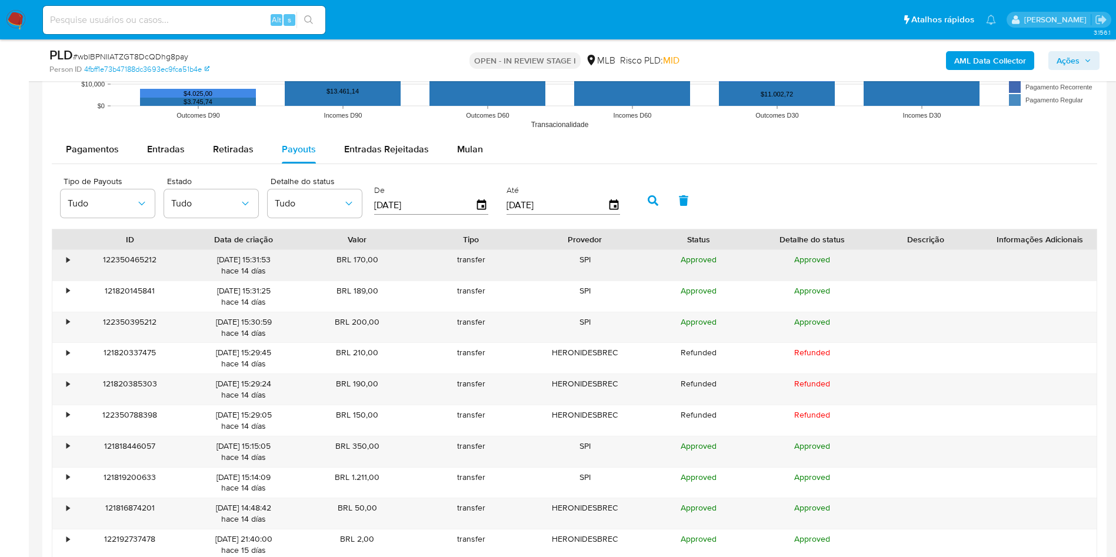
scroll to position [1677, 0]
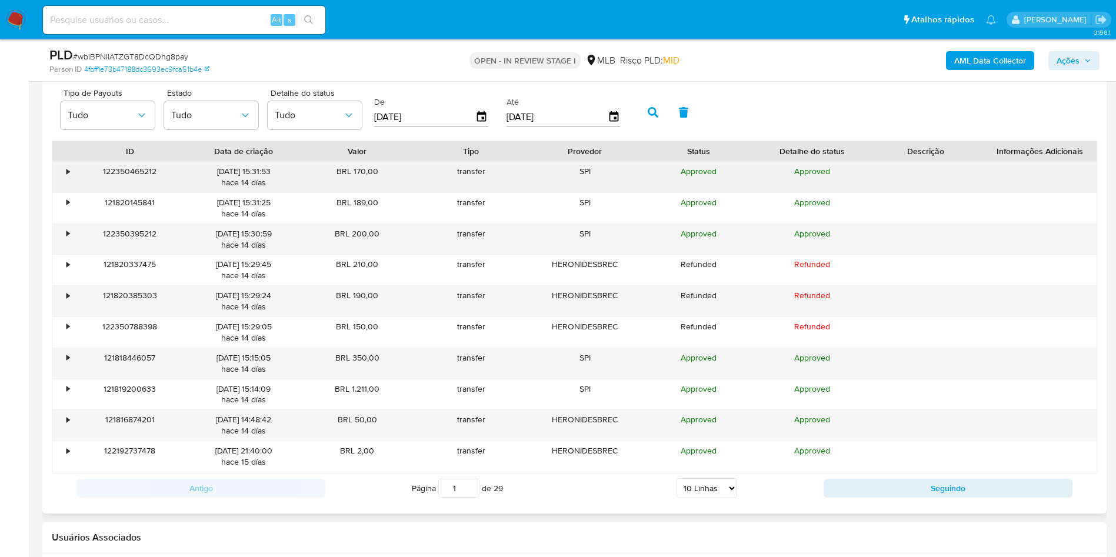
type button "3"
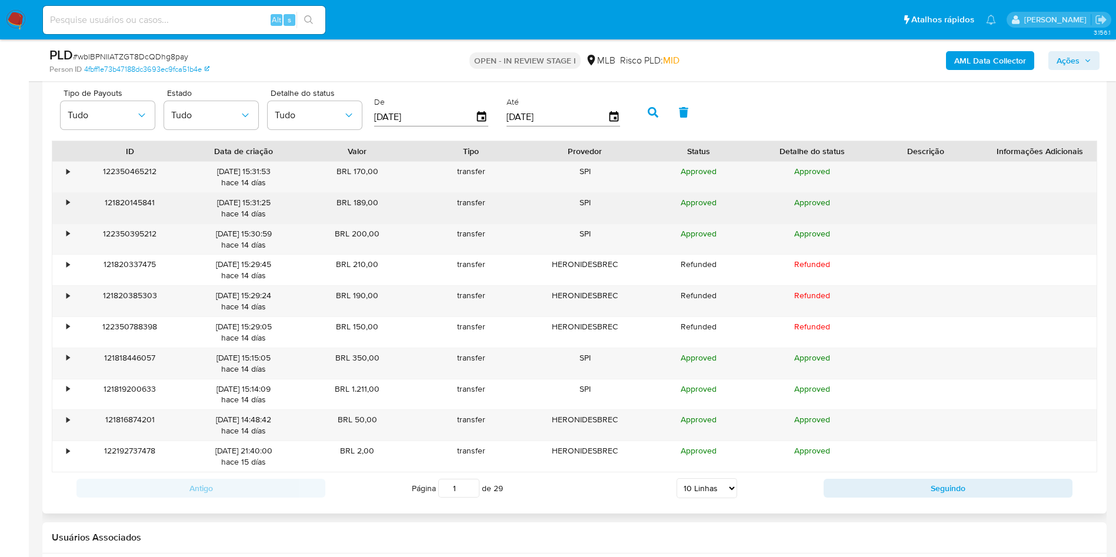
scroll to position [1589, 0]
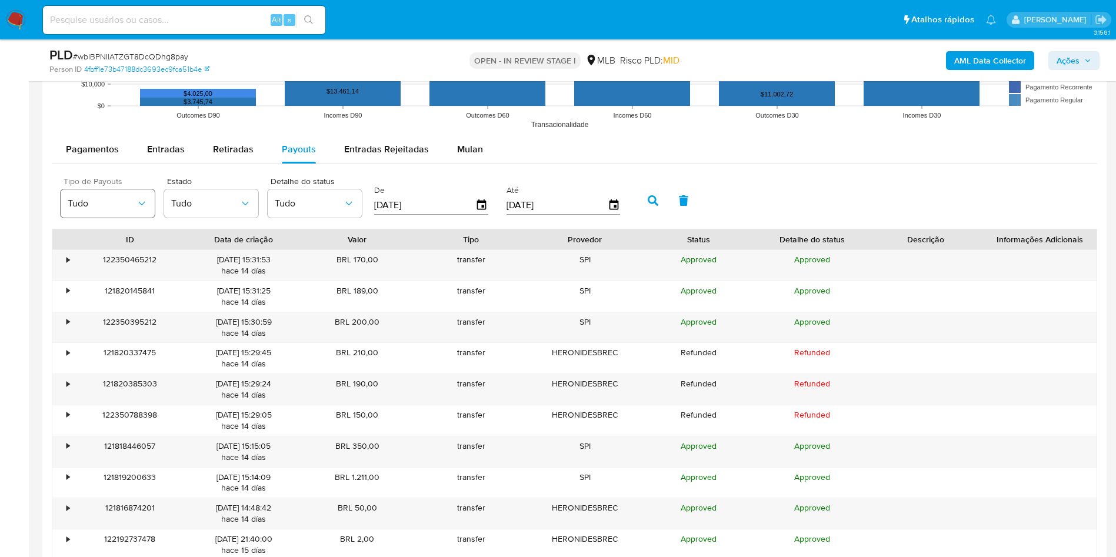
click at [91, 201] on span "Tudo" at bounding box center [102, 204] width 68 height 12
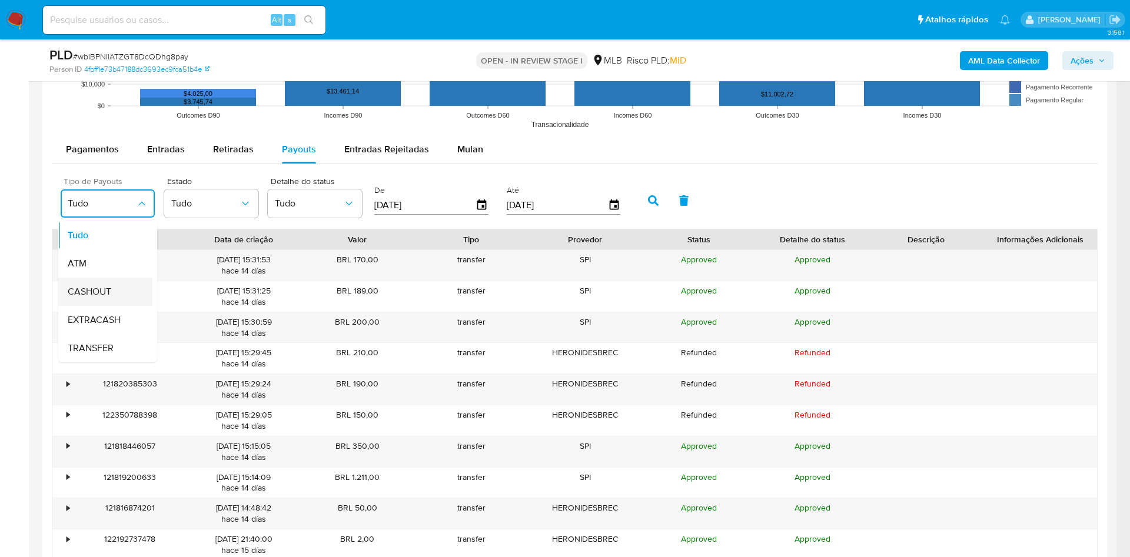
click at [110, 292] on span "CASHOUT" at bounding box center [90, 292] width 44 height 12
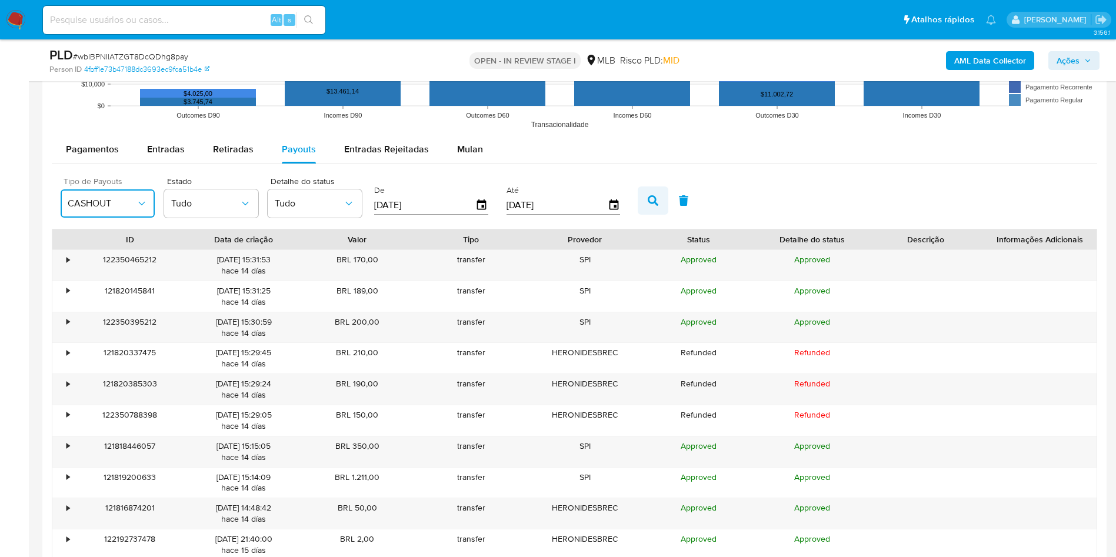
click at [652, 199] on icon "button" at bounding box center [653, 200] width 11 height 11
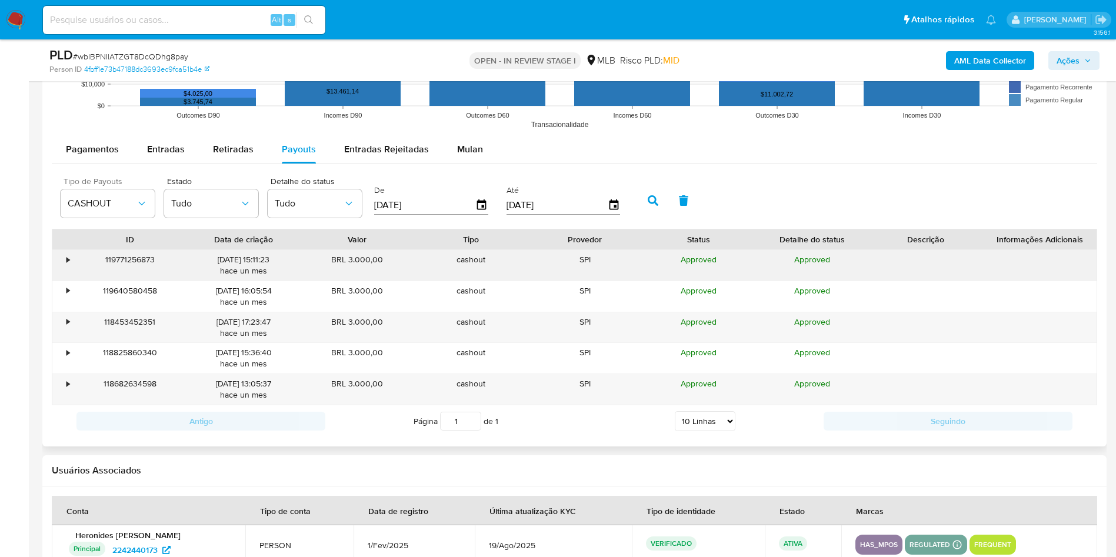
click at [77, 262] on div "119771256873" at bounding box center [130, 265] width 114 height 31
click at [72, 261] on div "•" at bounding box center [62, 265] width 21 height 31
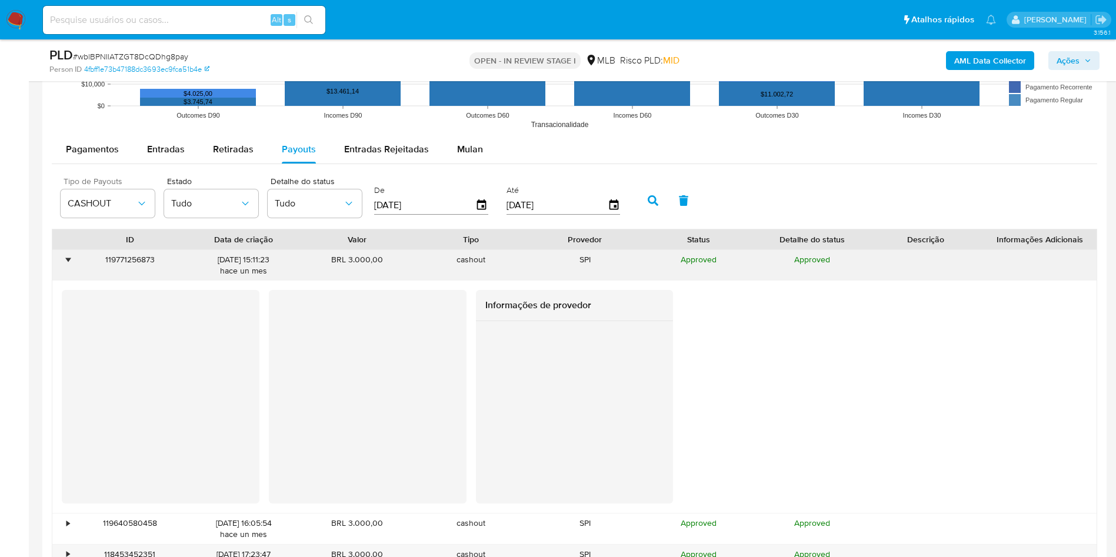
scroll to position [1677, 0]
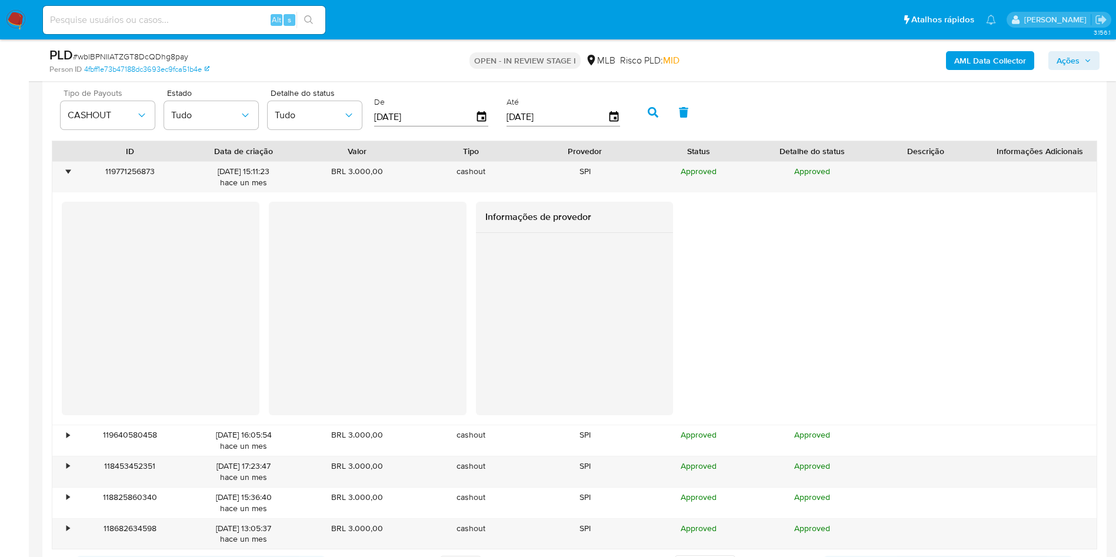
click at [594, 377] on div at bounding box center [575, 317] width 198 height 169
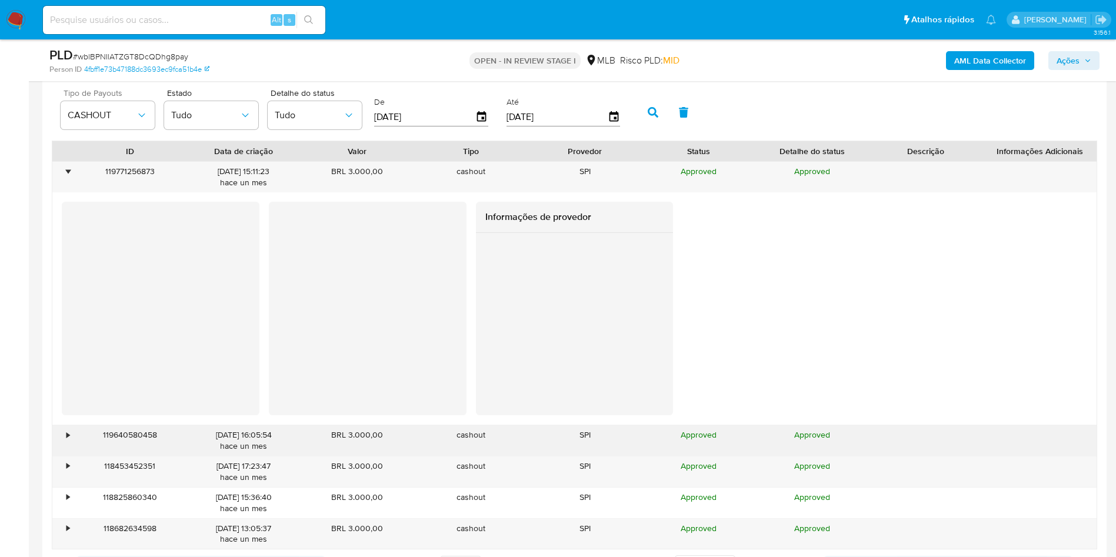
click at [69, 436] on div "•" at bounding box center [67, 435] width 3 height 11
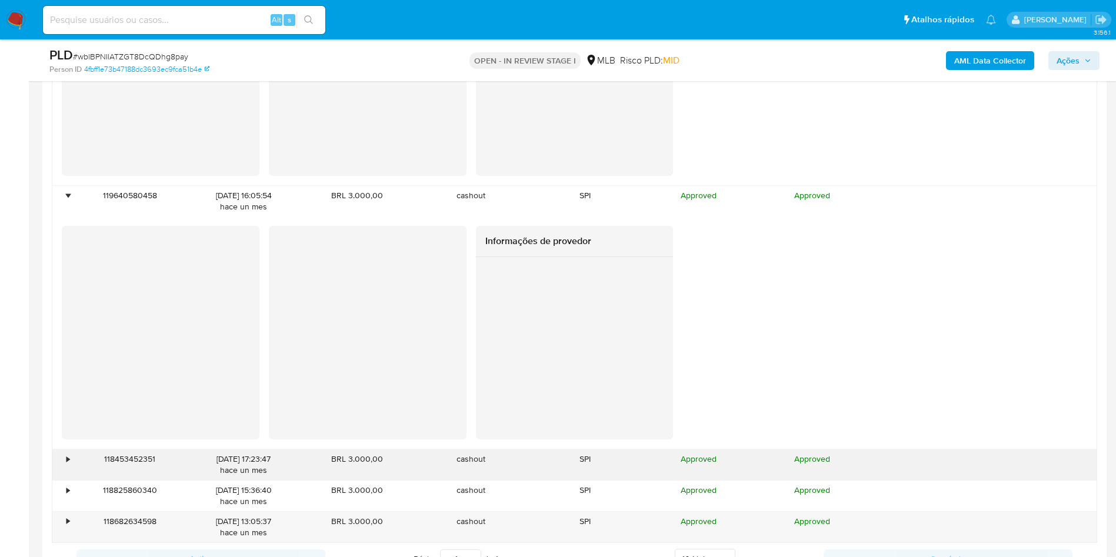
scroll to position [1942, 0]
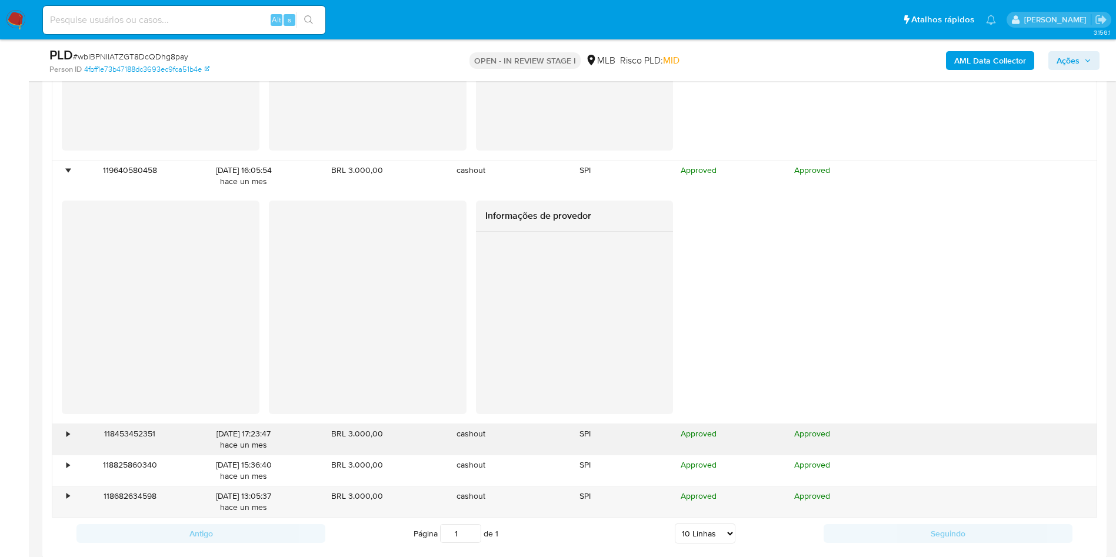
click at [68, 435] on div "•" at bounding box center [67, 433] width 3 height 11
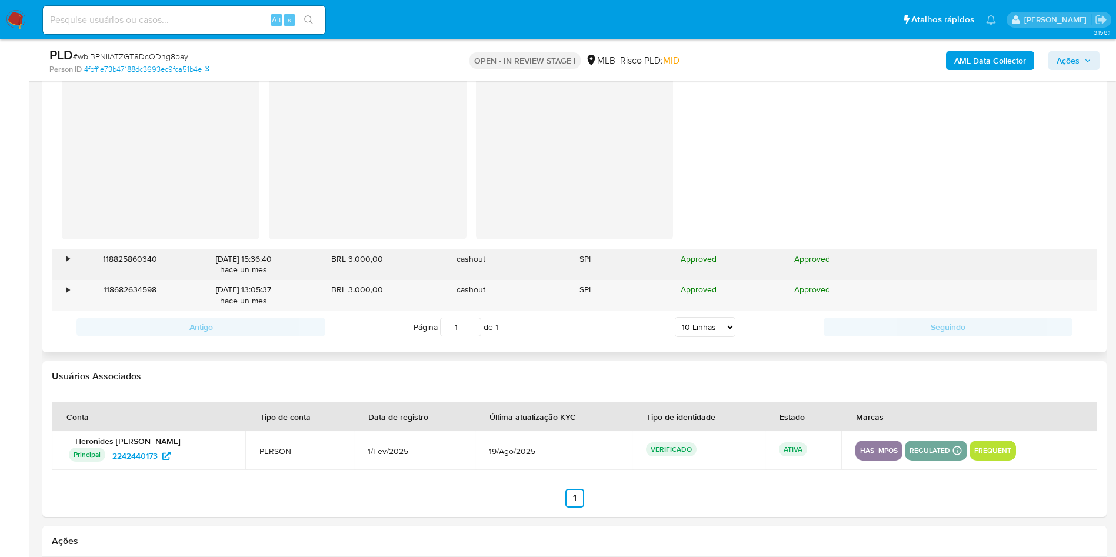
scroll to position [2383, 0]
click at [71, 262] on div "•" at bounding box center [62, 262] width 21 height 31
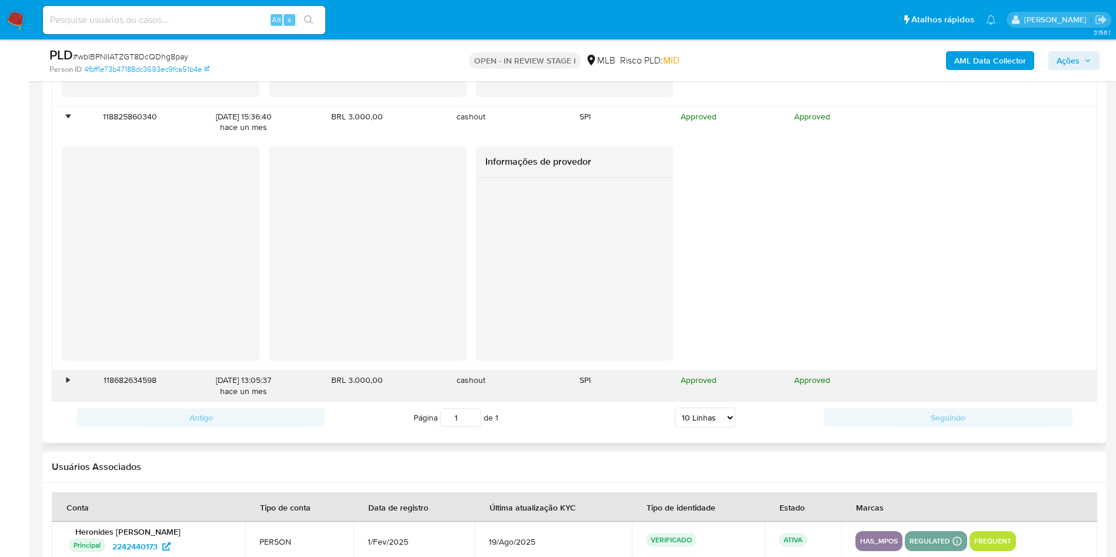
scroll to position [2648, 0]
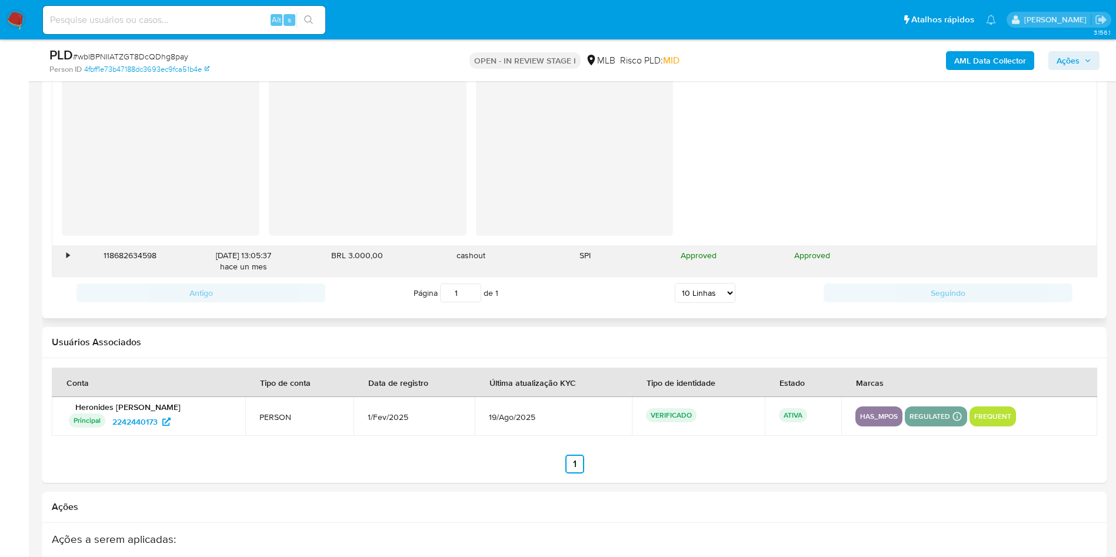
click at [69, 256] on div "•" at bounding box center [67, 255] width 3 height 11
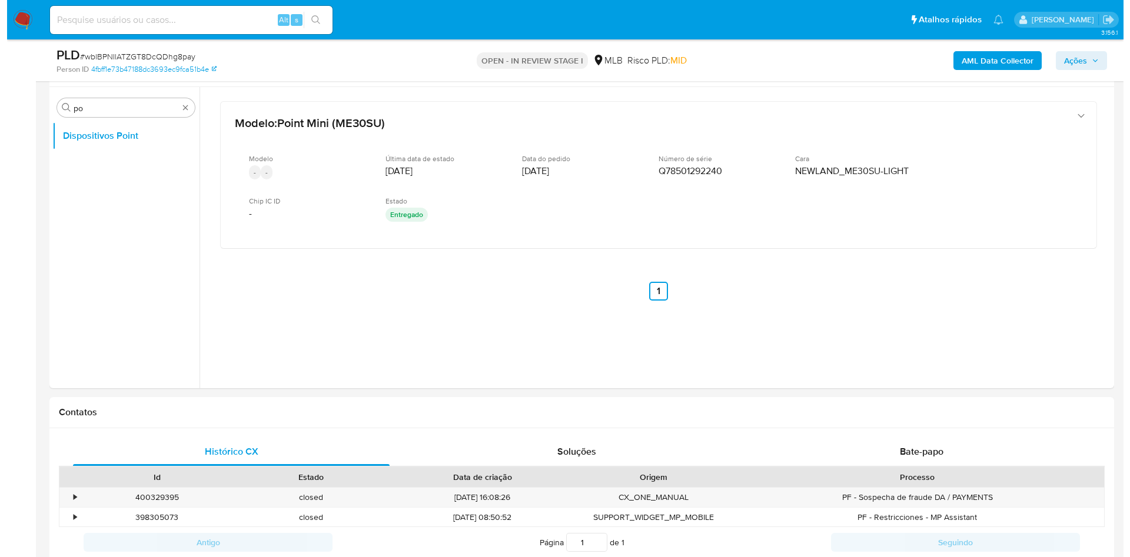
scroll to position [530, 0]
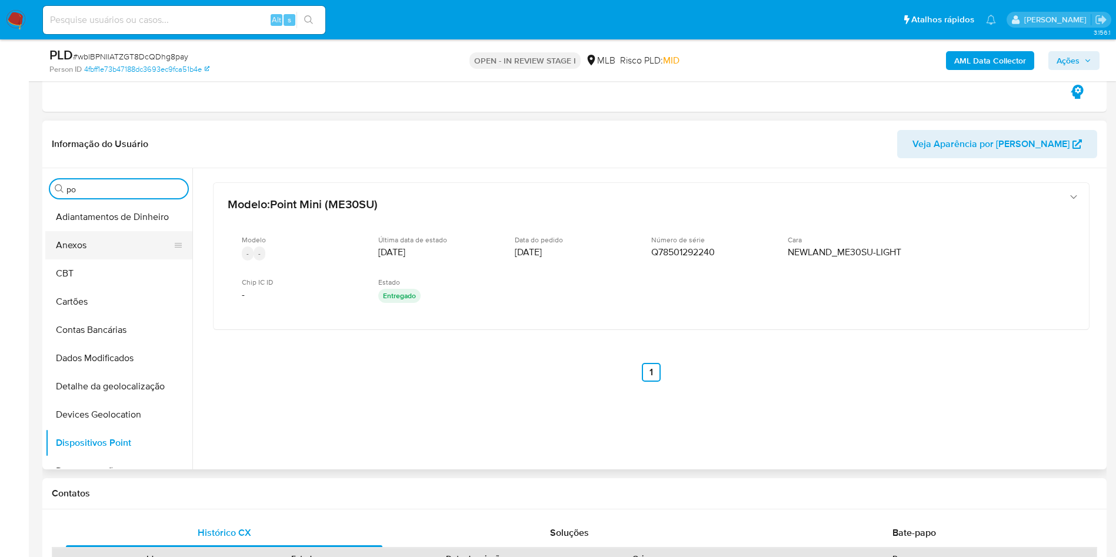
click at [110, 245] on button "Anexos" at bounding box center [114, 245] width 138 height 28
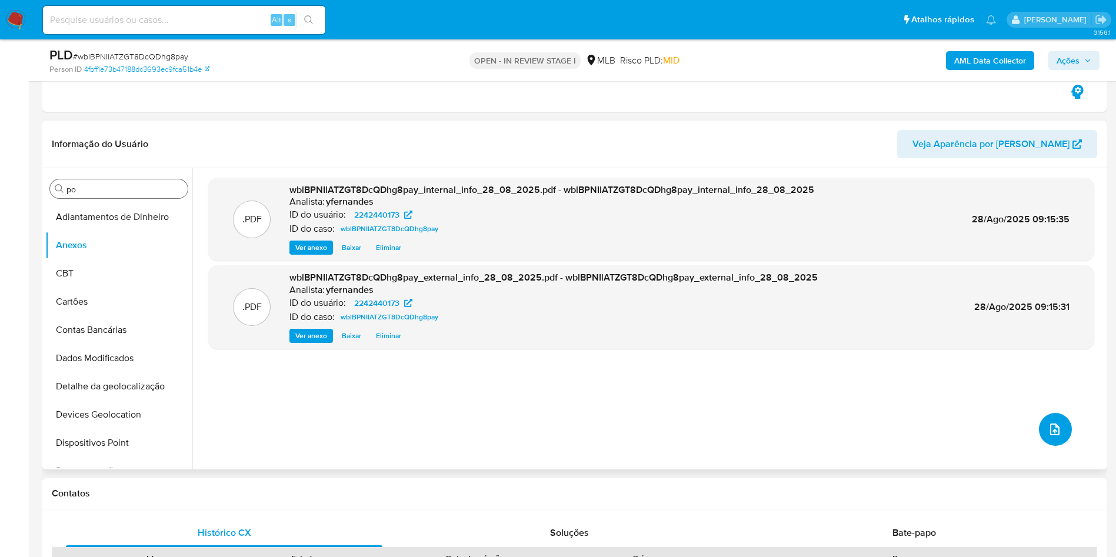
click at [1048, 427] on icon "upload-file" at bounding box center [1055, 430] width 14 height 14
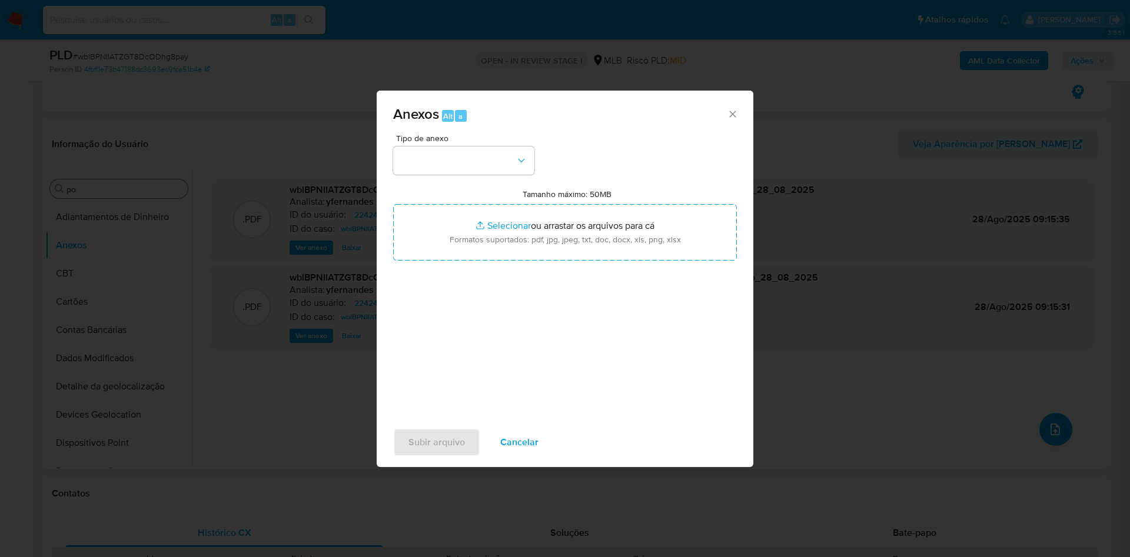
click at [432, 178] on div "Tipo de anexo Tamanho máximo: 50MB Selecionar arquivos Selecionar ou arrastar o…" at bounding box center [565, 273] width 344 height 278
click at [460, 166] on button "button" at bounding box center [463, 161] width 141 height 28
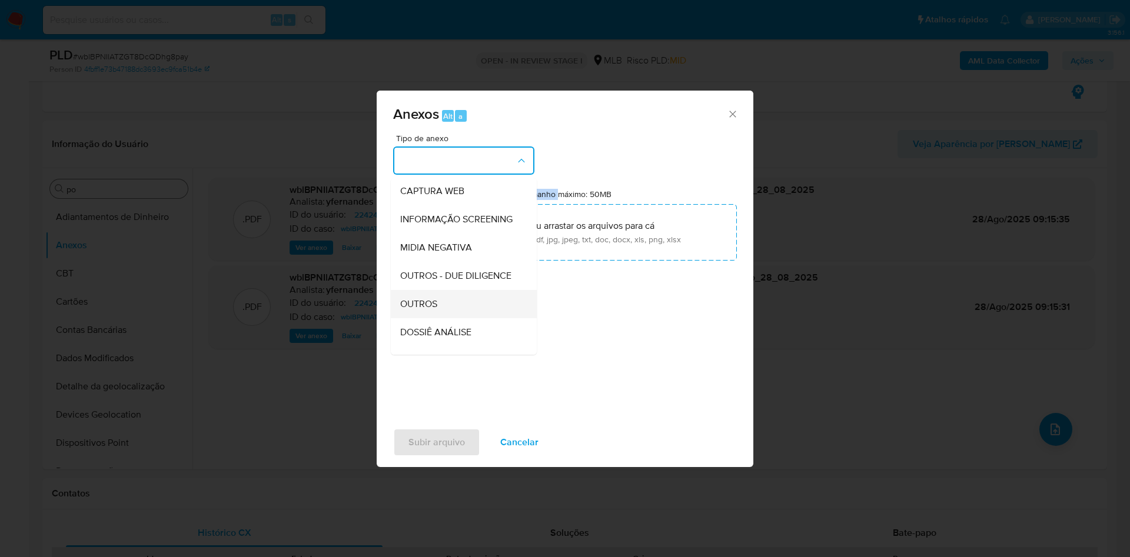
scroll to position [181, 0]
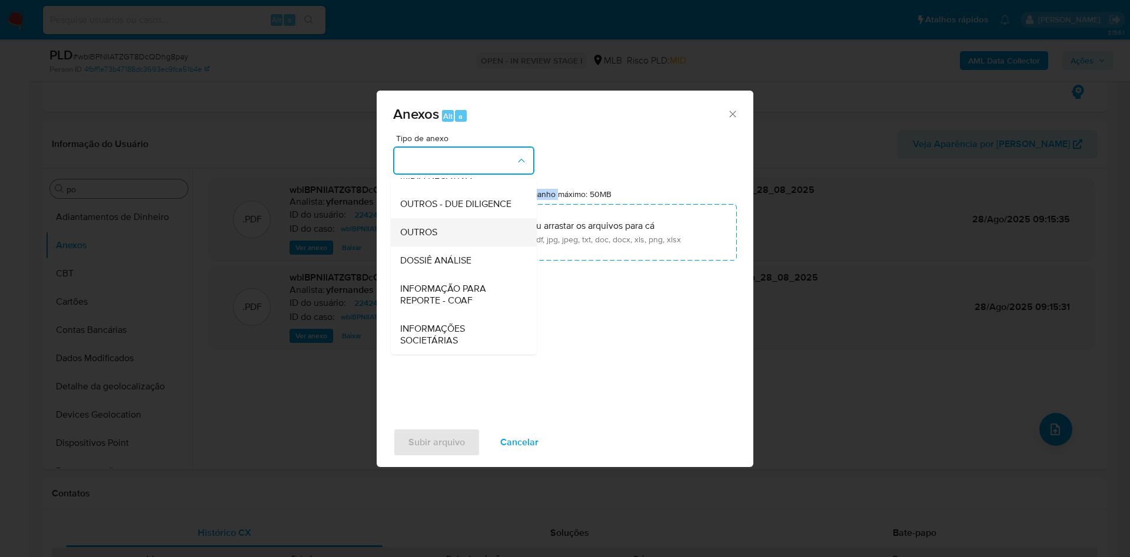
click at [439, 227] on div "OUTROS" at bounding box center [460, 232] width 120 height 28
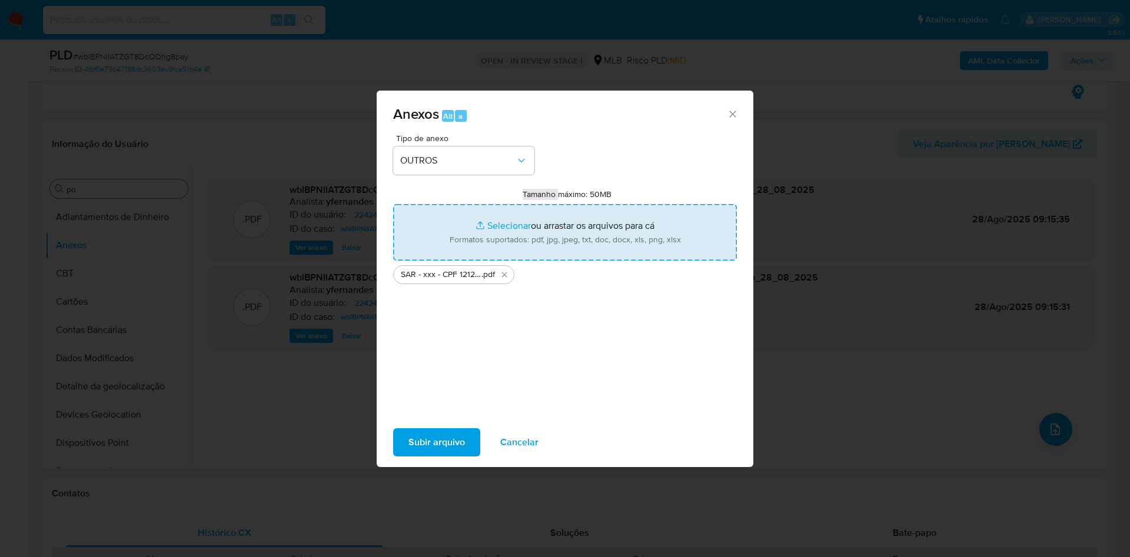
type input "C:\fakepath\Mulan 2242440173_2025_08_28_07_27_58.xlsx"
